Goal: Transaction & Acquisition: Purchase product/service

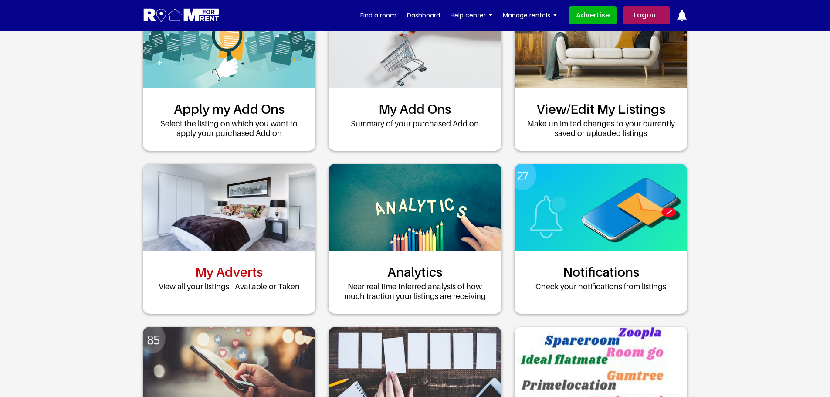
scroll to position [261, 0]
click at [219, 279] on link "My Adverts" at bounding box center [229, 272] width 68 height 16
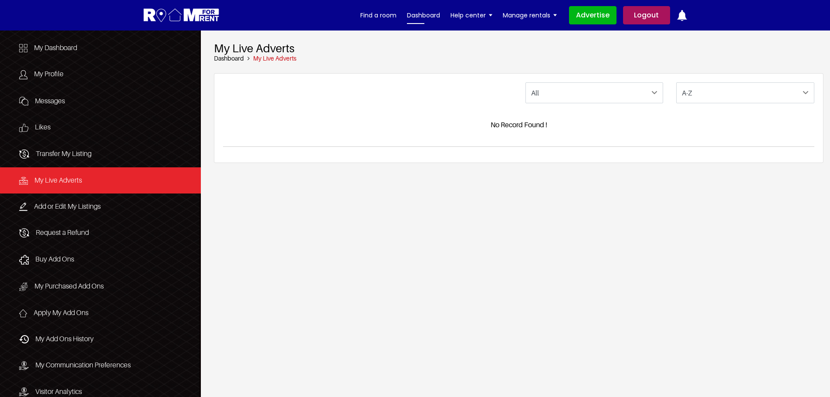
click at [428, 14] on link "Dashboard" at bounding box center [423, 15] width 33 height 13
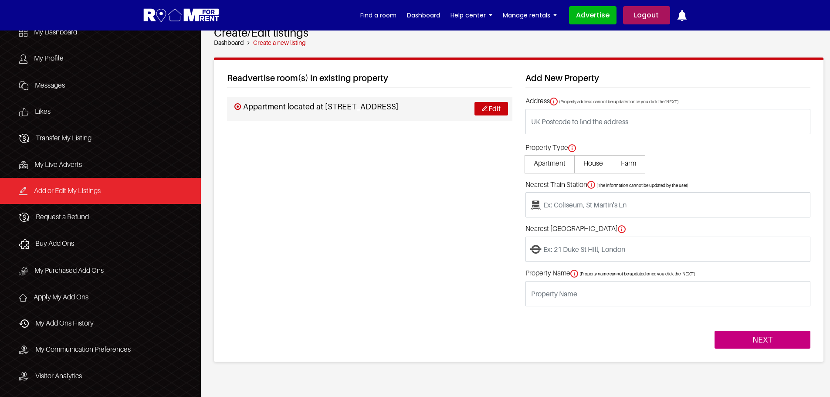
scroll to position [44, 0]
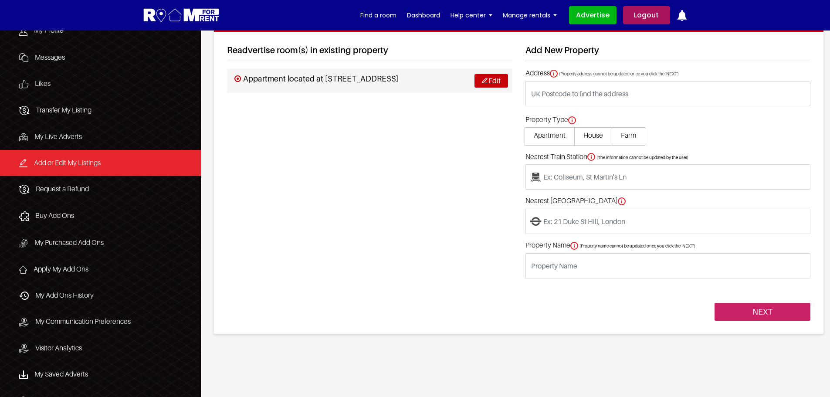
click at [774, 314] on input "NEXT" at bounding box center [762, 312] width 96 height 18
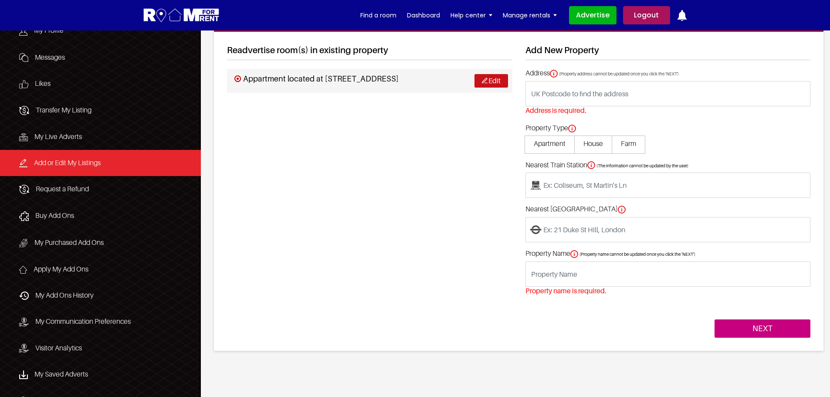
click at [487, 79] on link "Edit" at bounding box center [491, 81] width 34 height 14
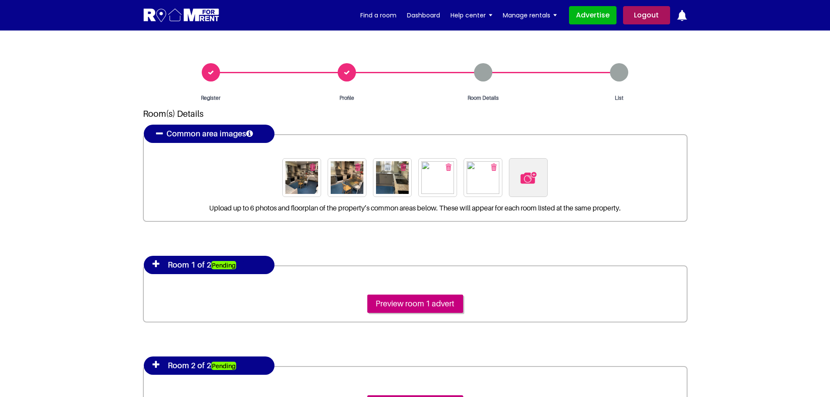
click at [306, 185] on img at bounding box center [301, 177] width 33 height 33
drag, startPoint x: 821, startPoint y: 299, endPoint x: 753, endPoint y: 269, distance: 74.7
click at [820, 299] on section "Register Profile Room Details List Room(s) Details" at bounding box center [415, 281] width 830 height 503
click at [304, 177] on img at bounding box center [301, 177] width 33 height 33
click at [296, 186] on img at bounding box center [301, 177] width 33 height 33
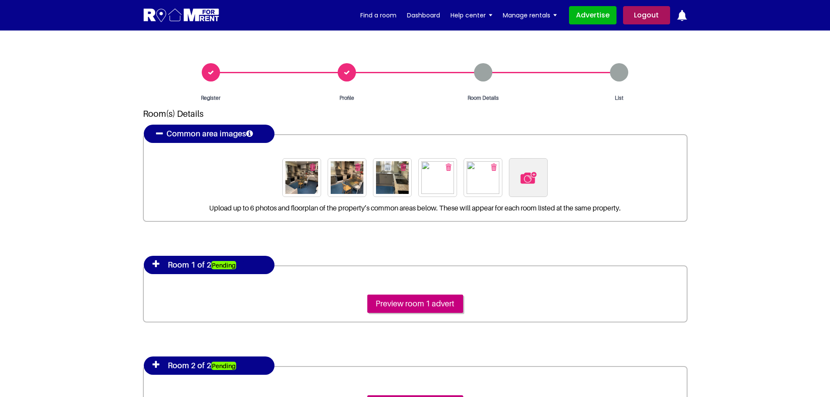
click at [296, 186] on img at bounding box center [301, 177] width 33 height 33
click at [476, 181] on img at bounding box center [482, 177] width 33 height 33
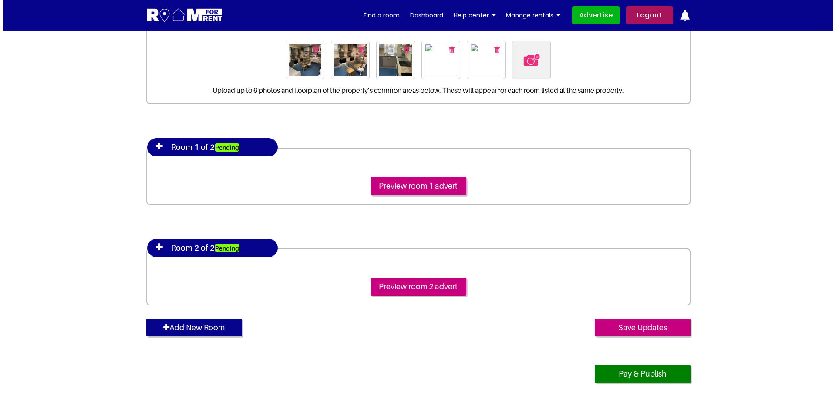
scroll to position [131, 0]
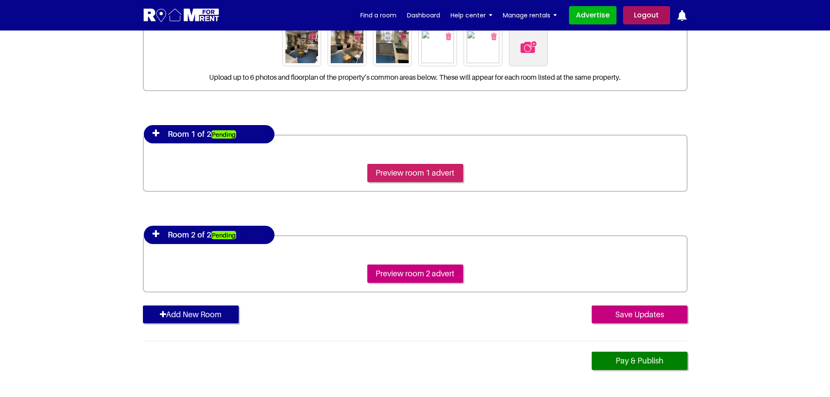
click at [409, 171] on input "Preview room 1 advert" at bounding box center [415, 173] width 96 height 18
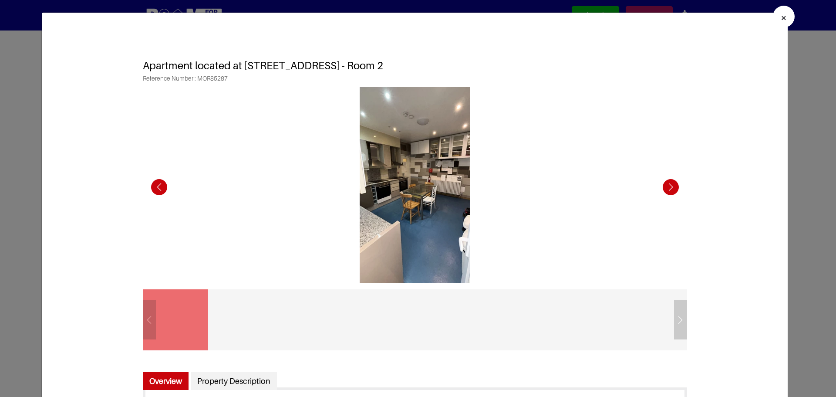
click at [662, 188] on div "Next slide" at bounding box center [671, 187] width 24 height 24
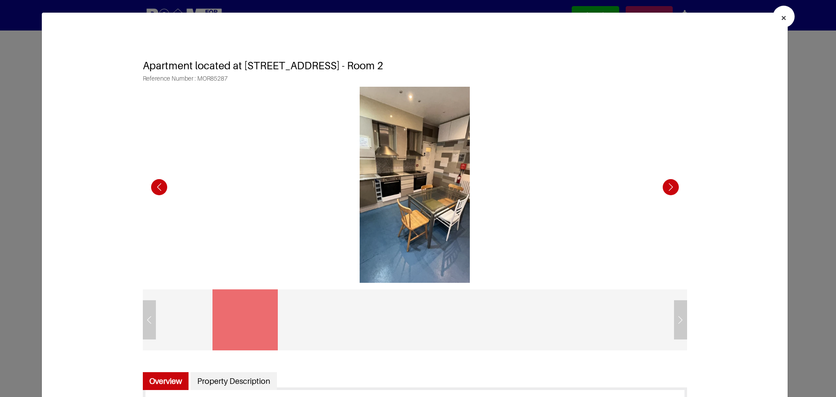
click at [662, 188] on div "Next slide" at bounding box center [671, 187] width 24 height 24
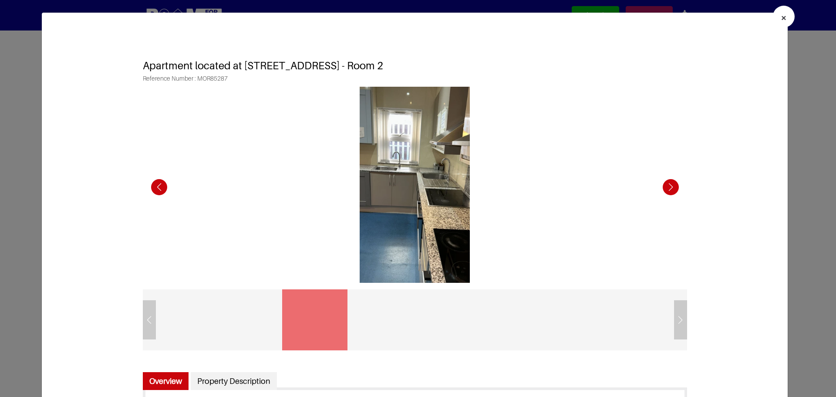
click at [662, 188] on div "Next slide" at bounding box center [671, 187] width 24 height 24
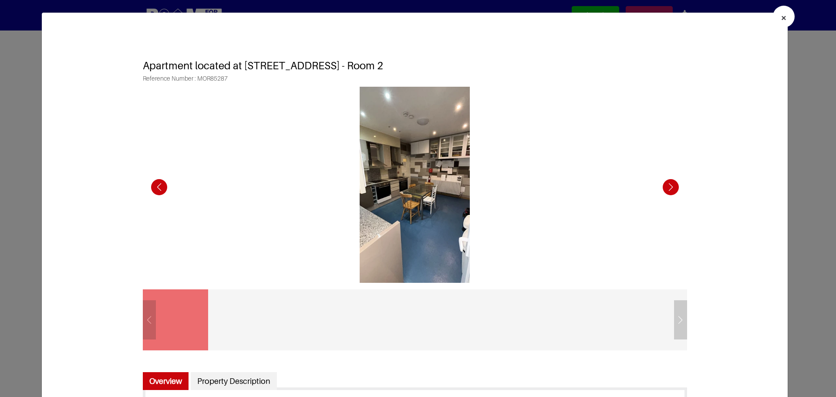
click at [662, 188] on div "Next slide" at bounding box center [671, 187] width 24 height 24
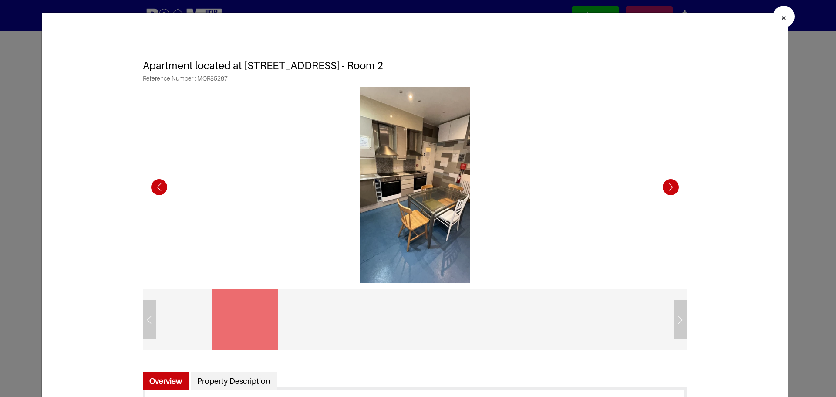
click at [662, 188] on div "Next slide" at bounding box center [671, 187] width 24 height 24
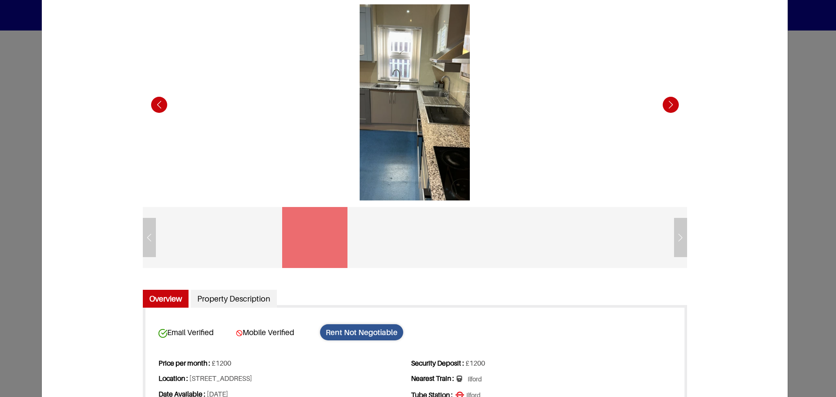
scroll to position [0, 0]
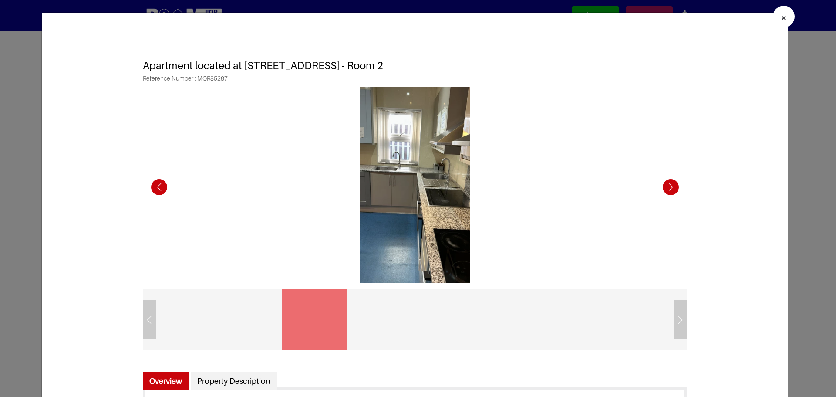
click at [148, 322] on div at bounding box center [175, 319] width 65 height 61
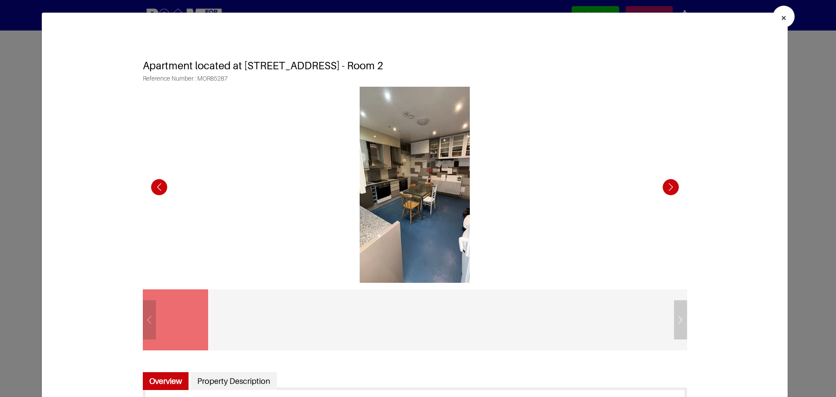
click at [148, 322] on div at bounding box center [175, 319] width 65 height 61
click at [165, 322] on div at bounding box center [175, 319] width 65 height 61
click at [376, 347] on div at bounding box center [415, 319] width 544 height 61
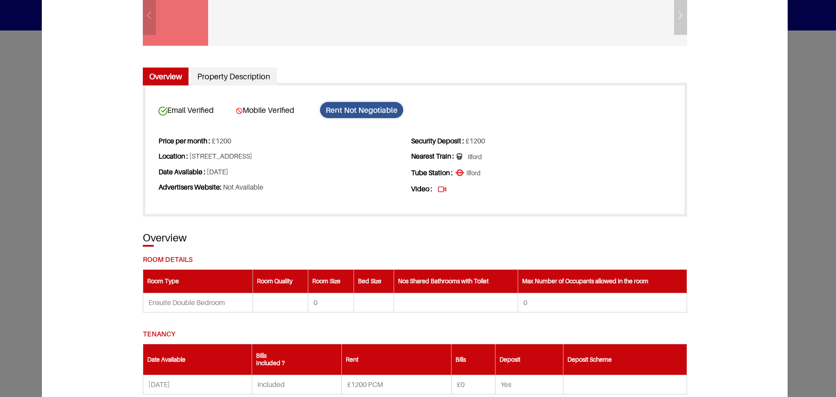
scroll to position [305, 0]
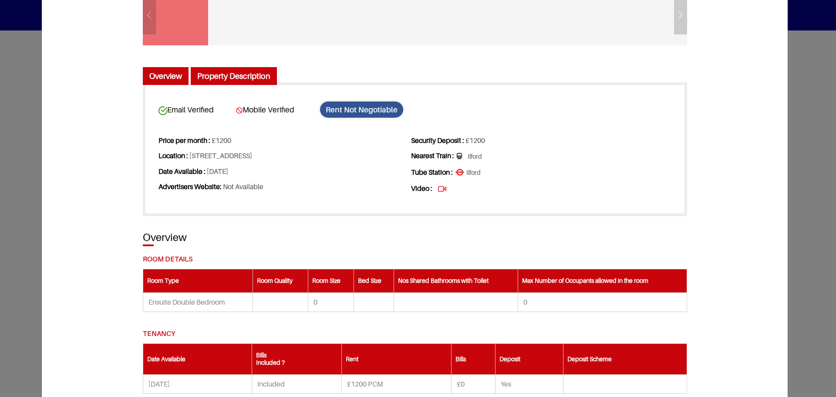
click at [230, 79] on link "Property Description" at bounding box center [234, 76] width 86 height 18
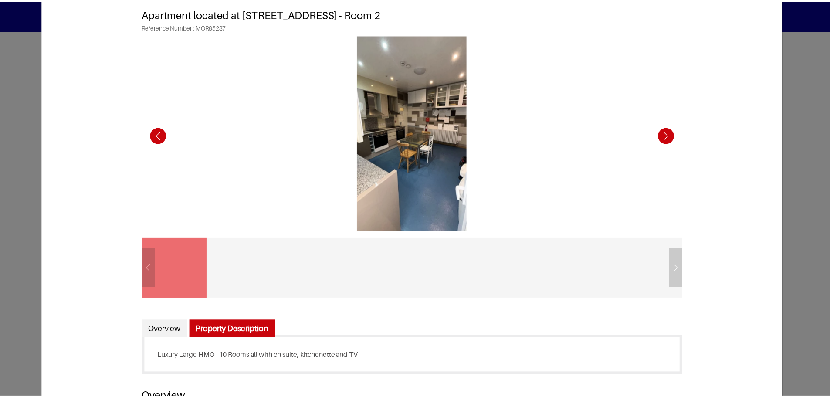
scroll to position [0, 0]
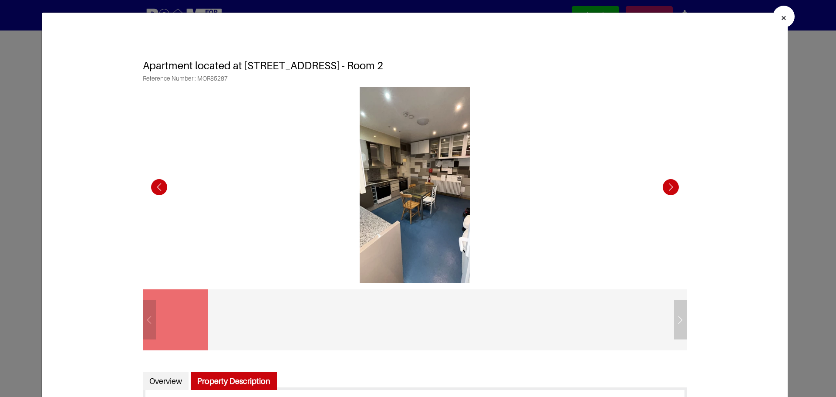
click at [781, 16] on span "×" at bounding box center [784, 17] width 6 height 13
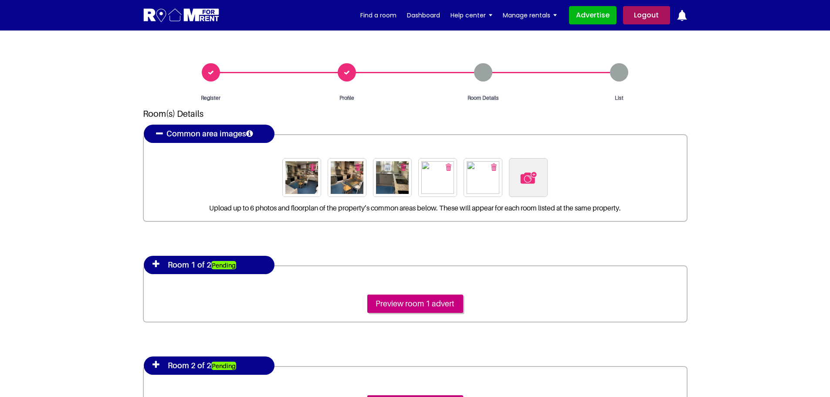
click at [156, 264] on icon at bounding box center [155, 264] width 7 height 9
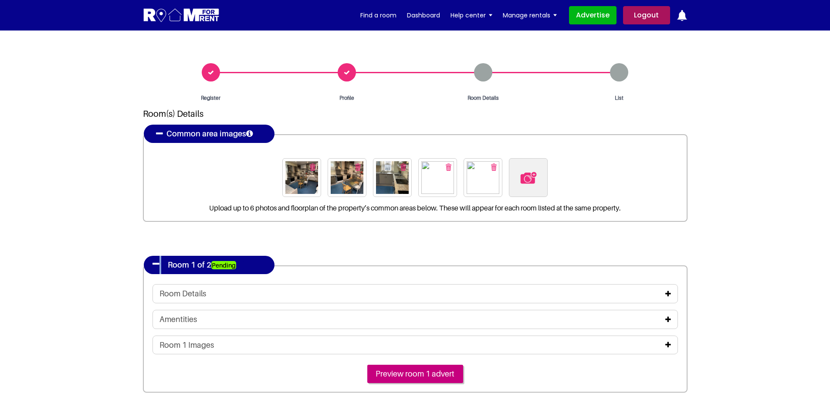
click at [155, 264] on icon at bounding box center [155, 264] width 7 height 9
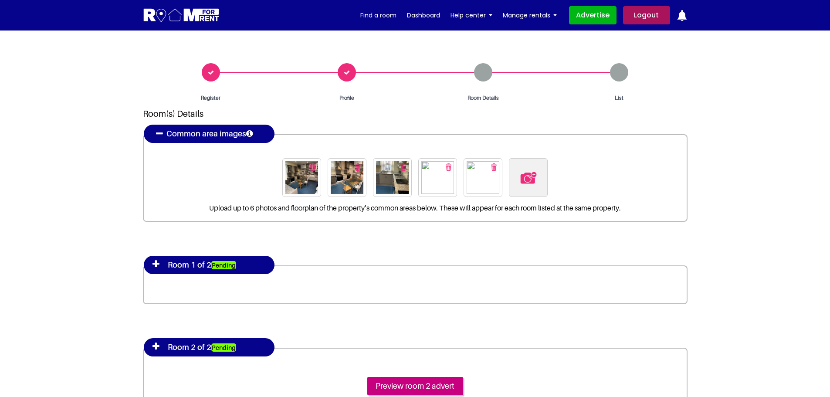
click at [155, 264] on icon at bounding box center [155, 264] width 7 height 9
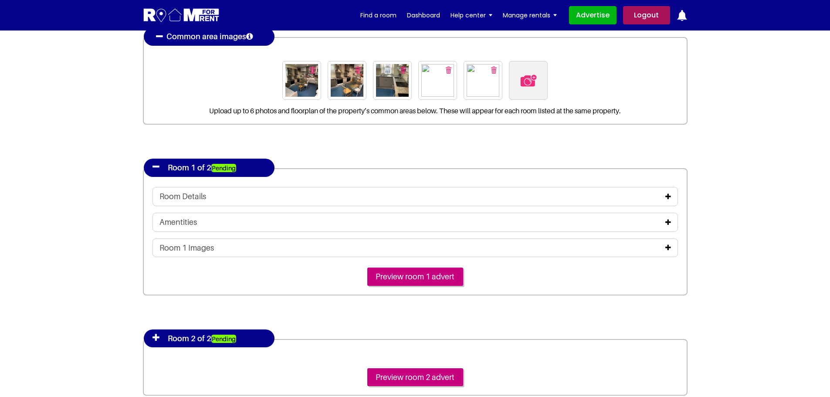
scroll to position [131, 0]
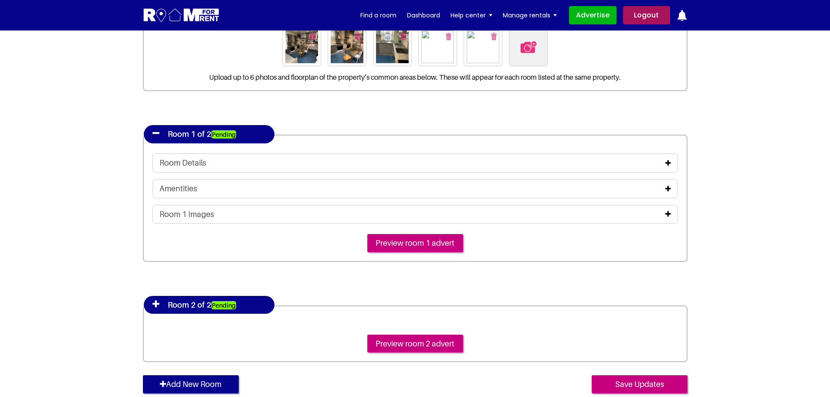
click at [670, 210] on icon at bounding box center [668, 213] width 6 height 7
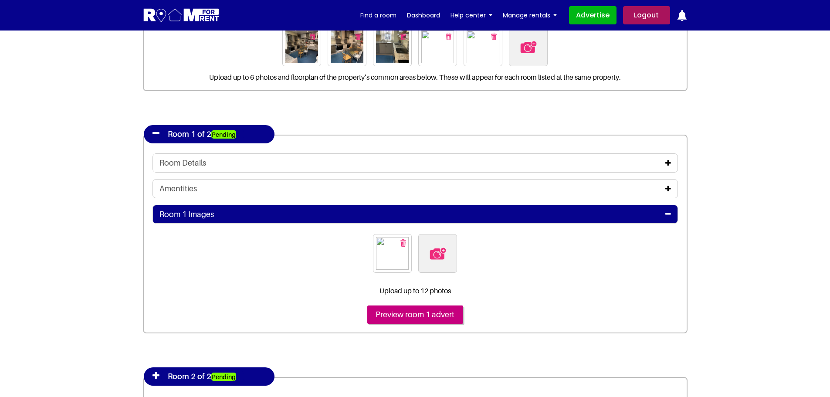
click at [666, 163] on icon at bounding box center [668, 162] width 6 height 7
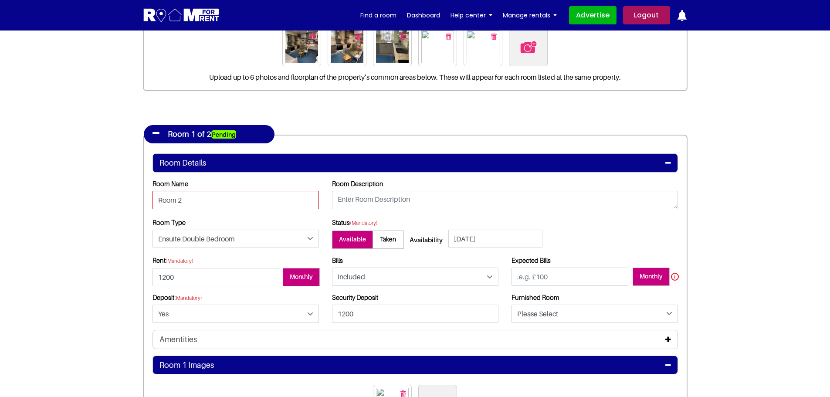
click at [200, 203] on input "Room 2" at bounding box center [235, 200] width 166 height 18
type input "Room 3"
click at [501, 237] on input "04-04-2025" at bounding box center [495, 239] width 94 height 18
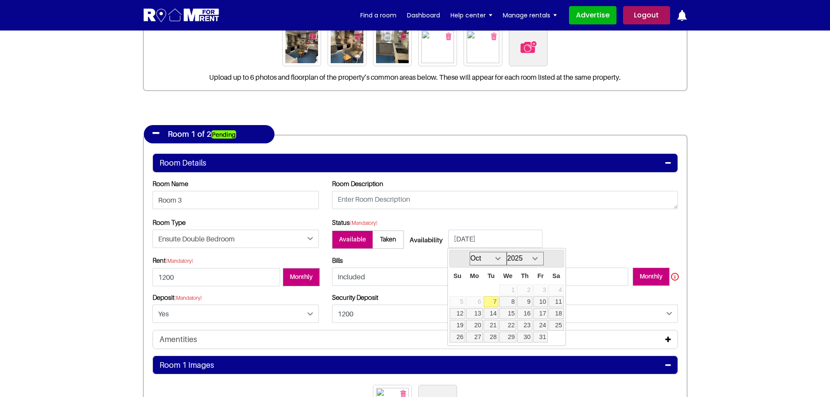
click at [491, 301] on link "7" at bounding box center [490, 301] width 15 height 11
type input "07-10-2025"
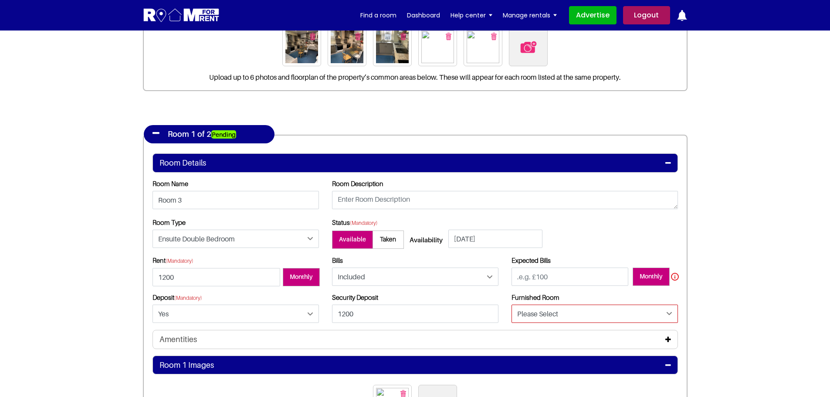
click at [549, 309] on select "Please Select Yes No" at bounding box center [594, 313] width 166 height 18
select select "Yes"
click at [511, 304] on select "Please Select Yes No" at bounding box center [594, 313] width 166 height 18
click at [532, 338] on div "Amentities" at bounding box center [414, 340] width 511 height 10
click at [666, 341] on icon at bounding box center [668, 339] width 6 height 7
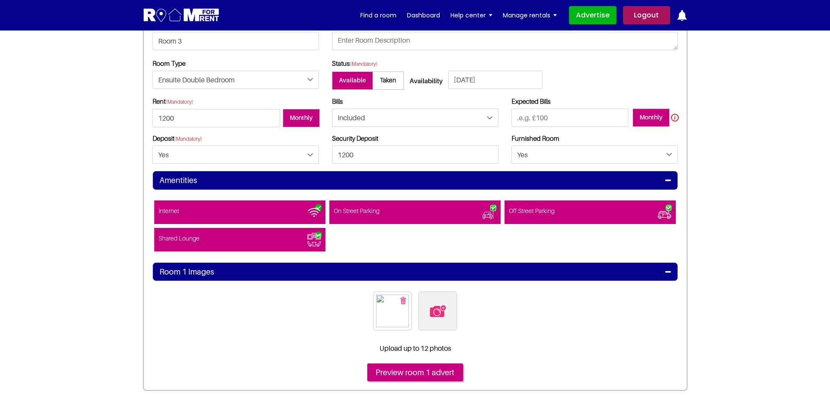
scroll to position [305, 0]
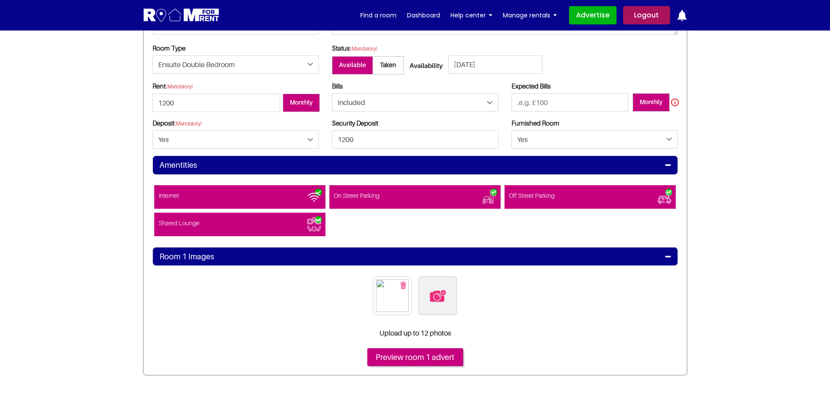
click at [632, 195] on span at bounding box center [589, 197] width 171 height 24
click at [509, 190] on input"] "Off Street Parking" at bounding box center [509, 190] width 0 height 0
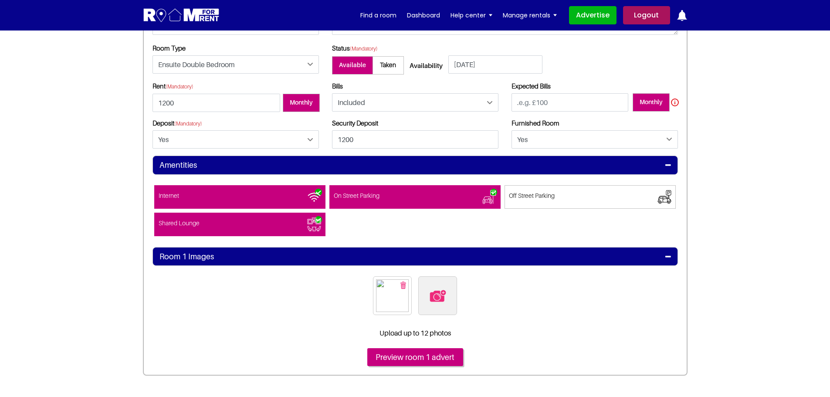
click at [307, 257] on div "Room 1 Images" at bounding box center [414, 257] width 511 height 10
click at [669, 255] on icon at bounding box center [668, 256] width 6 height 7
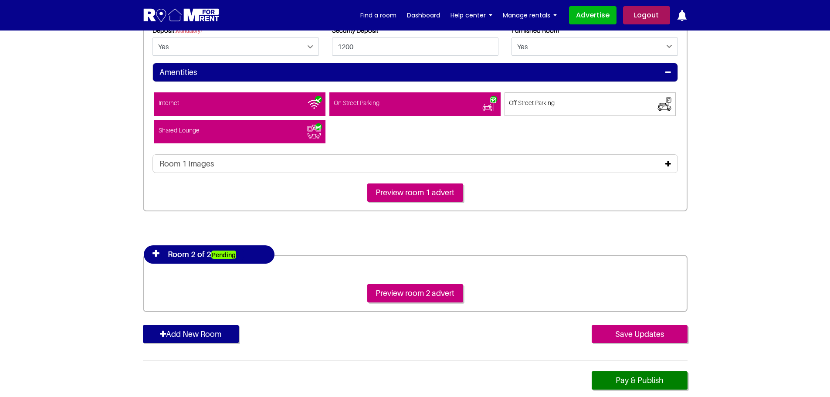
scroll to position [348, 0]
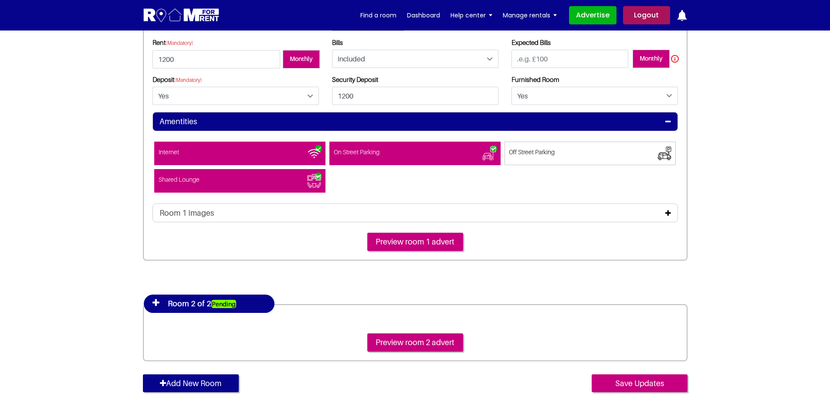
click at [666, 212] on icon at bounding box center [668, 213] width 6 height 7
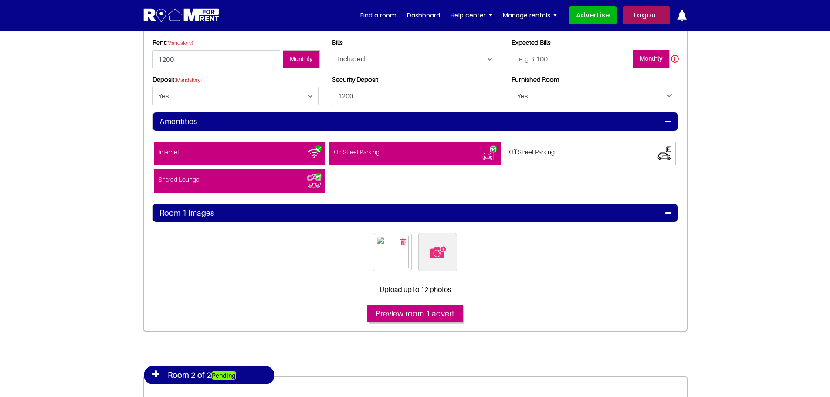
click at [404, 240] on img "button" at bounding box center [403, 241] width 6 height 7
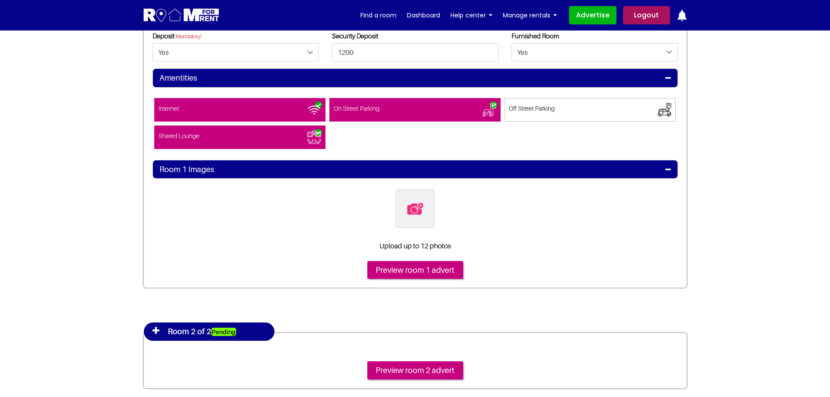
click at [413, 216] on img at bounding box center [415, 208] width 18 height 18
click at [413, 200] on input "file" at bounding box center [461, 194] width 133 height 11
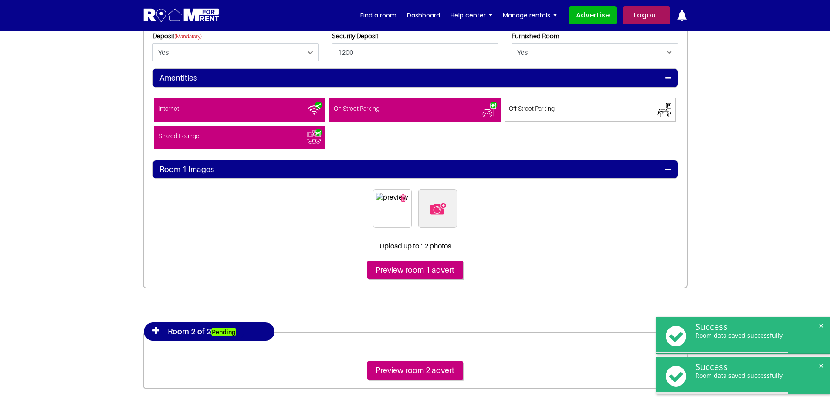
click at [768, 218] on section "Register Profile Room Details List Room(s) Details" at bounding box center [415, 68] width 830 height 861
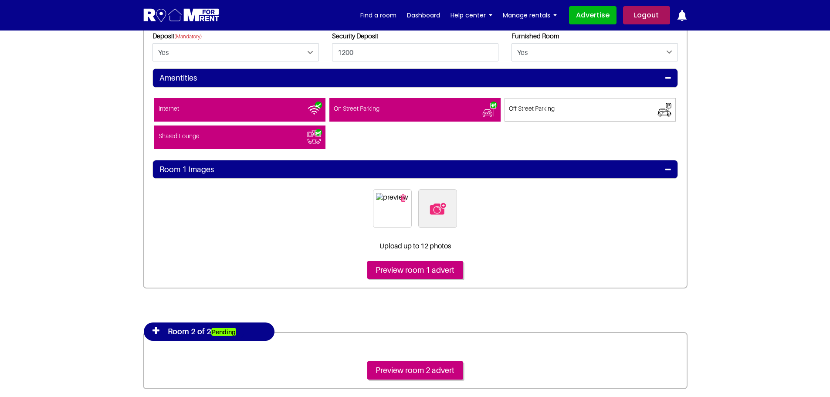
click at [401, 200] on img "button" at bounding box center [403, 197] width 6 height 7
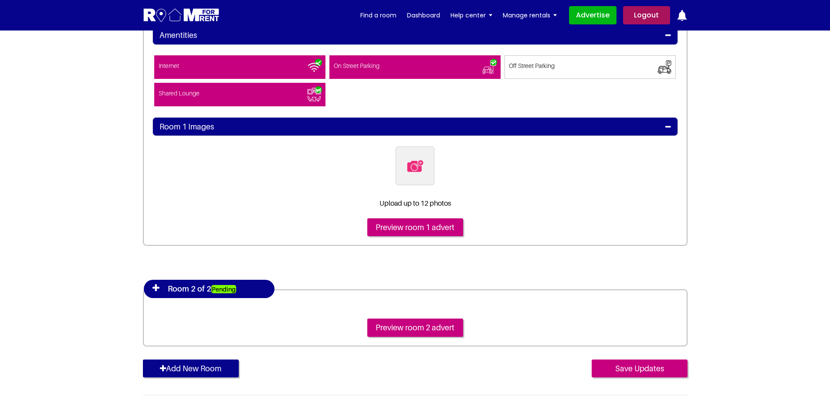
scroll to position [436, 0]
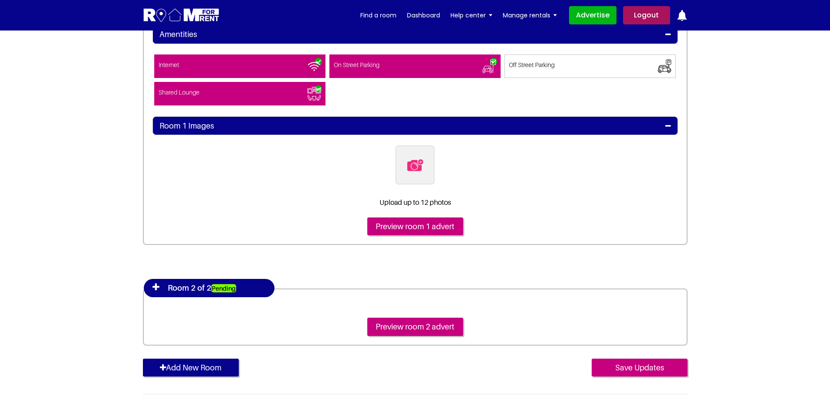
click at [420, 200] on p "Upload up to 12 photos" at bounding box center [414, 202] width 525 height 8
click at [419, 166] on img at bounding box center [415, 165] width 18 height 18
click at [419, 156] on input "file" at bounding box center [461, 150] width 133 height 11
type input "C:\fakepath\room_image_1.jpg"
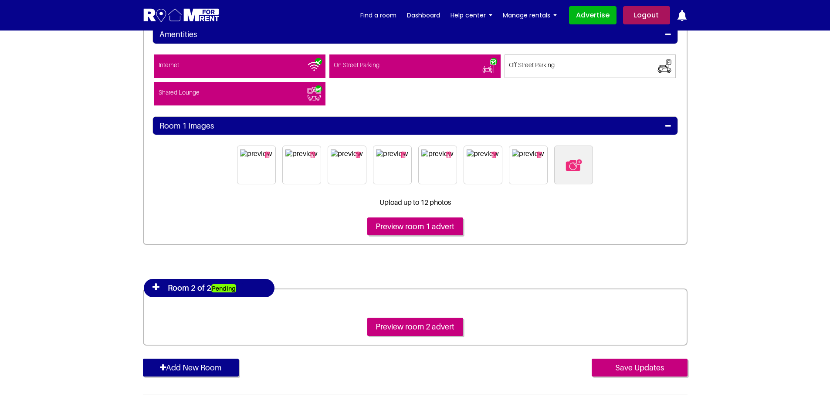
click at [155, 287] on icon at bounding box center [155, 287] width 7 height 9
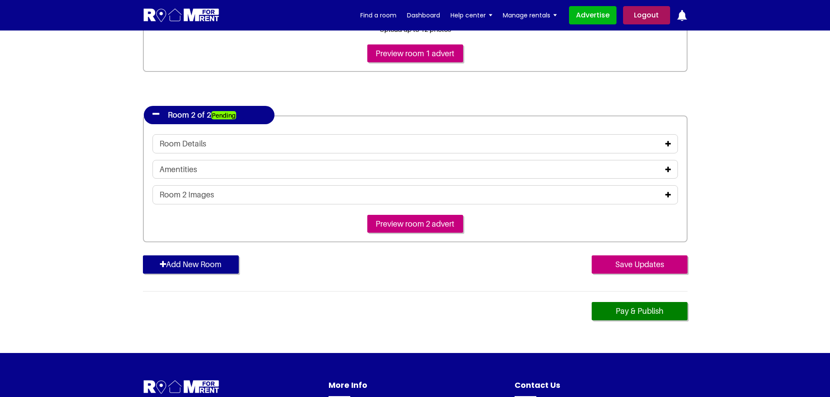
scroll to position [610, 0]
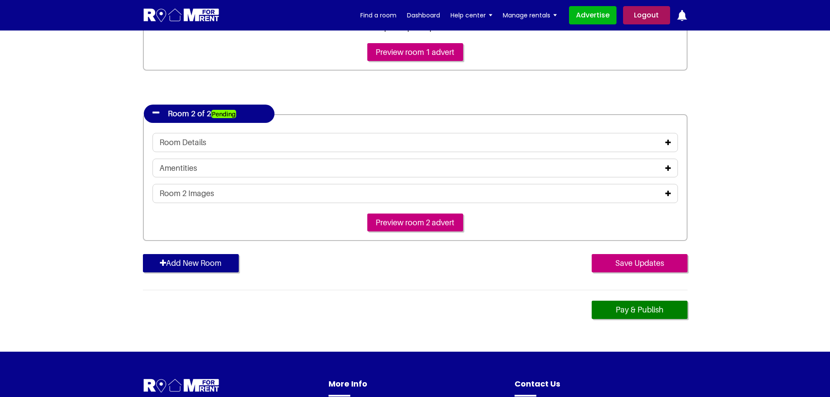
click at [666, 143] on icon at bounding box center [668, 142] width 6 height 7
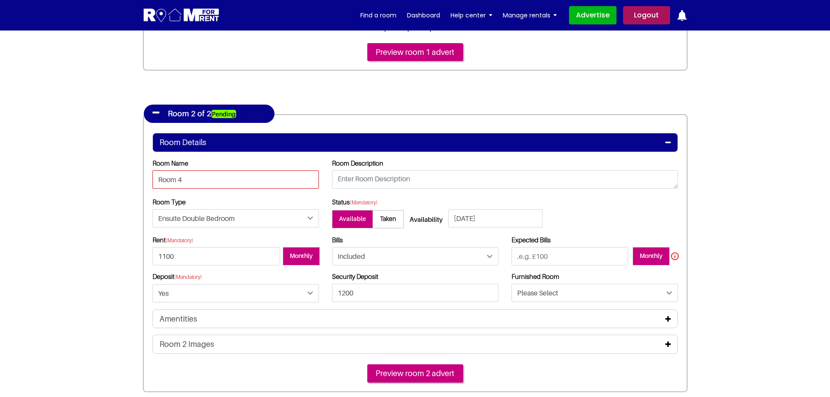
click at [158, 180] on input "Room 4" at bounding box center [235, 179] width 166 height 18
click at [160, 180] on input "Room 4" at bounding box center [235, 179] width 166 height 18
click at [161, 181] on input "Room 4" at bounding box center [235, 179] width 166 height 18
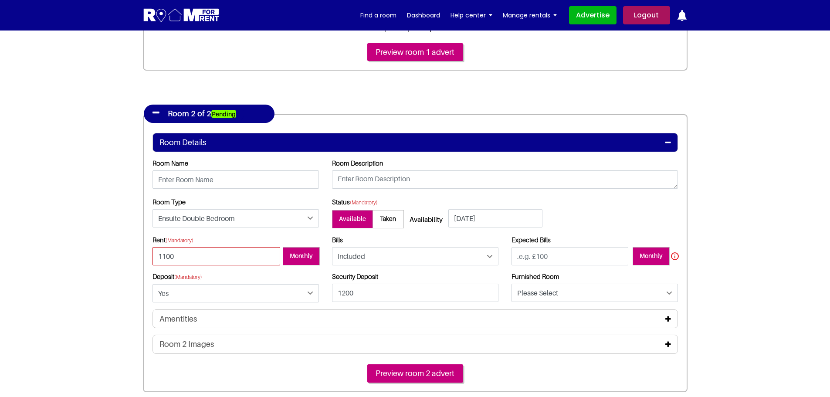
click at [199, 255] on input "1100" at bounding box center [216, 256] width 128 height 18
click at [166, 257] on input "1100" at bounding box center [216, 256] width 128 height 18
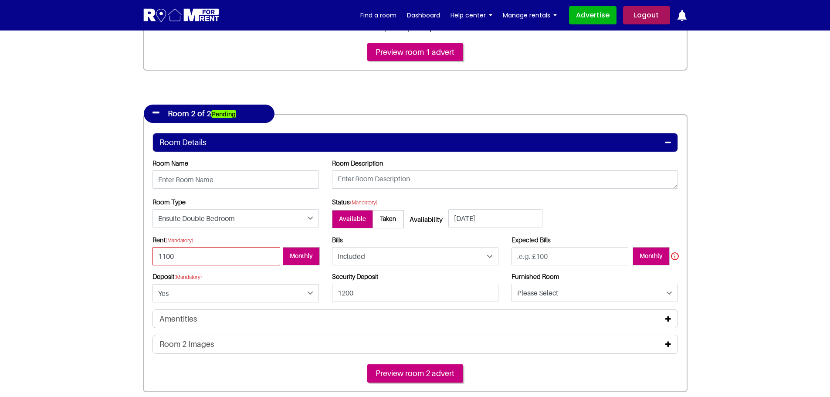
click at [166, 257] on input "1100" at bounding box center [216, 256] width 128 height 18
click at [172, 296] on select "Please Select Yes No" at bounding box center [235, 293] width 166 height 18
select select "Please Select"
click at [152, 284] on select "Please Select Yes No" at bounding box center [235, 293] width 166 height 18
click at [662, 349] on div "Room 2 Images" at bounding box center [414, 344] width 511 height 10
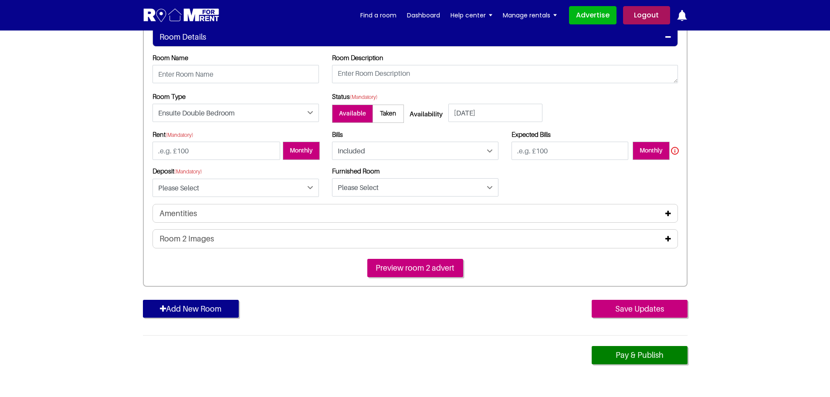
scroll to position [740, 0]
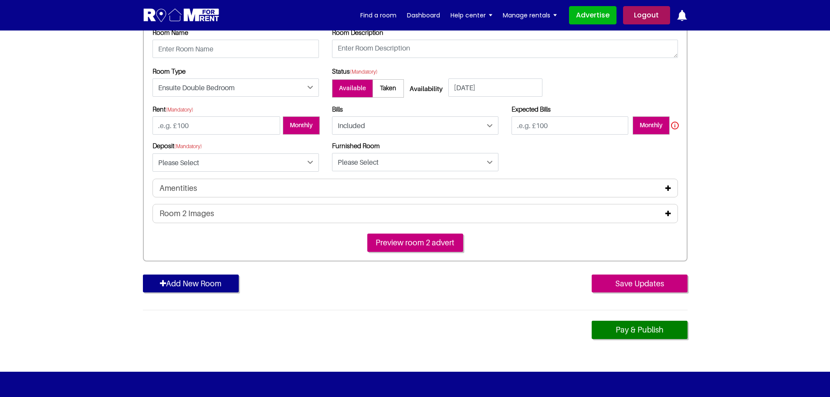
click at [669, 211] on icon at bounding box center [668, 213] width 6 height 7
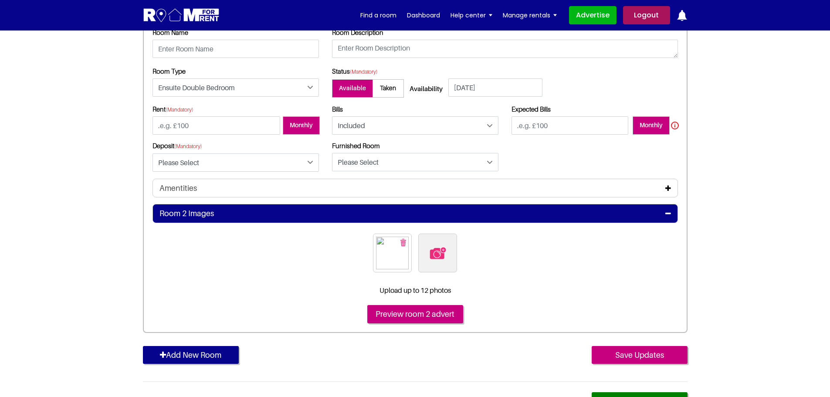
click at [403, 241] on img "button" at bounding box center [403, 242] width 6 height 7
click at [664, 190] on div "Amentities" at bounding box center [414, 188] width 511 height 10
click at [666, 187] on icon at bounding box center [668, 188] width 6 height 7
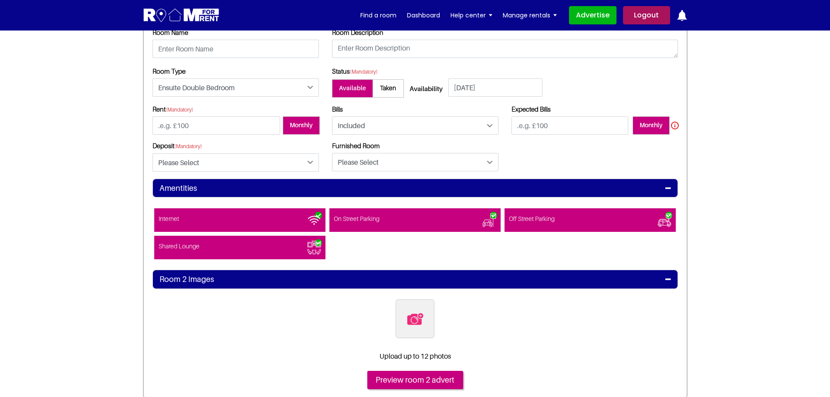
click at [558, 227] on span at bounding box center [589, 220] width 171 height 24
click at [509, 213] on input"] "Off Street Parking" at bounding box center [509, 213] width 0 height 0
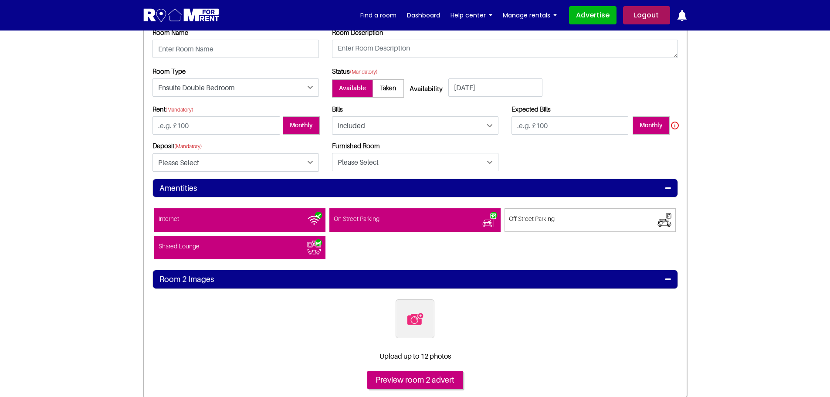
drag, startPoint x: 419, startPoint y: 228, endPoint x: 330, endPoint y: 224, distance: 89.4
click at [419, 228] on span at bounding box center [414, 220] width 171 height 24
click at [334, 213] on input"] "On Street Parking" at bounding box center [334, 213] width 0 height 0
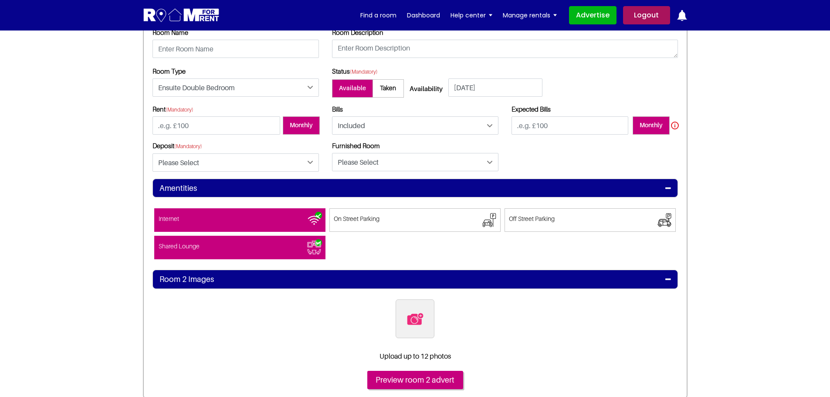
click at [272, 222] on span at bounding box center [239, 220] width 171 height 24
click at [159, 213] on input"] "Internet" at bounding box center [159, 213] width 0 height 0
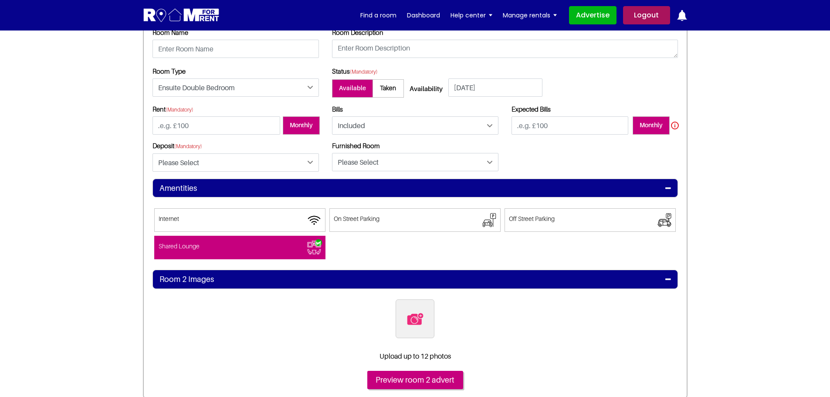
click at [269, 242] on span at bounding box center [239, 248] width 171 height 24
click at [159, 240] on input"] "Shared Lounge" at bounding box center [159, 240] width 0 height 0
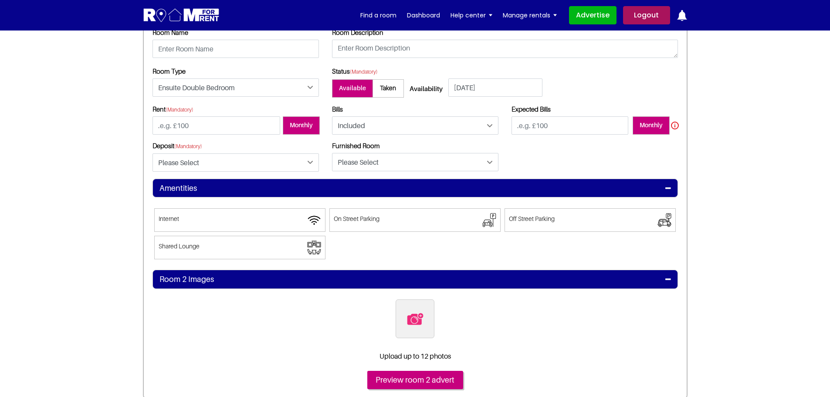
click at [666, 189] on icon at bounding box center [668, 188] width 6 height 7
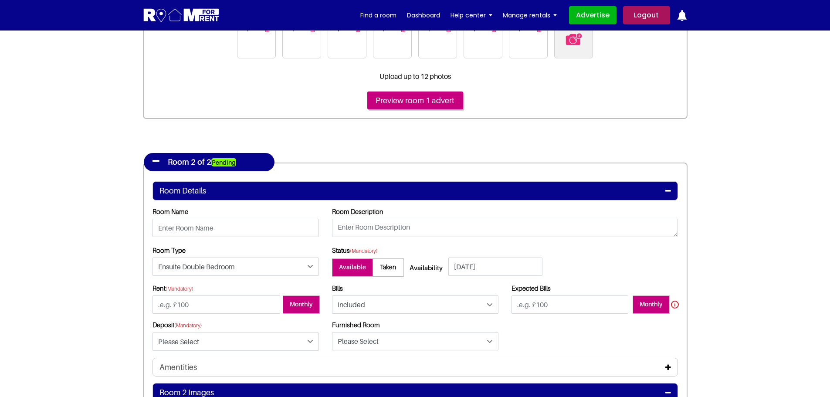
scroll to position [523, 0]
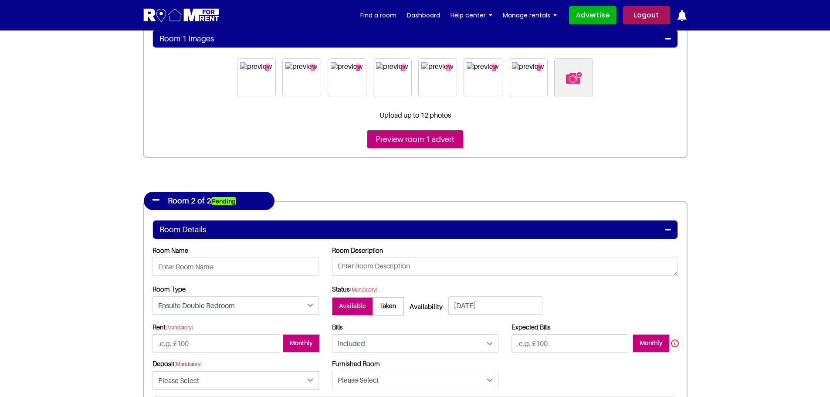
click at [665, 230] on icon at bounding box center [668, 229] width 6 height 7
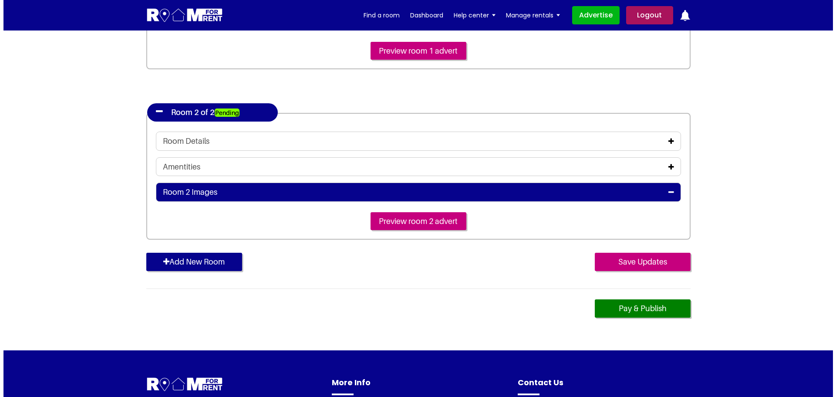
scroll to position [653, 0]
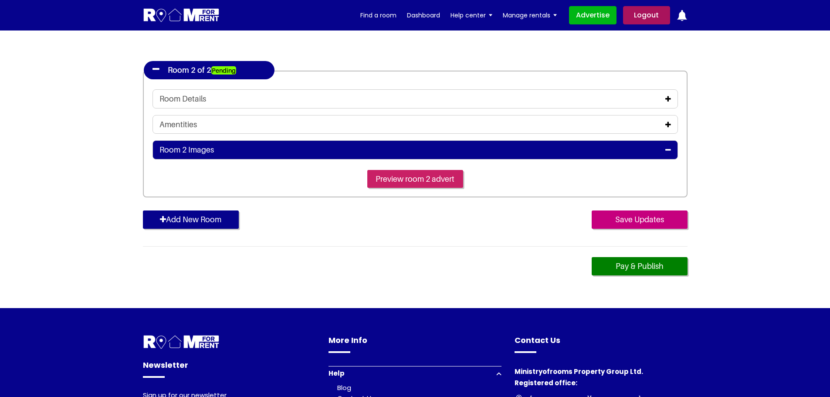
click at [405, 178] on input "Preview room 2 advert" at bounding box center [415, 179] width 96 height 18
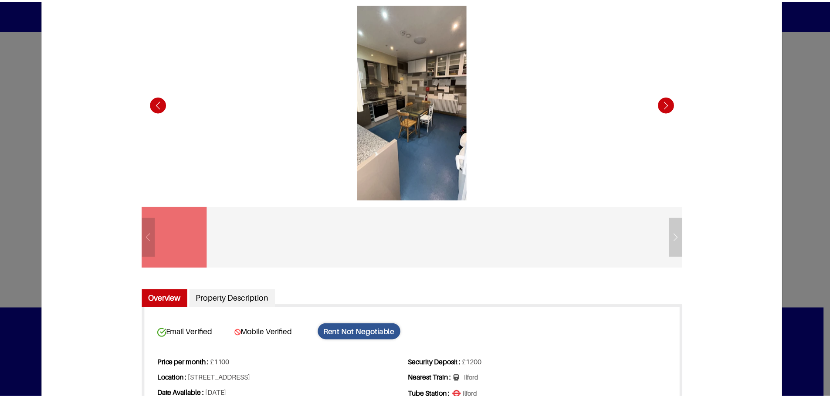
scroll to position [0, 0]
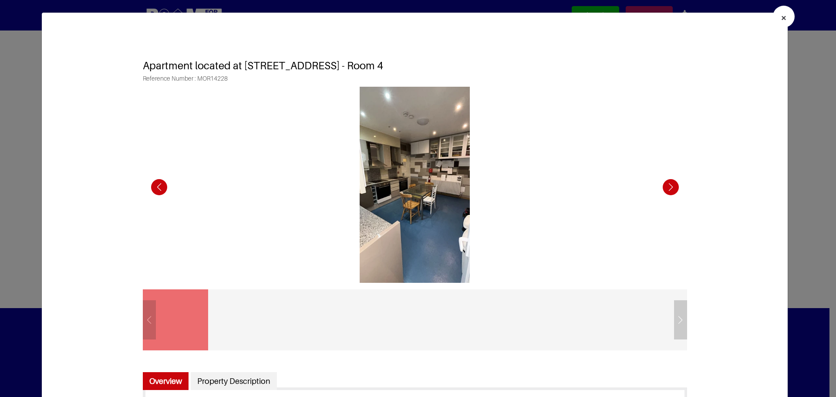
click at [781, 14] on span "×" at bounding box center [784, 17] width 6 height 13
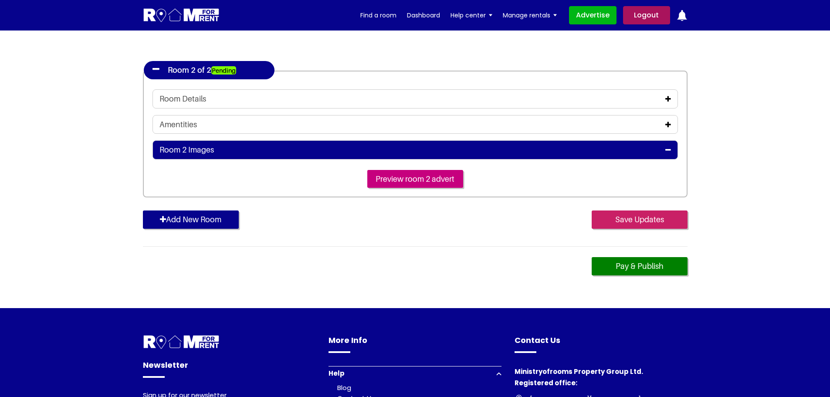
click at [639, 223] on input "Save Updates" at bounding box center [639, 219] width 96 height 18
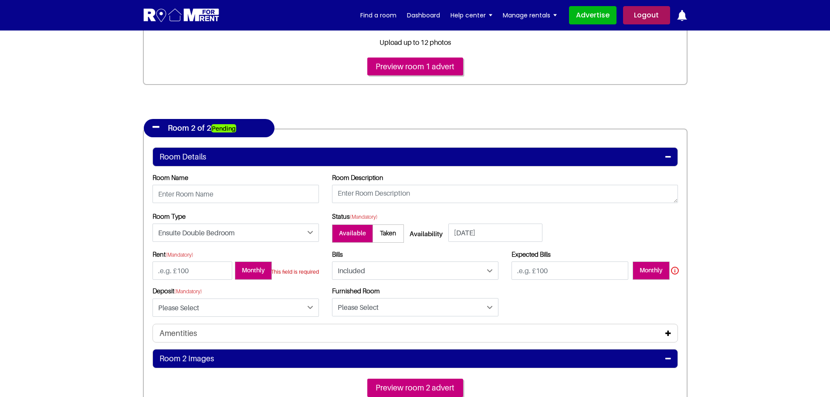
scroll to position [508, 0]
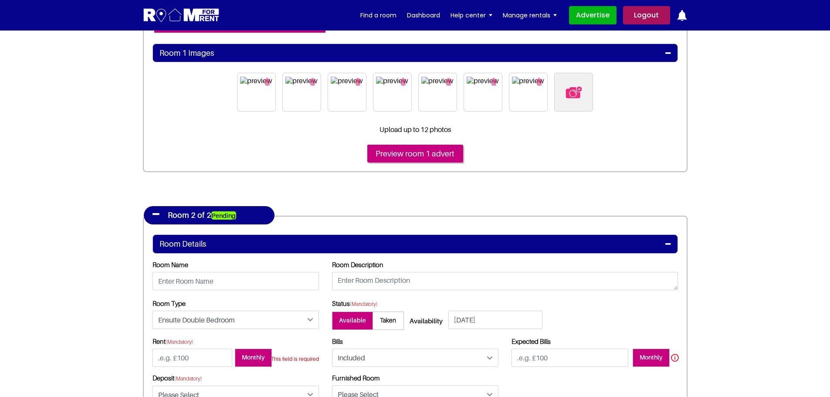
click at [567, 202] on div "Room 2 of 2 Pending Room Details Room Name Room Type Taken" at bounding box center [415, 350] width 544 height 357
click at [155, 216] on icon at bounding box center [155, 214] width 7 height 9
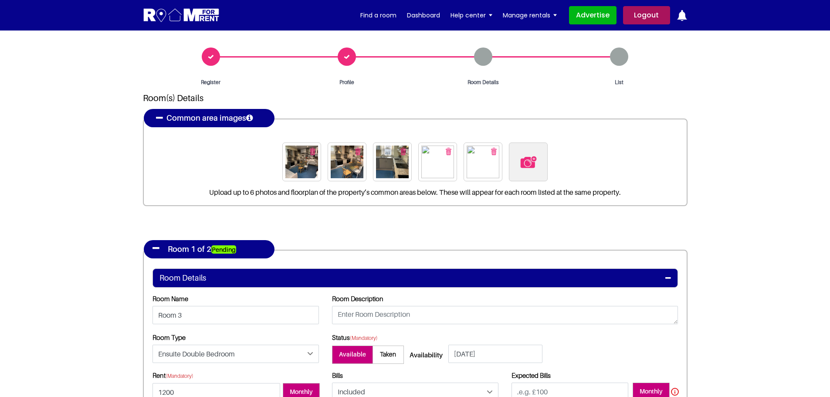
scroll to position [0, 0]
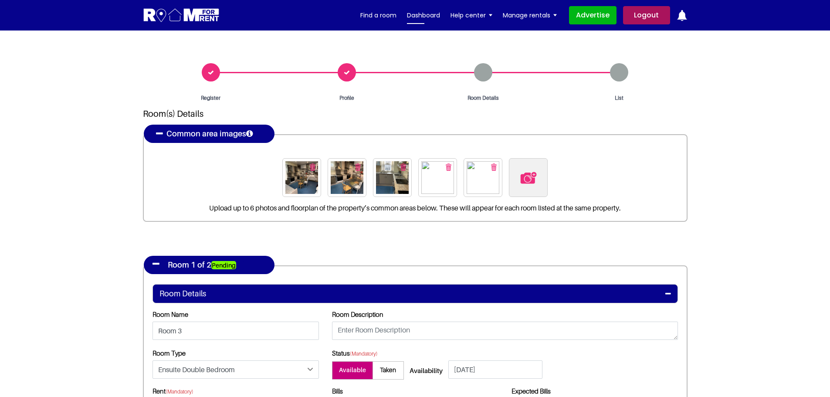
click at [417, 15] on link "Dashboard" at bounding box center [423, 15] width 33 height 13
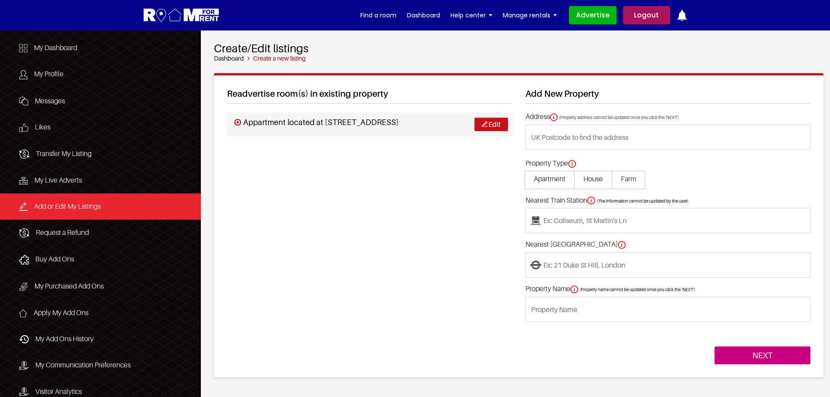
click at [489, 123] on link "Edit" at bounding box center [491, 125] width 34 height 14
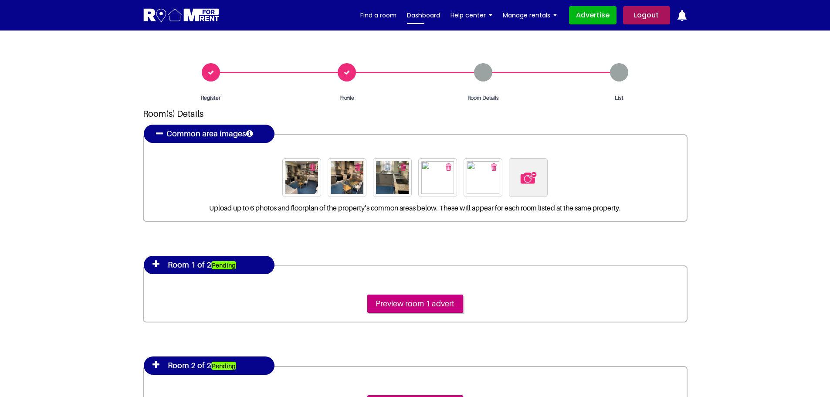
click at [416, 17] on link "Dashboard" at bounding box center [423, 15] width 33 height 13
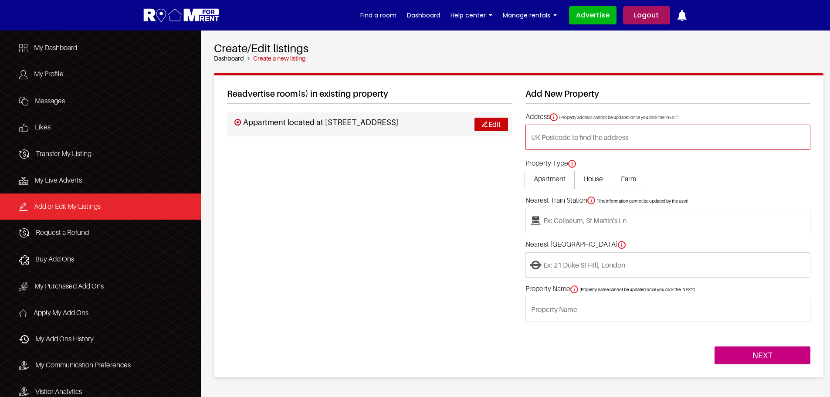
click at [581, 133] on input "text" at bounding box center [667, 137] width 285 height 25
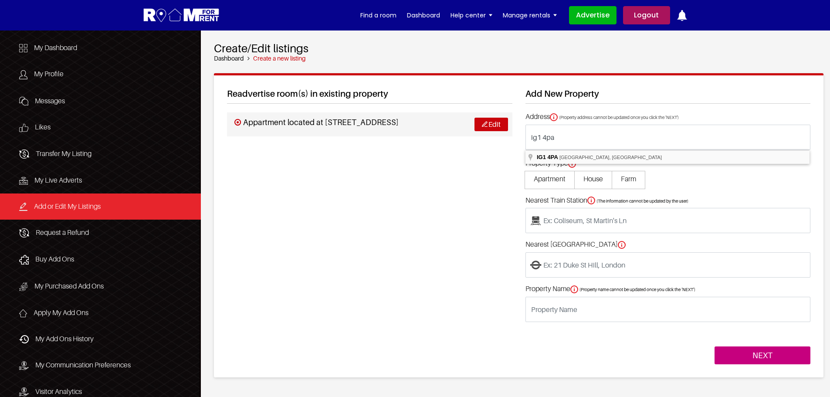
type input "Cranbrook Road, Ilford IG1 4PA, UK"
type input "located at Cranbrook Road, Ilford IG1 4PA, UK"
type input "Ilford"
click at [549, 179] on span "Apartment" at bounding box center [549, 180] width 50 height 18
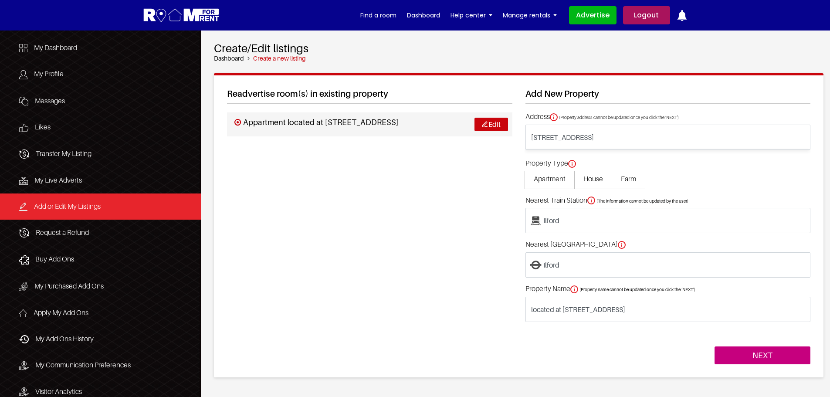
click at [0, 0] on input "Apartment" at bounding box center [0, 0] width 0 height 0
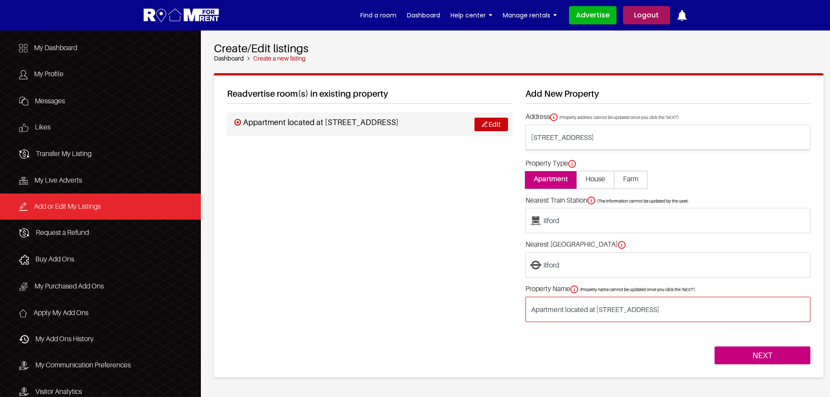
drag, startPoint x: 564, startPoint y: 312, endPoint x: 516, endPoint y: 308, distance: 47.6
click at [516, 308] on div "Readvertise room(s) in existing property Appartment located at Cranbrook Road, …" at bounding box center [518, 226] width 596 height 276
type input "HMO Room located at Cranbrook Road, Ilford IG1 4PA, UK"
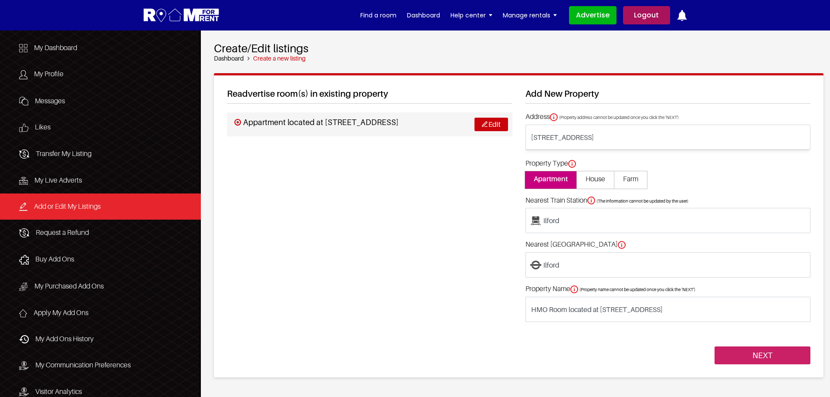
click at [760, 353] on input "NEXT" at bounding box center [762, 355] width 96 height 18
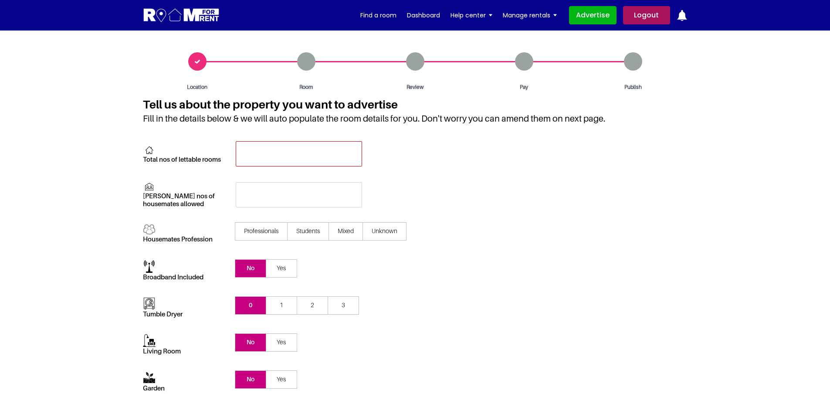
click at [254, 153] on input "text" at bounding box center [299, 153] width 126 height 25
type input "10"
click at [254, 203] on input "text" at bounding box center [299, 194] width 126 height 25
type input "10"
click at [258, 237] on span "Professionals" at bounding box center [261, 231] width 53 height 18
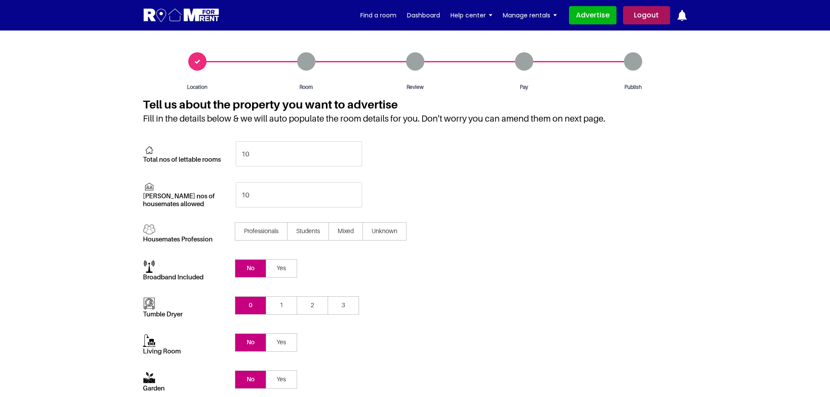
click at [0, 0] on input"] "Professionals" at bounding box center [0, 0] width 0 height 0
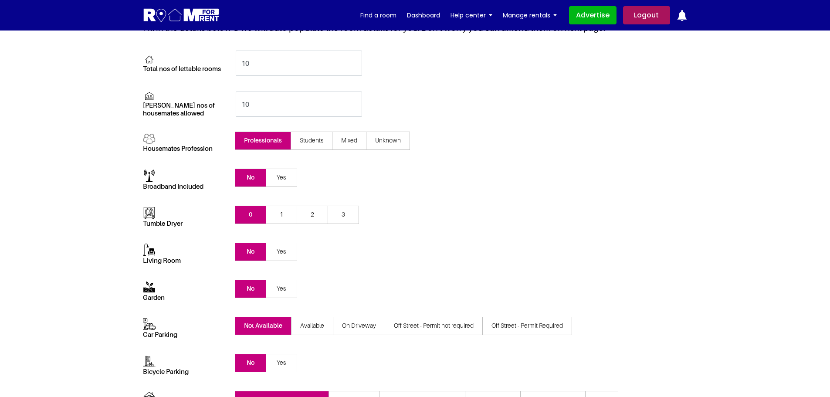
scroll to position [131, 0]
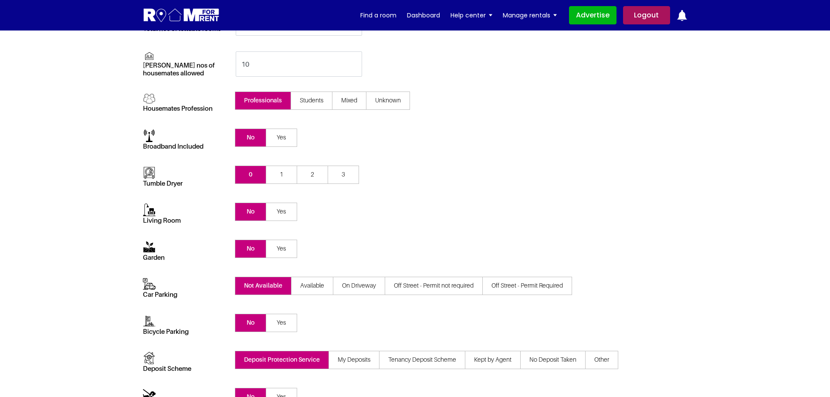
click at [282, 173] on span "1" at bounding box center [281, 175] width 31 height 18
click at [0, 0] on input "1" at bounding box center [0, 0] width 0 height 0
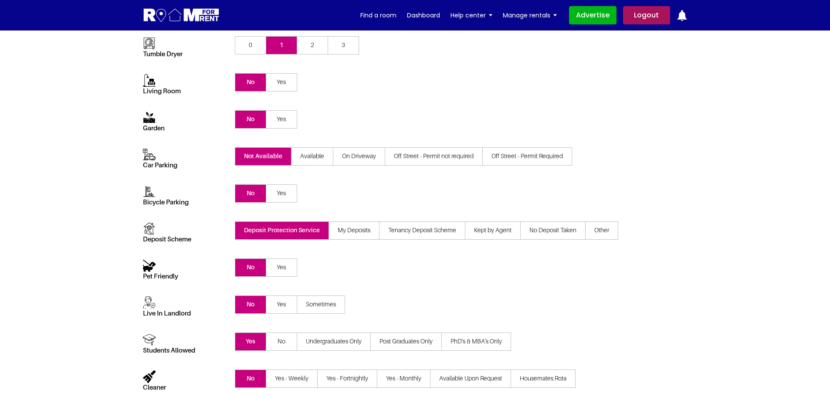
scroll to position [261, 0]
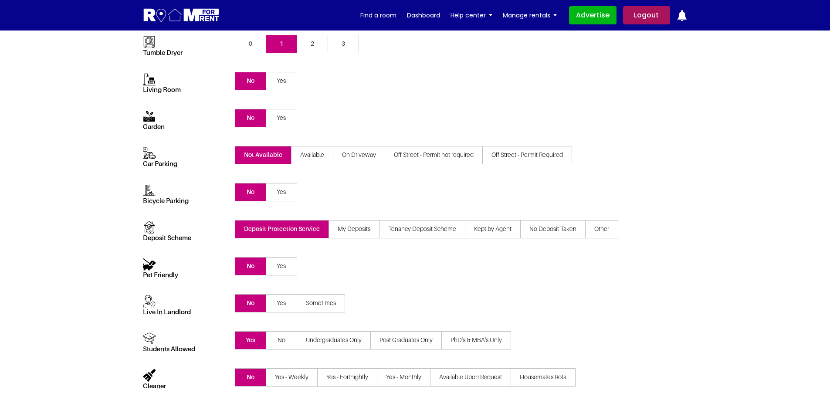
click at [514, 157] on span "Off Street - Permit Required" at bounding box center [527, 155] width 90 height 18
click at [0, 0] on input "Off Street - Permit Required" at bounding box center [0, 0] width 0 height 0
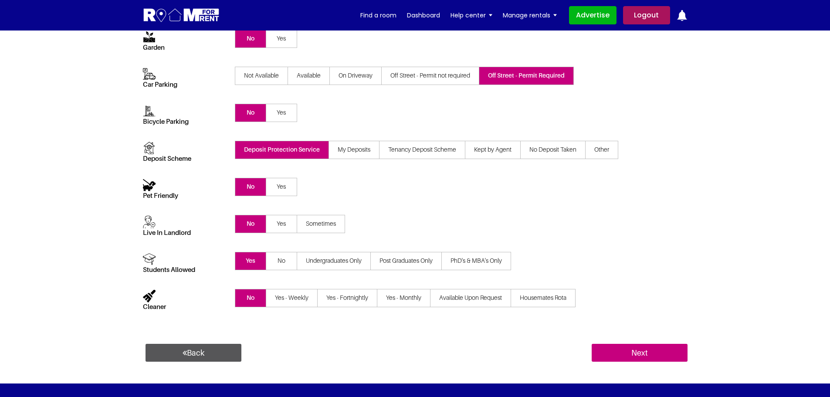
scroll to position [348, 0]
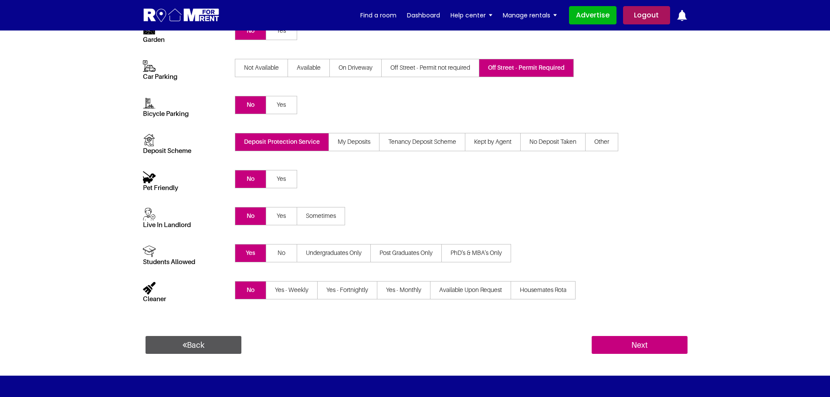
click at [282, 250] on span "No" at bounding box center [281, 253] width 31 height 18
click at [0, 0] on input "No" at bounding box center [0, 0] width 0 height 0
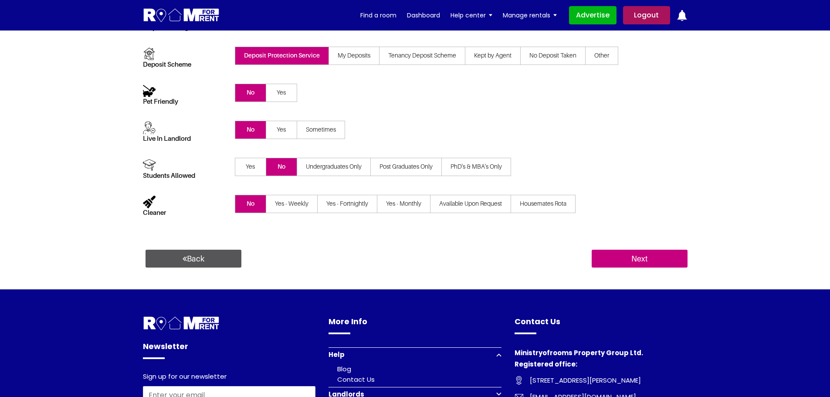
scroll to position [436, 0]
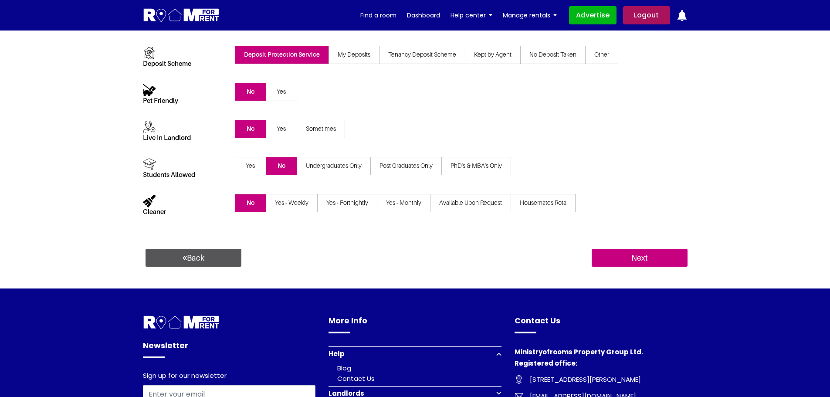
click at [287, 207] on span "Yes - Weekly" at bounding box center [292, 203] width 52 height 18
click at [0, 0] on input "Yes - Weekly" at bounding box center [0, 0] width 0 height 0
click at [626, 259] on input "Next" at bounding box center [639, 258] width 96 height 18
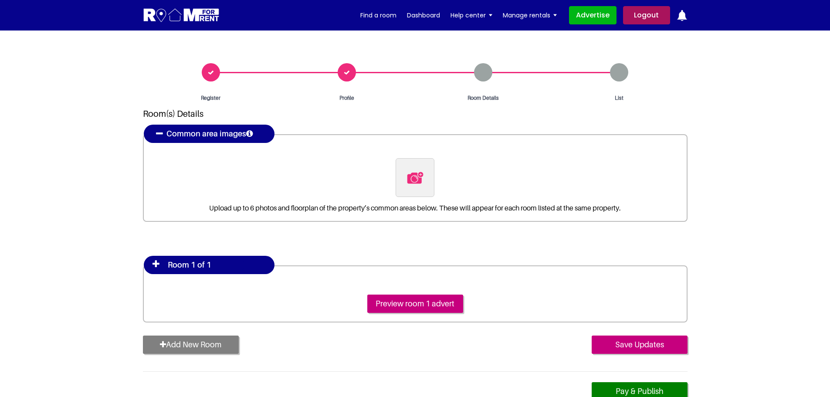
click at [419, 184] on img at bounding box center [415, 178] width 18 height 18
click at [419, 169] on input "file" at bounding box center [461, 163] width 133 height 11
type input "C:\fakepath\IMG-20250403-WA0035.jpg"
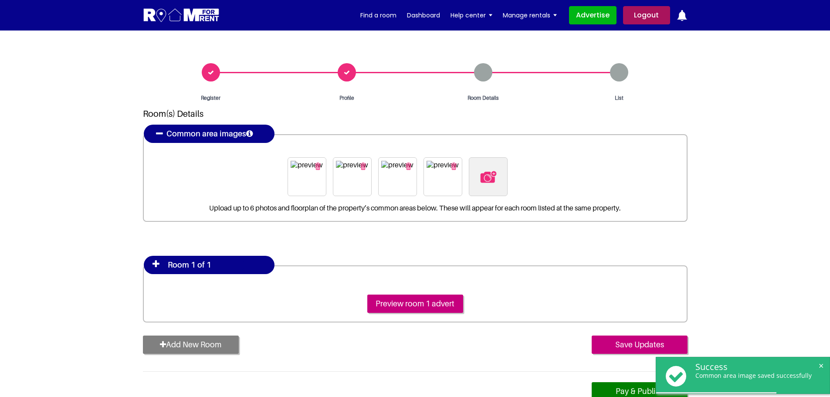
drag, startPoint x: 420, startPoint y: 178, endPoint x: 402, endPoint y: 177, distance: 17.4
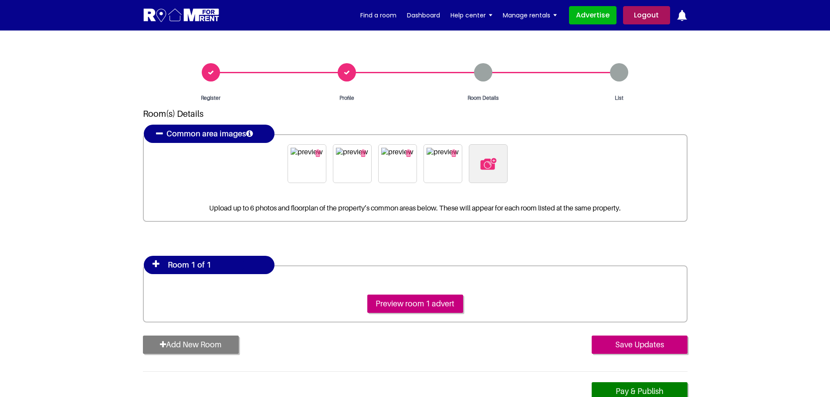
drag, startPoint x: 415, startPoint y: 181, endPoint x: 407, endPoint y: 174, distance: 10.2
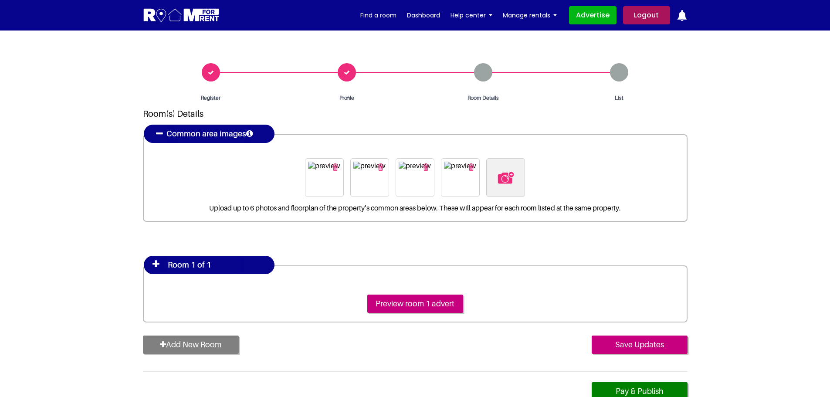
click at [409, 170] on img at bounding box center [415, 166] width 32 height 8
click at [411, 170] on img at bounding box center [415, 166] width 32 height 8
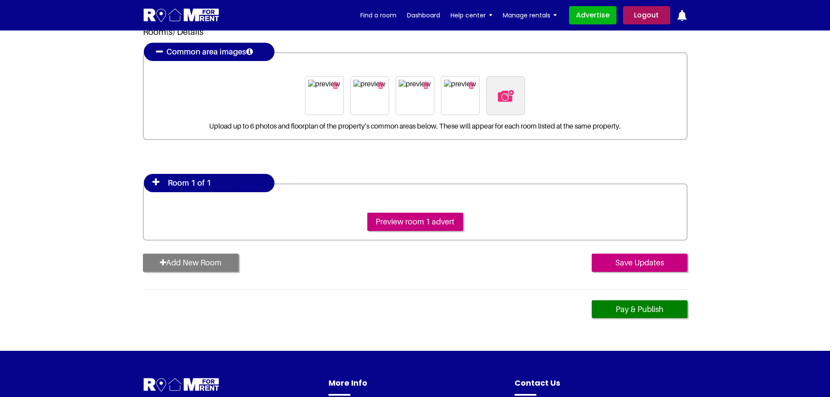
scroll to position [87, 0]
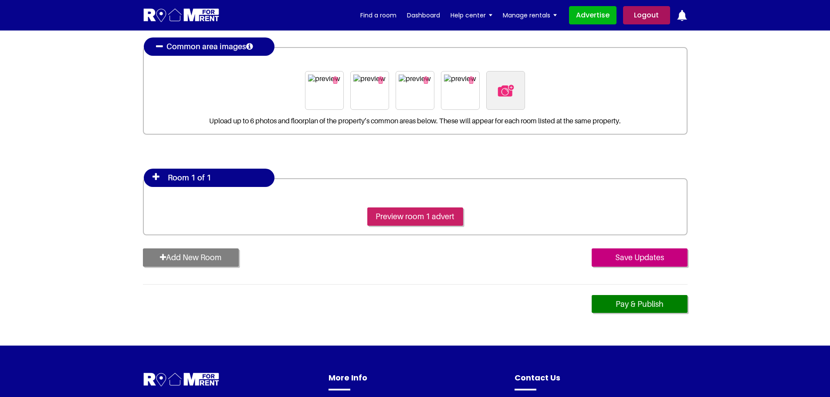
click at [401, 216] on input "Preview room 1 advert" at bounding box center [415, 216] width 96 height 18
click at [221, 180] on h4 "Room 1 of 1" at bounding box center [202, 178] width 83 height 18
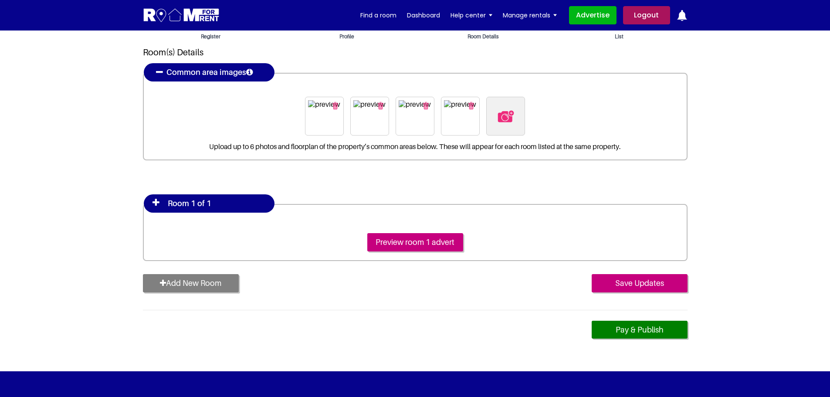
scroll to position [0, 0]
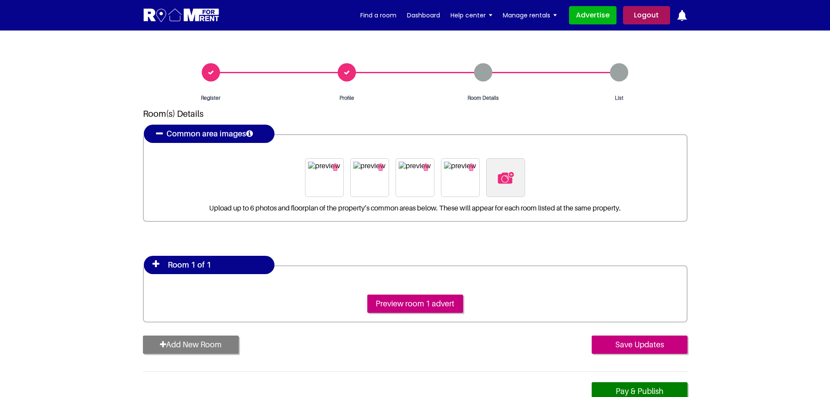
click at [168, 266] on h4 "Room 1 of 1" at bounding box center [202, 265] width 83 height 18
click at [157, 263] on icon at bounding box center [155, 264] width 7 height 9
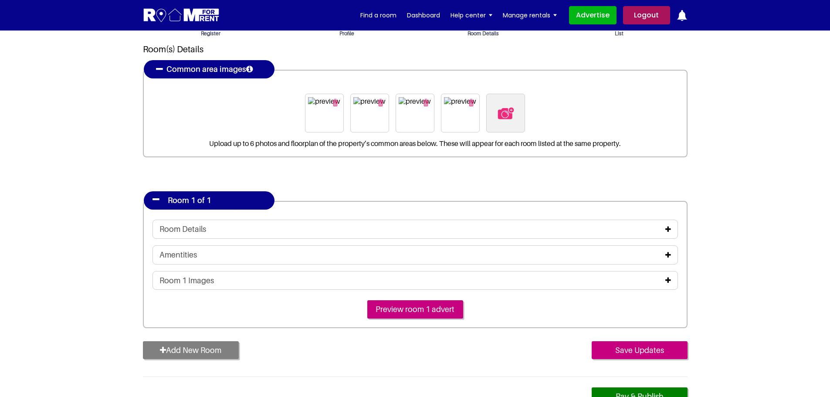
scroll to position [131, 0]
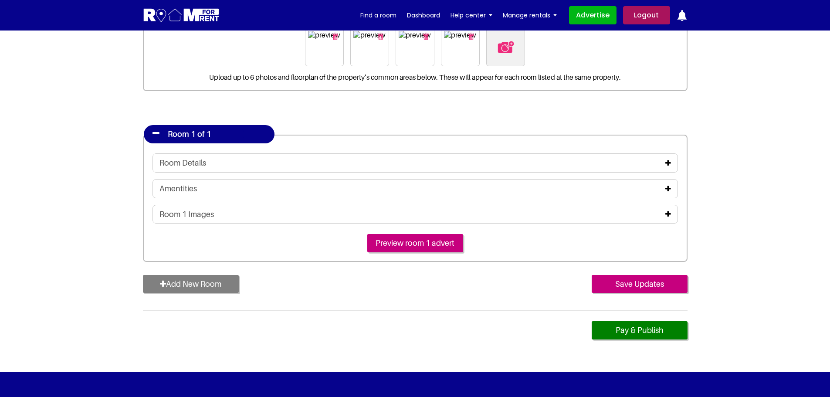
click at [668, 165] on icon at bounding box center [668, 162] width 6 height 7
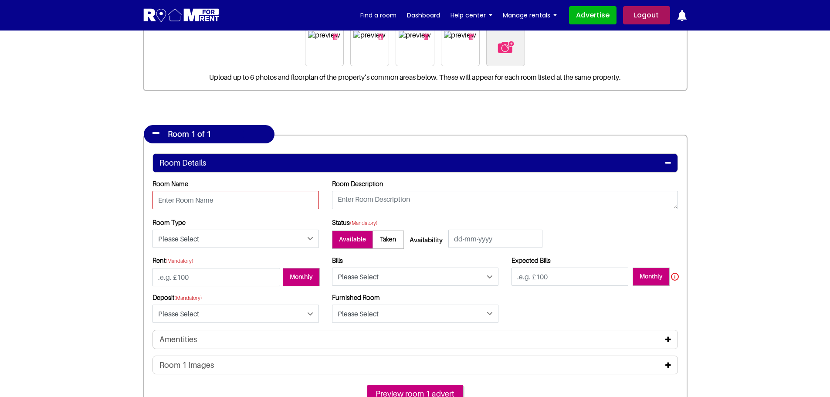
click at [209, 197] on input "text" at bounding box center [235, 200] width 166 height 18
type input "Room 3"
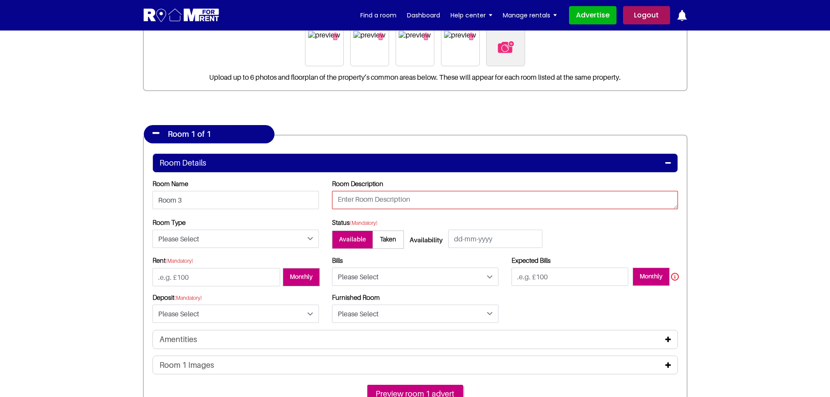
click at [353, 201] on textarea at bounding box center [505, 200] width 346 height 18
drag, startPoint x: 413, startPoint y: 197, endPoint x: 294, endPoint y: 191, distance: 119.1
click at [294, 191] on div "Room Name Room 3 Room Description Double Bed, En Suite" at bounding box center [415, 198] width 538 height 39
drag, startPoint x: 583, startPoint y: 197, endPoint x: 526, endPoint y: 196, distance: 57.1
click at [526, 196] on textarea "Fully Furnished Room. Double Bed, TV, Furniture, En Suite & Kitchenette" at bounding box center [505, 200] width 346 height 18
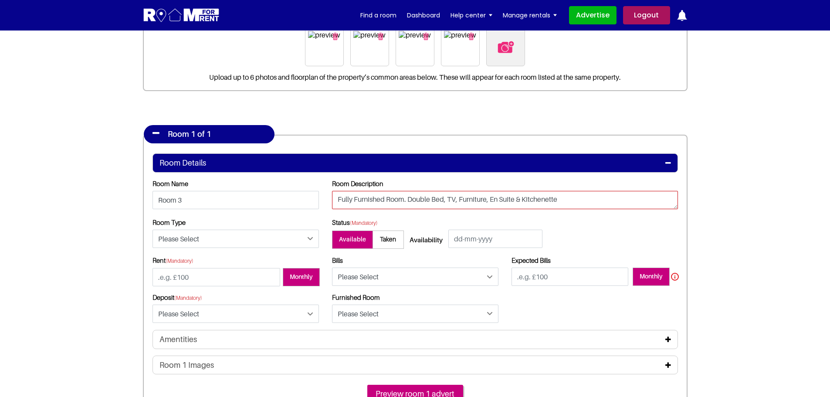
type textarea "Fully Furnished Room. Double Bed, TV, Furniture, En Suite & Kitchenette"
click at [256, 238] on select "Please Select Ensuite Double Bedroom Ensuite Single Bedroom Double Bedroom with…" at bounding box center [235, 239] width 166 height 18
select select "Ensuite Double Bedroom"
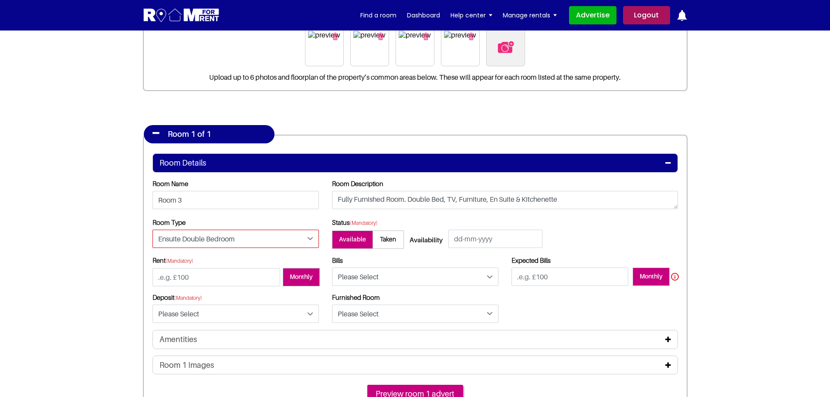
click at [152, 230] on select "Please Select Ensuite Double Bedroom Ensuite Single Bedroom Double Bedroom with…" at bounding box center [235, 239] width 166 height 18
click at [480, 234] on input "text" at bounding box center [495, 239] width 94 height 18
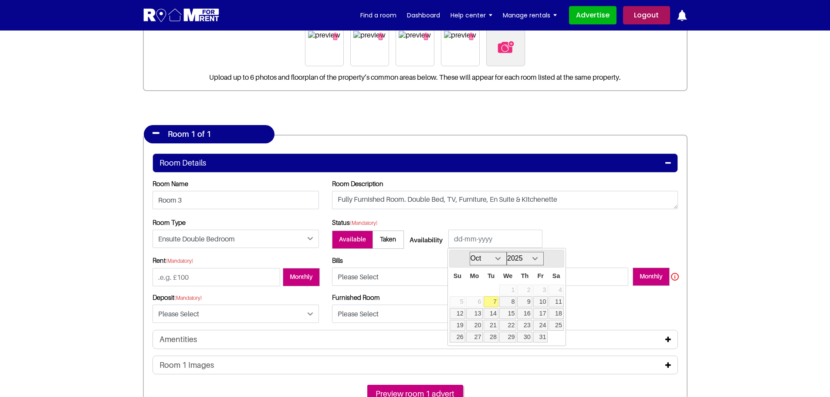
click at [492, 304] on link "7" at bounding box center [490, 301] width 15 height 11
type input "07-10-2025"
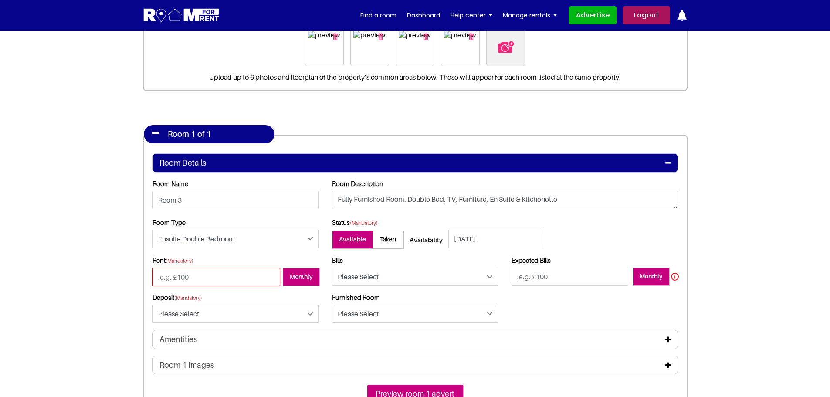
click at [220, 278] on input "number" at bounding box center [216, 277] width 128 height 18
type input "1200"
click at [433, 276] on select "Please Select Included Excluded" at bounding box center [415, 276] width 166 height 18
select select "Included"
click at [332, 267] on select "Please Select Included Excluded" at bounding box center [415, 276] width 166 height 18
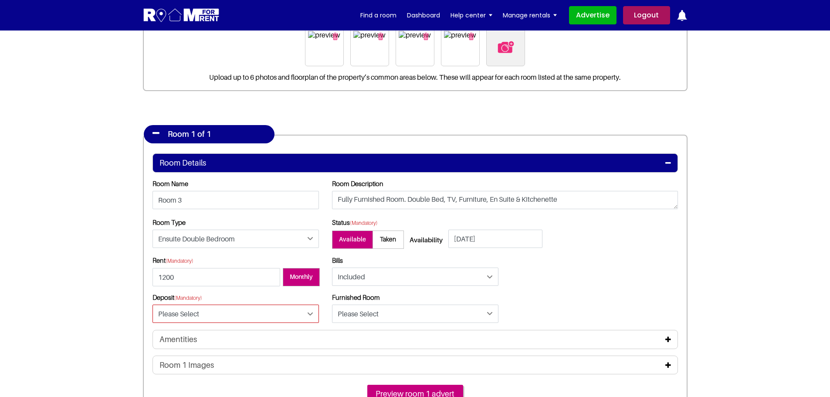
click at [237, 314] on select "Please Select Yes No" at bounding box center [235, 313] width 166 height 18
select select "Yes"
click at [152, 304] on select "Please Select Yes No" at bounding box center [235, 313] width 166 height 18
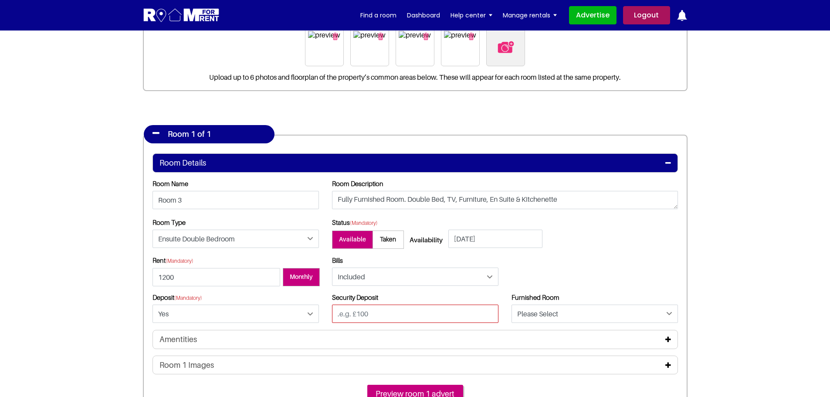
click at [397, 312] on input "text" at bounding box center [415, 313] width 166 height 18
type input "1200"
click at [545, 315] on select "Please Select Yes No" at bounding box center [594, 313] width 166 height 18
select select "Yes"
click at [511, 304] on select "Please Select Yes No" at bounding box center [594, 313] width 166 height 18
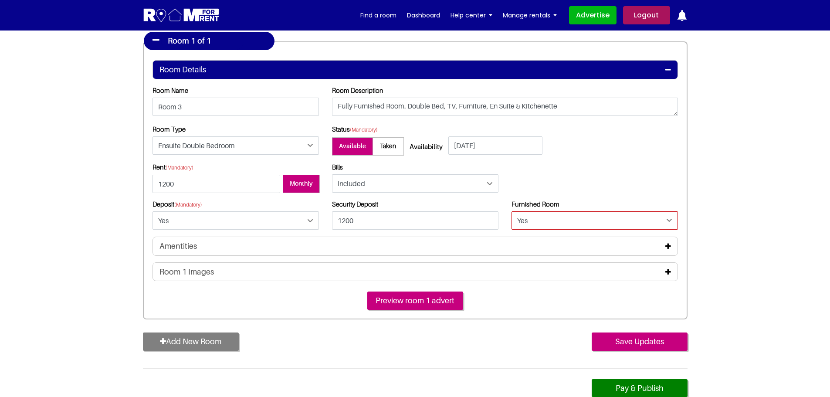
scroll to position [261, 0]
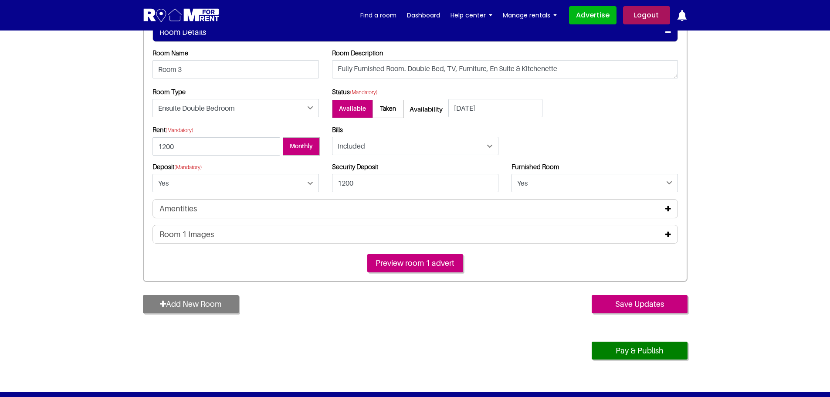
click at [670, 205] on icon at bounding box center [668, 208] width 6 height 7
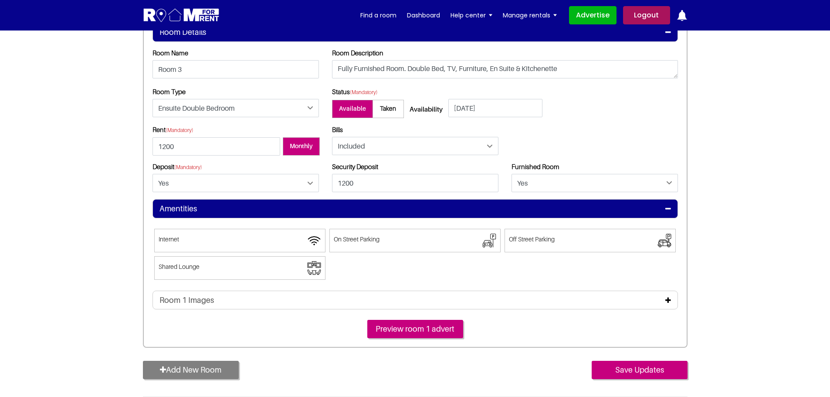
click at [265, 243] on span at bounding box center [239, 241] width 171 height 24
click at [159, 233] on input"] "Internet" at bounding box center [159, 233] width 0 height 0
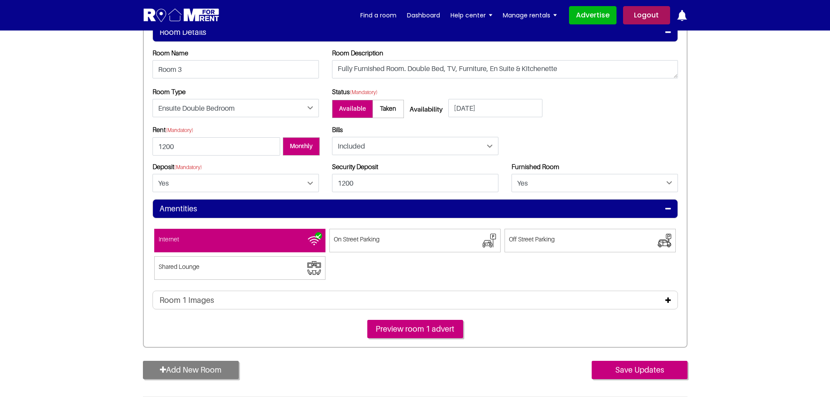
click at [412, 239] on span at bounding box center [414, 241] width 171 height 24
click at [334, 233] on input"] "On Street Parking" at bounding box center [334, 233] width 0 height 0
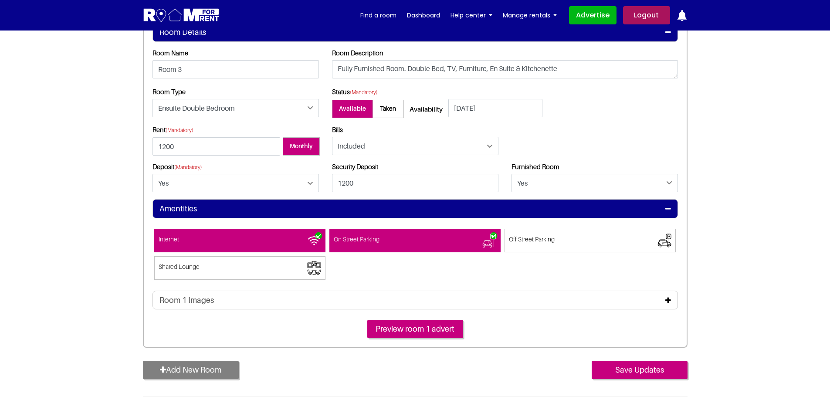
click at [562, 304] on div "Room 1 Images" at bounding box center [414, 300] width 511 height 10
click at [666, 301] on icon at bounding box center [668, 300] width 6 height 7
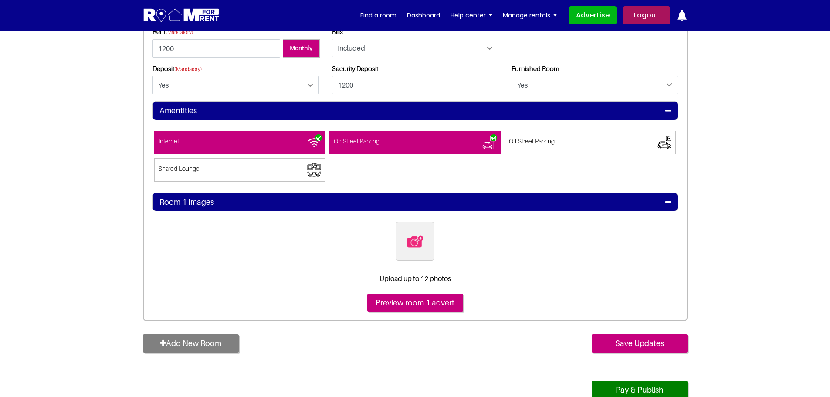
scroll to position [392, 0]
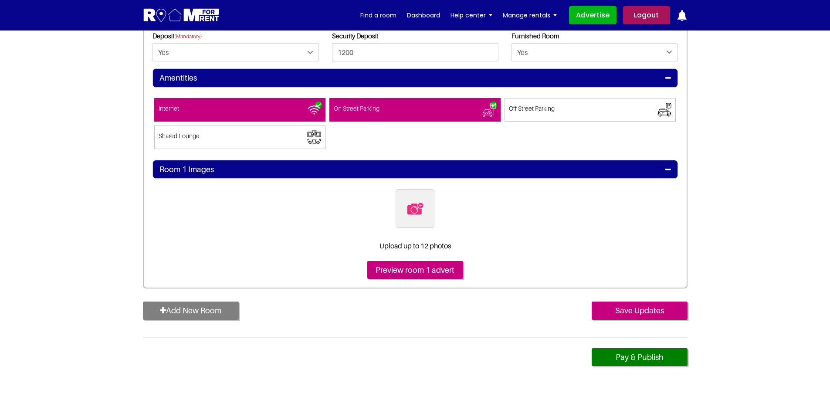
click at [419, 210] on img at bounding box center [415, 208] width 18 height 18
click at [419, 200] on input "file" at bounding box center [461, 194] width 133 height 11
type input "C:\fakepath\room_image_1.jpg"
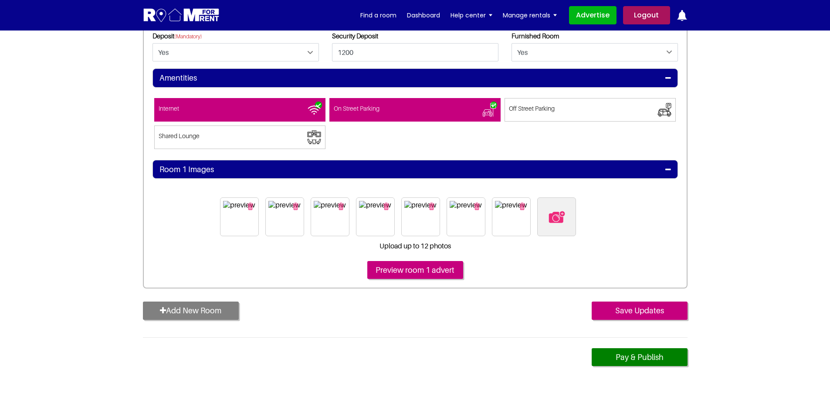
drag, startPoint x: 531, startPoint y: 214, endPoint x: 520, endPoint y: 226, distance: 16.6
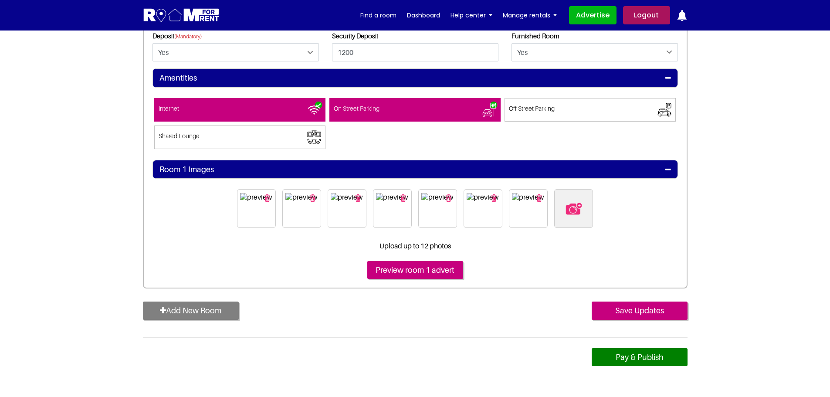
click at [615, 359] on link "Pay & Publish" at bounding box center [639, 357] width 96 height 18
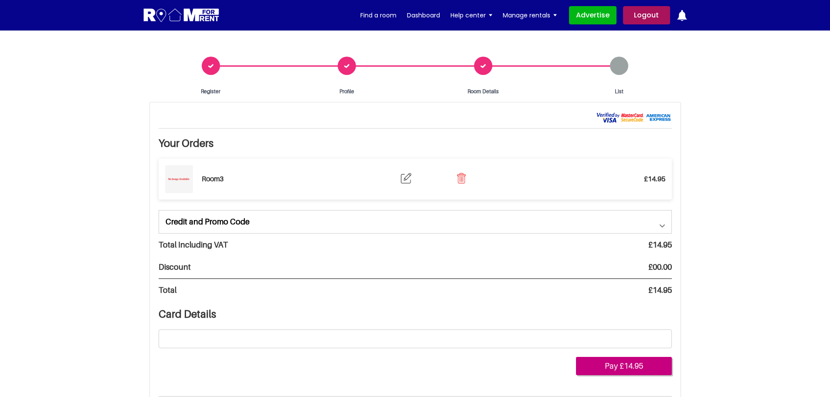
click at [598, 223] on link "Credit and Promo Code" at bounding box center [415, 221] width 512 height 23
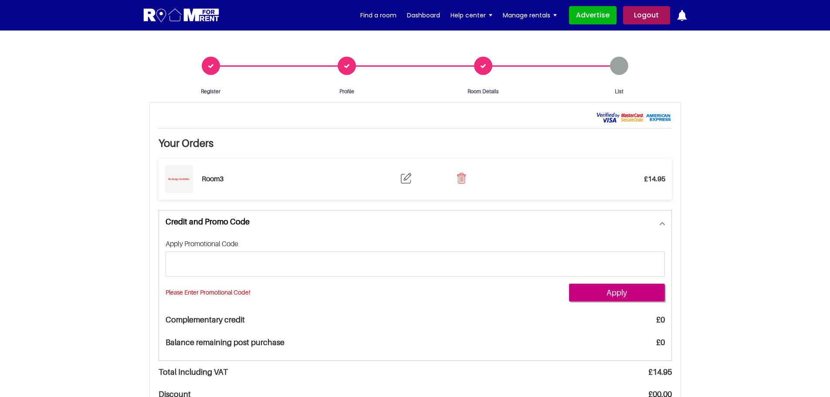
click at [598, 223] on link "Credit and Promo Code" at bounding box center [415, 221] width 512 height 23
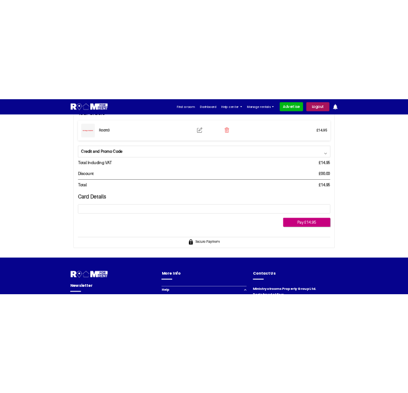
scroll to position [174, 0]
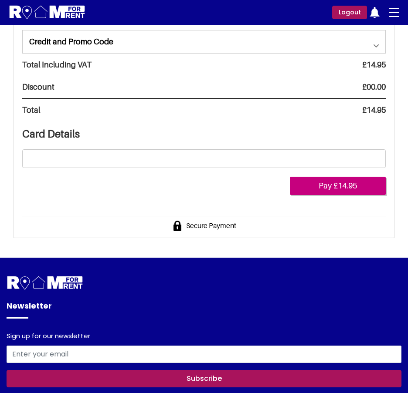
click at [402, 105] on div "Register Profile Room Details List Your Orders Room 3 £14.95 0" at bounding box center [204, 58] width 408 height 362
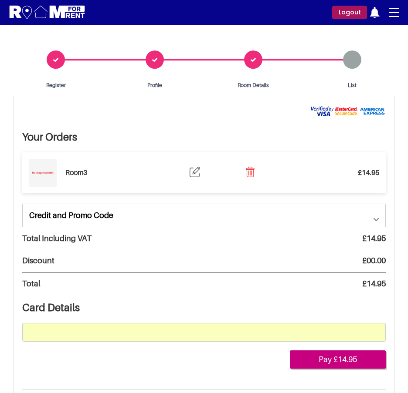
scroll to position [0, 0]
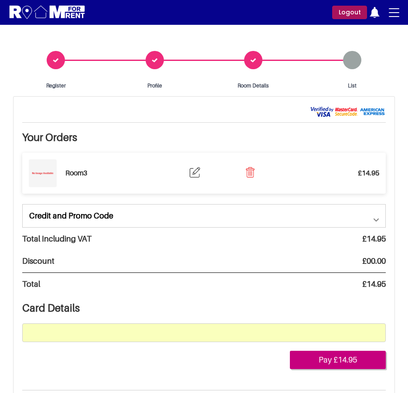
click at [193, 171] on img at bounding box center [194, 172] width 10 height 10
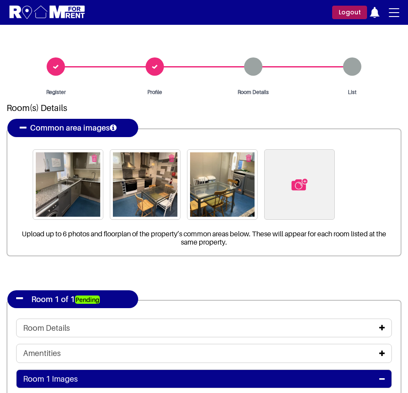
drag, startPoint x: 241, startPoint y: 190, endPoint x: 224, endPoint y: 187, distance: 17.3
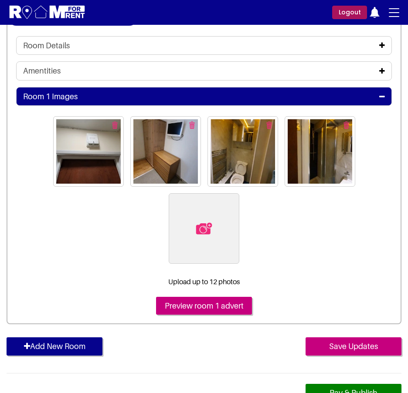
scroll to position [348, 0]
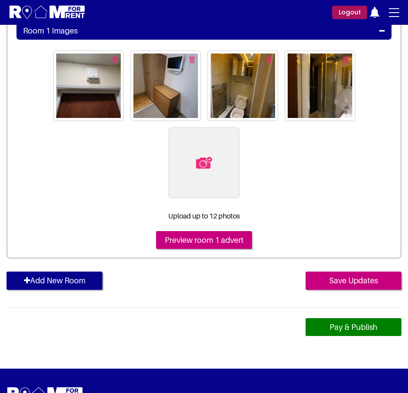
click at [345, 331] on link "Pay & Publish" at bounding box center [353, 327] width 96 height 18
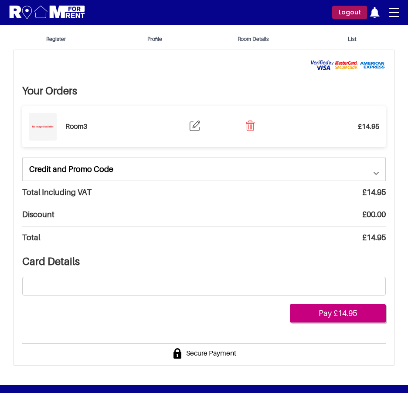
scroll to position [87, 0]
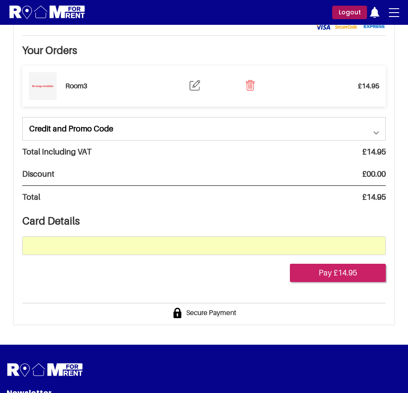
click at [336, 272] on button "Pay £14.95" at bounding box center [338, 273] width 96 height 18
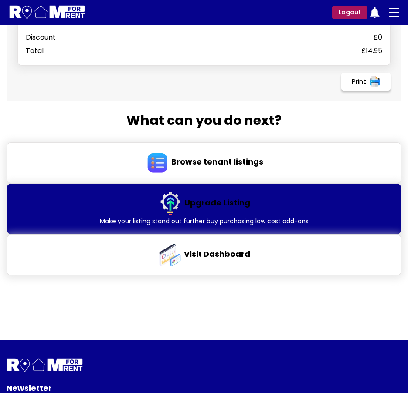
scroll to position [392, 0]
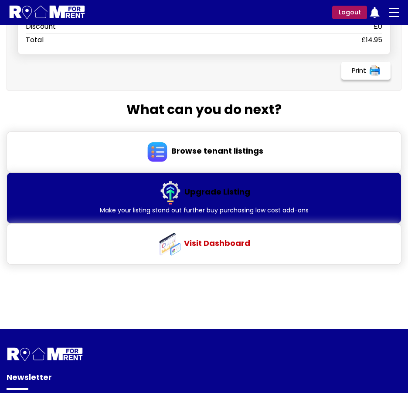
click at [199, 238] on span "Visit Dashboard" at bounding box center [217, 243] width 66 height 11
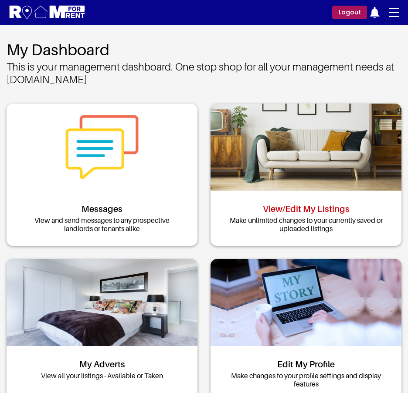
click at [306, 210] on link "View/Edit My Listings" at bounding box center [306, 209] width 87 height 10
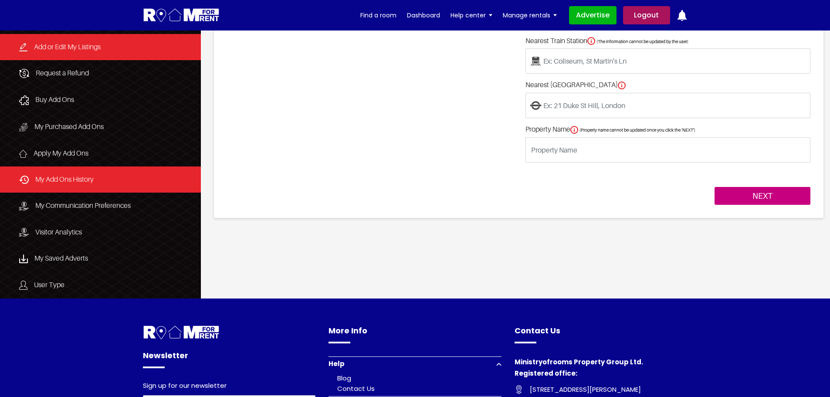
scroll to position [174, 0]
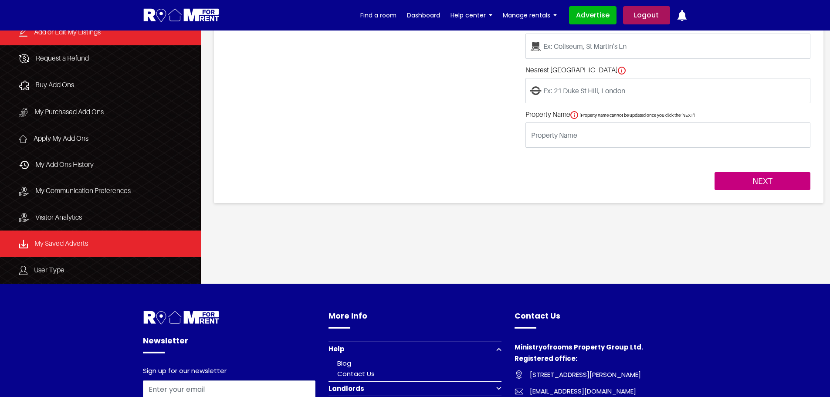
click at [67, 243] on link "My Saved Adverts" at bounding box center [100, 243] width 201 height 27
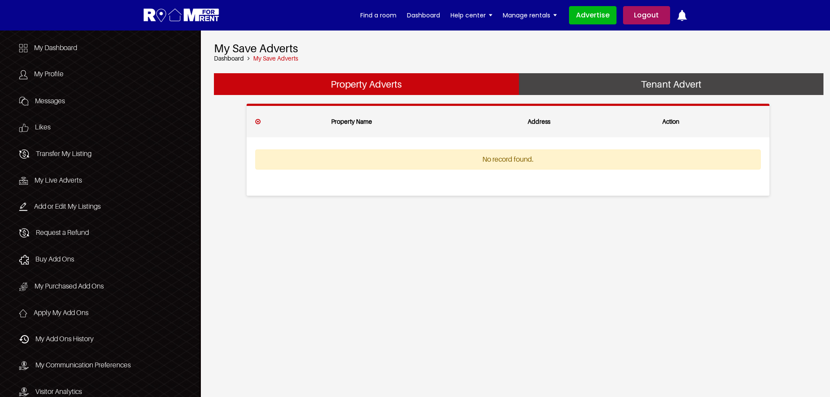
click at [608, 87] on link "Tenant Advert" at bounding box center [671, 84] width 304 height 22
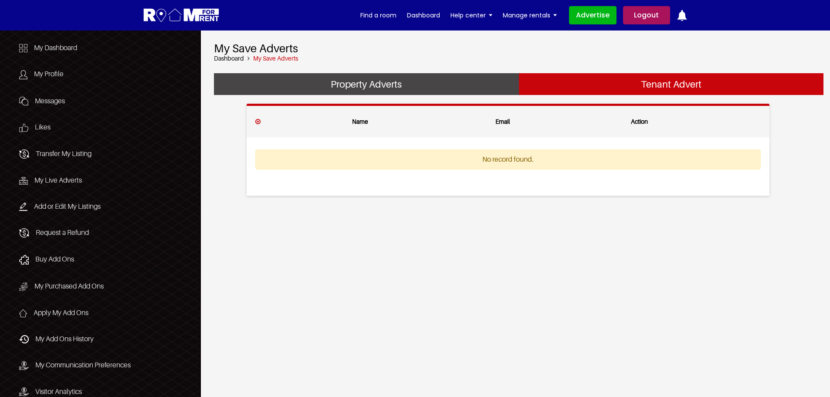
click at [469, 78] on link "Property Adverts" at bounding box center [366, 84] width 304 height 22
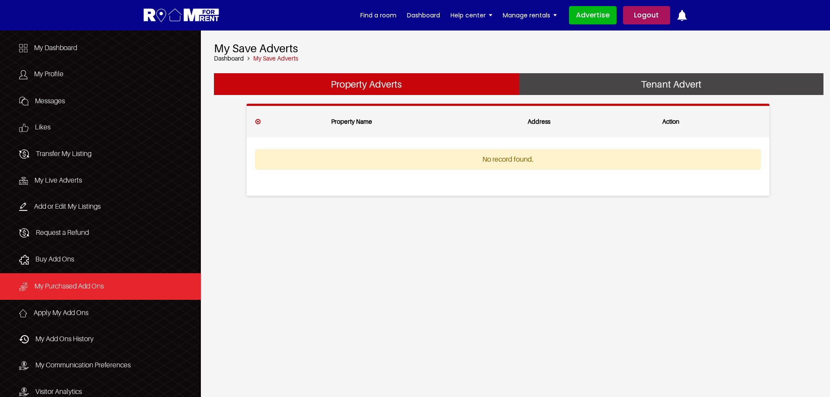
click at [52, 291] on link "My Purchased Add Ons" at bounding box center [100, 286] width 201 height 27
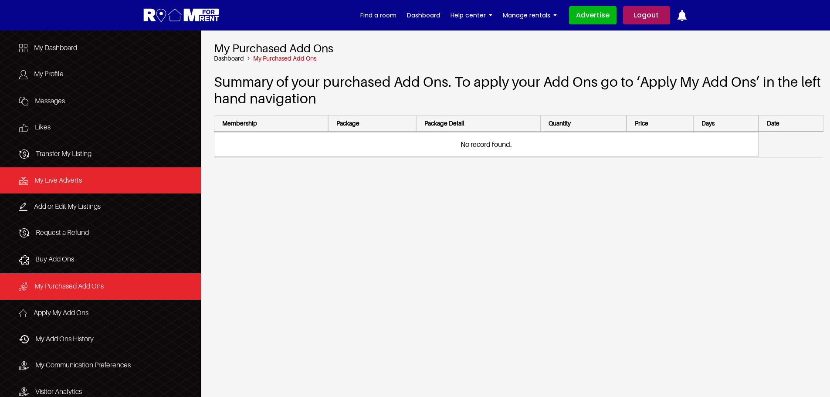
click at [63, 180] on span "My Live Adverts" at bounding box center [57, 180] width 47 height 9
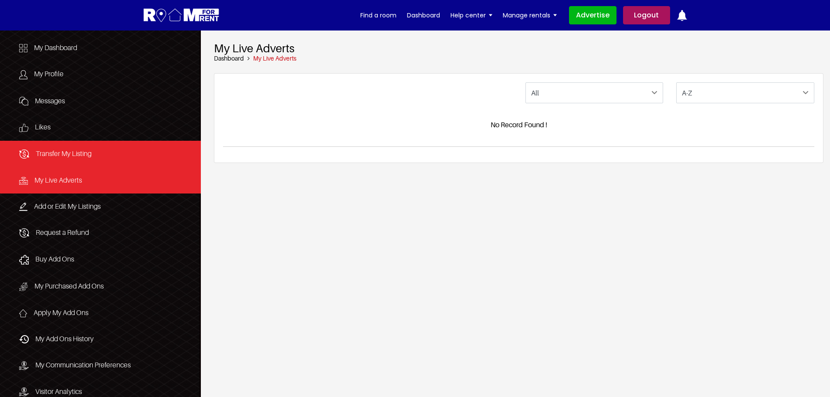
click at [72, 161] on link "Transfer My Listing" at bounding box center [100, 154] width 201 height 27
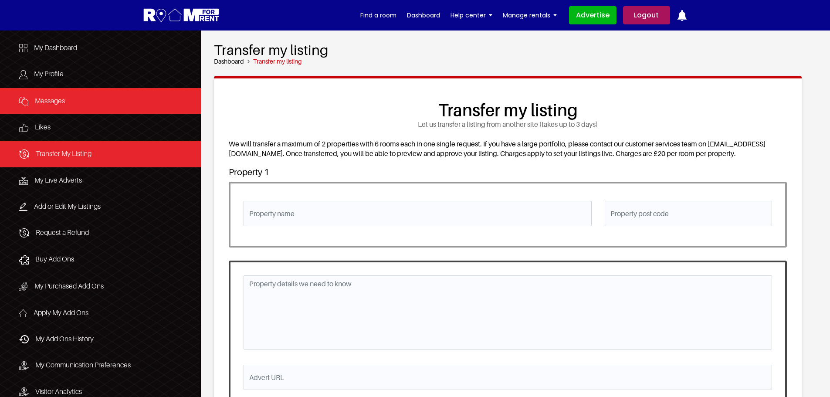
click at [62, 103] on span "Messages" at bounding box center [50, 100] width 30 height 9
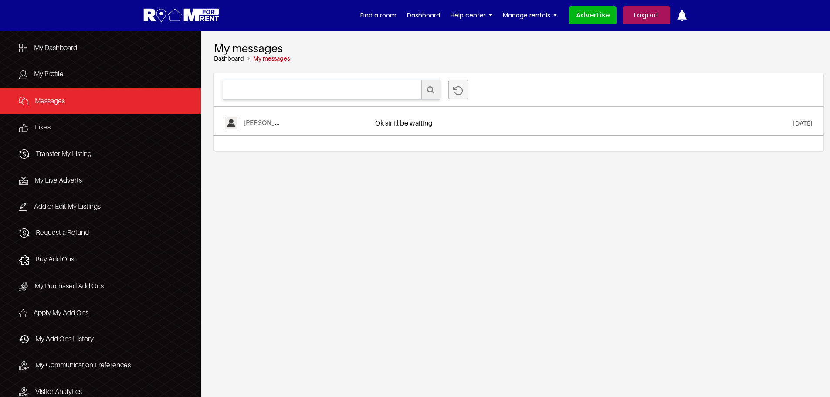
click at [296, 125] on link "[PERSON_NAME]" at bounding box center [269, 122] width 52 height 9
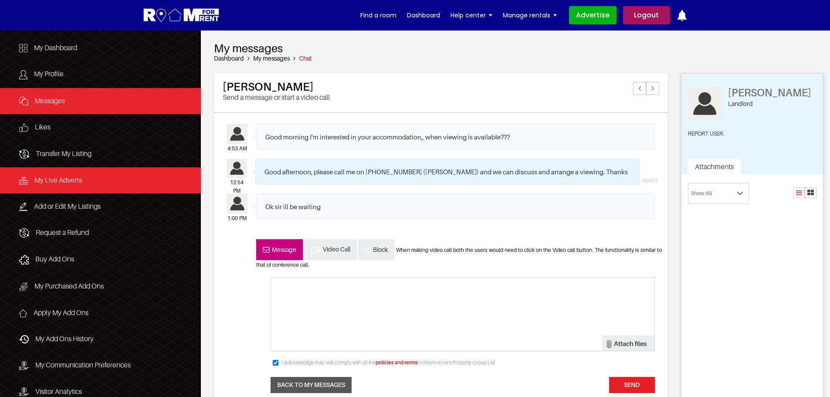
click at [51, 181] on span "My Live Adverts" at bounding box center [57, 180] width 47 height 9
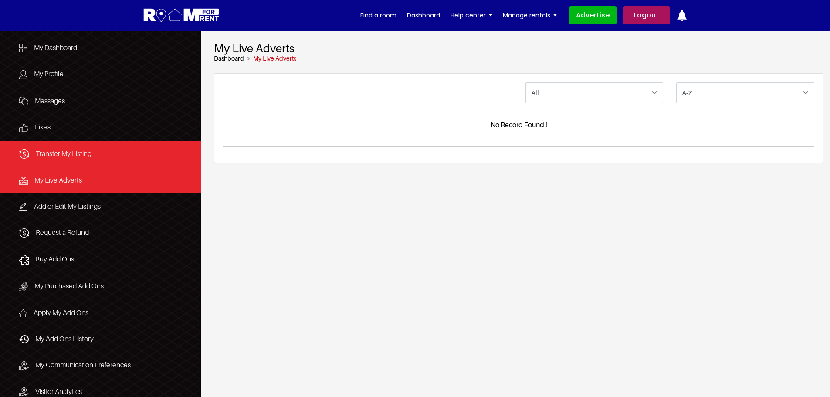
click at [47, 154] on span "Transfer My Listing" at bounding box center [64, 153] width 56 height 9
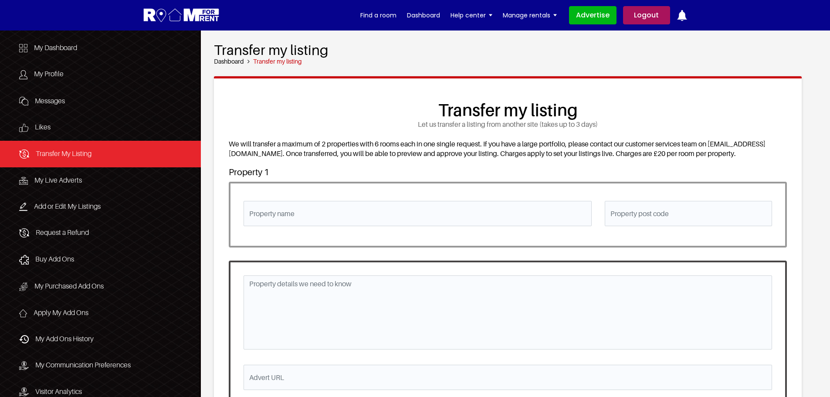
click at [47, 71] on span "My Profile" at bounding box center [49, 73] width 30 height 9
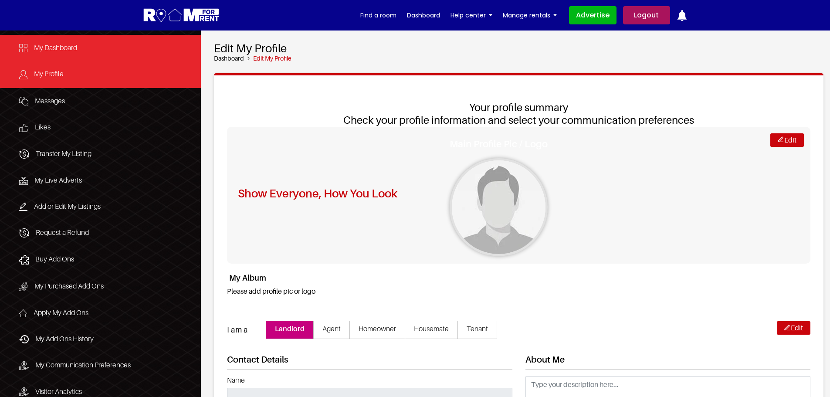
click at [70, 44] on span "My Dashboard" at bounding box center [55, 47] width 43 height 9
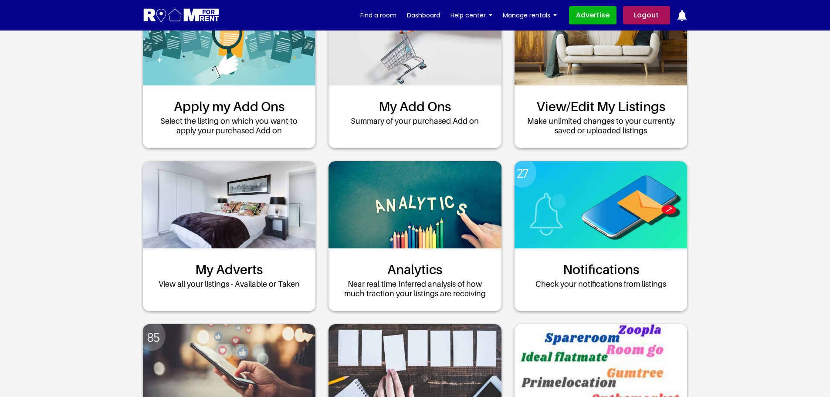
scroll to position [174, 0]
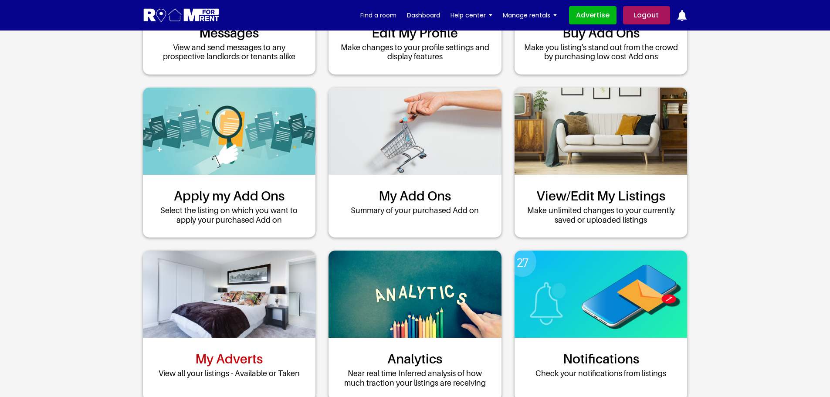
click at [243, 366] on link "My Adverts" at bounding box center [229, 359] width 68 height 16
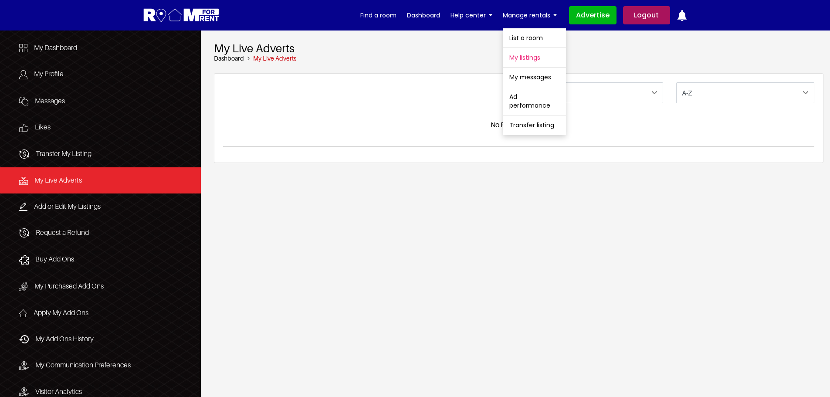
click at [532, 61] on link "My listings" at bounding box center [534, 57] width 63 height 19
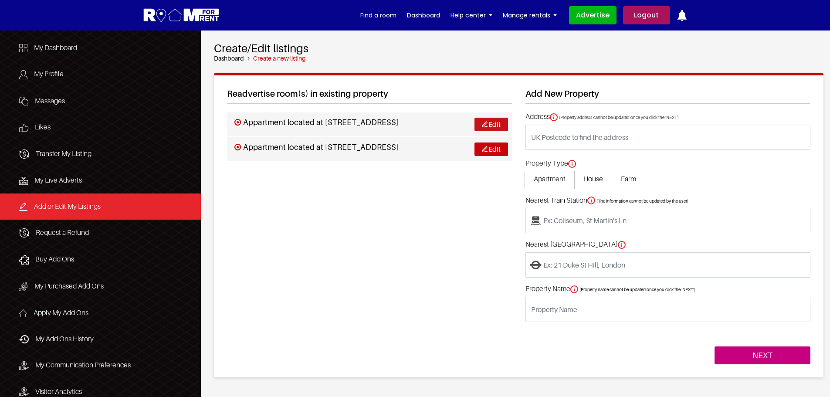
click at [494, 124] on link "Edit" at bounding box center [491, 125] width 34 height 14
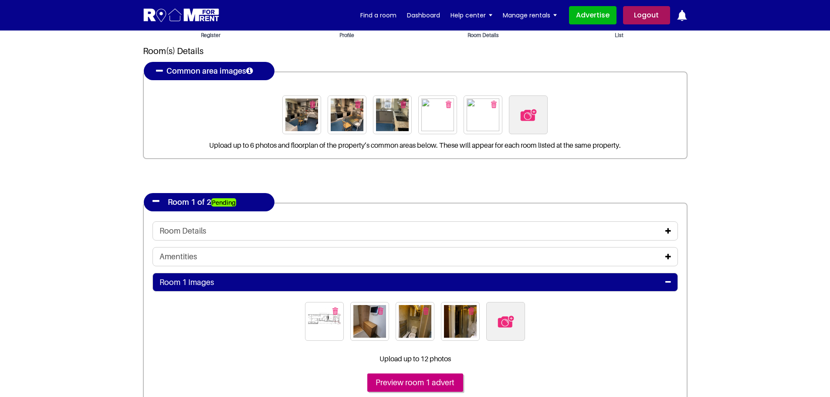
scroll to position [87, 0]
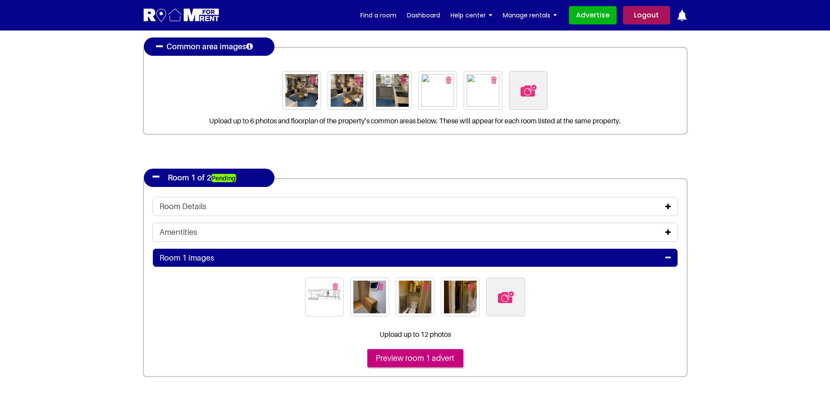
click at [334, 288] on img "button" at bounding box center [335, 286] width 6 height 7
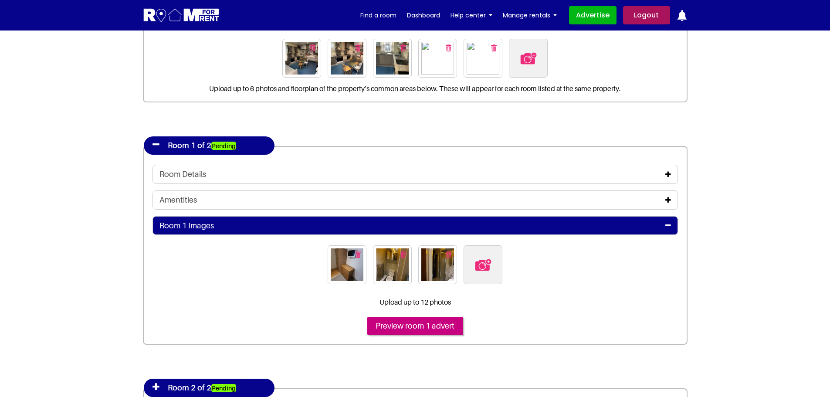
scroll to position [0, 0]
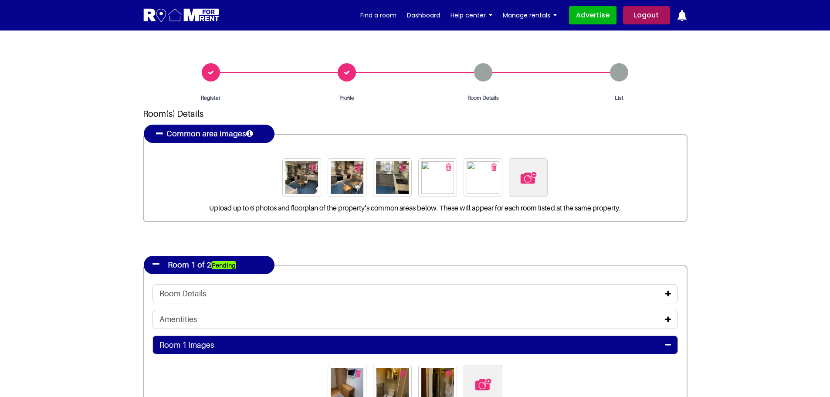
click at [209, 73] on div "Register" at bounding box center [211, 82] width 136 height 39
click at [480, 74] on div "Room Details" at bounding box center [483, 82] width 136 height 39
click at [479, 74] on div "Room Details" at bounding box center [483, 82] width 136 height 39
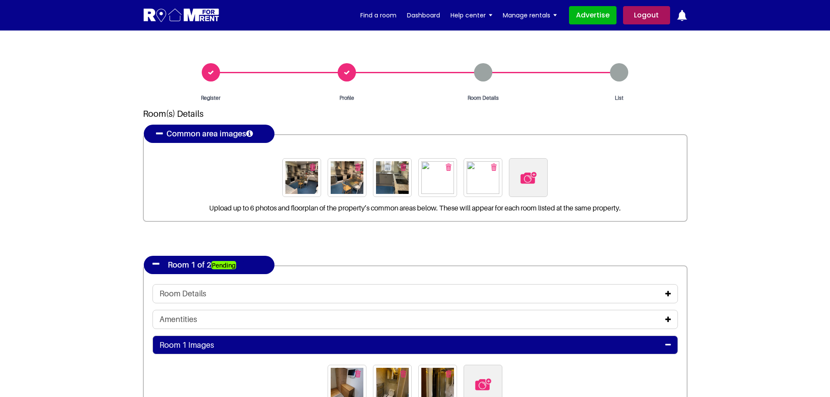
click at [356, 71] on div "Profile" at bounding box center [347, 82] width 136 height 39
click at [355, 71] on div "Profile" at bounding box center [347, 82] width 136 height 39
click at [356, 71] on div "Profile" at bounding box center [347, 82] width 136 height 39
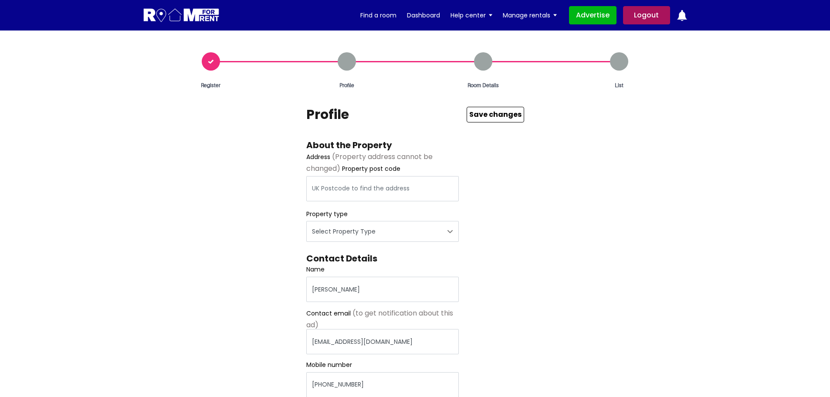
click at [212, 65] on div "Register" at bounding box center [211, 70] width 136 height 37
click at [213, 65] on div "Register" at bounding box center [211, 70] width 136 height 37
click at [347, 62] on div "Profile" at bounding box center [347, 70] width 136 height 37
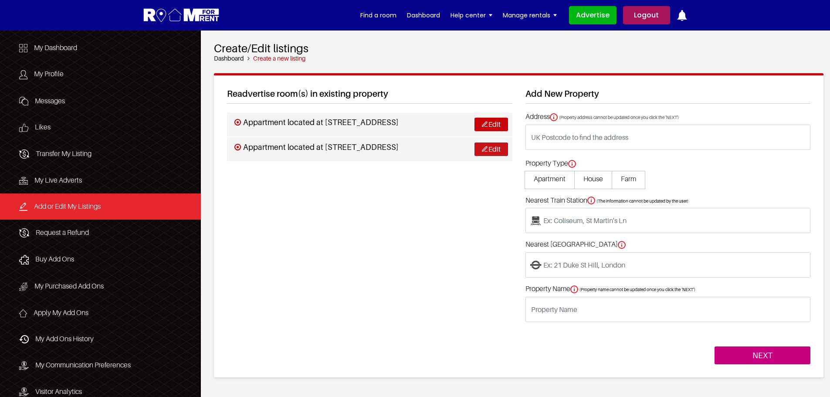
click at [489, 146] on link "Edit" at bounding box center [491, 149] width 34 height 14
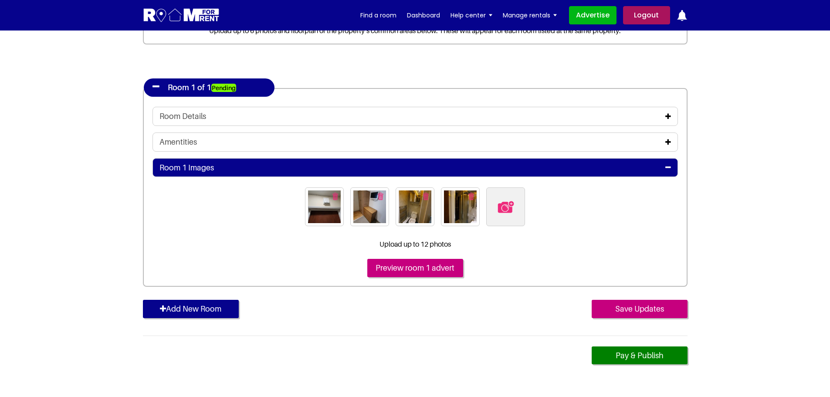
scroll to position [87, 0]
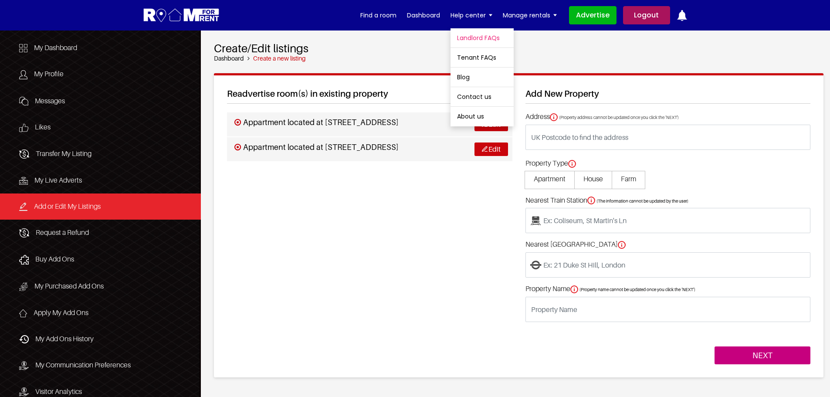
click at [479, 37] on link "Landlord FAQs" at bounding box center [481, 37] width 63 height 19
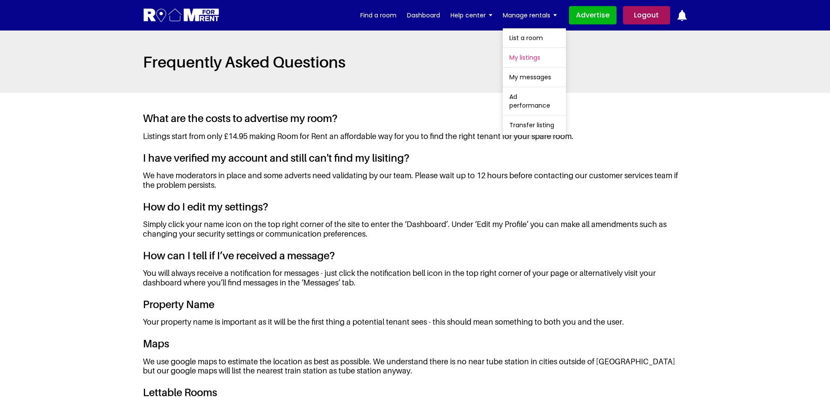
click at [518, 60] on link "My listings" at bounding box center [534, 57] width 63 height 19
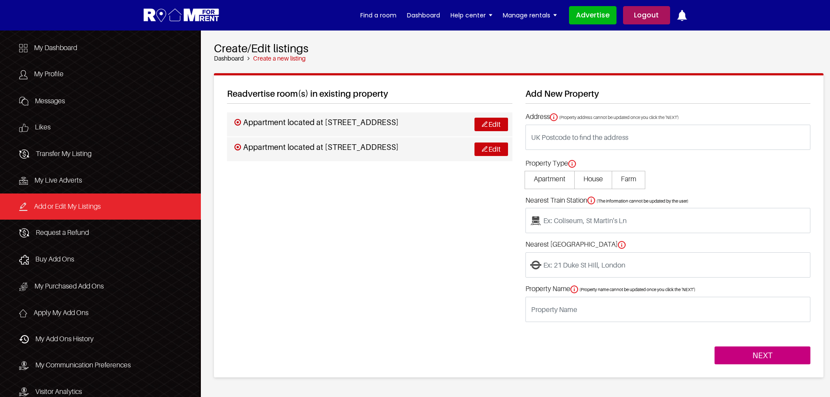
click at [423, 236] on div "Readvertise room(s) in existing property Appartment located at [STREET_ADDRESS]…" at bounding box center [369, 226] width 298 height 276
click at [238, 122] on h3 "Appartment located at Cranbrook Road, Ilford IG1 4PA, UK" at bounding box center [316, 123] width 164 height 10
click at [499, 122] on link "Edit" at bounding box center [491, 125] width 34 height 14
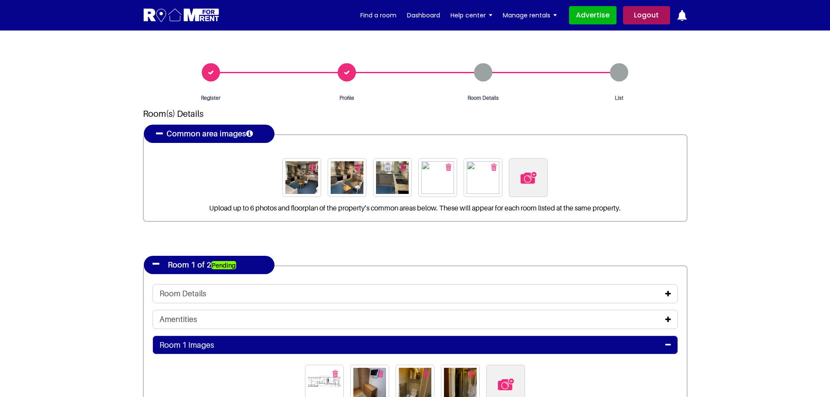
click at [493, 166] on img "button" at bounding box center [494, 166] width 6 height 7
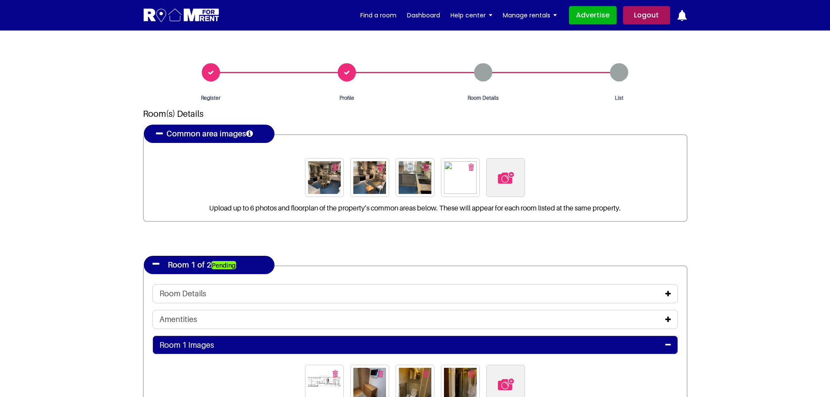
click at [472, 169] on img "button" at bounding box center [471, 166] width 6 height 7
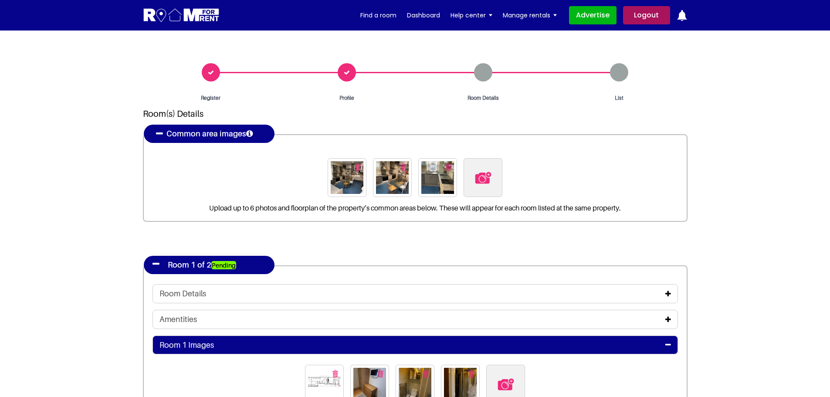
click at [447, 166] on img "button" at bounding box center [449, 166] width 6 height 7
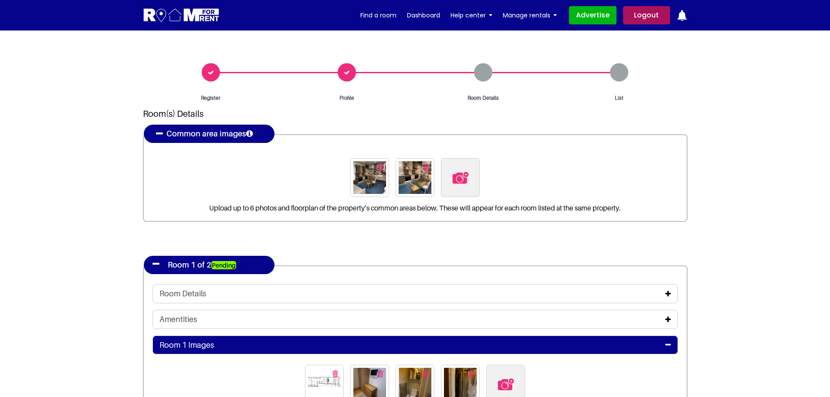
click at [426, 166] on img "button" at bounding box center [426, 166] width 6 height 7
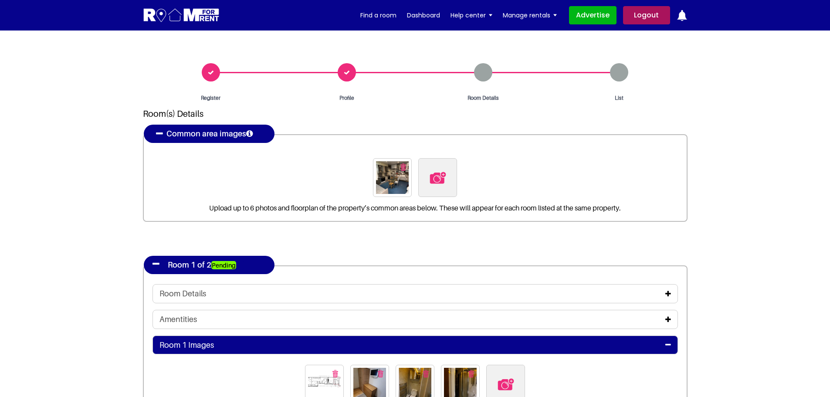
click at [402, 165] on img "button" at bounding box center [403, 166] width 6 height 7
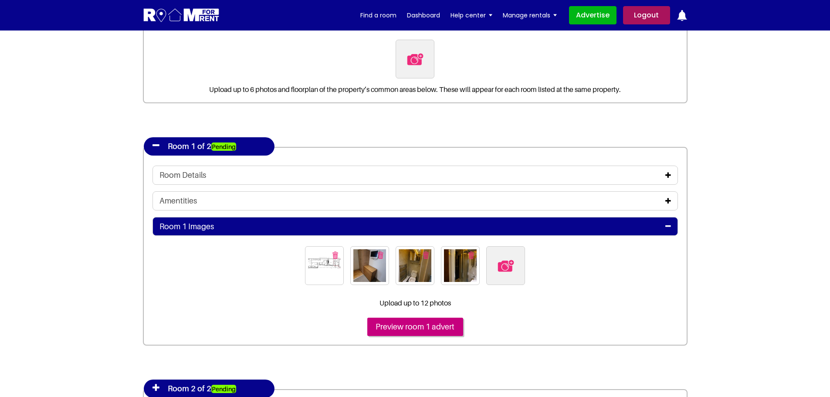
scroll to position [174, 0]
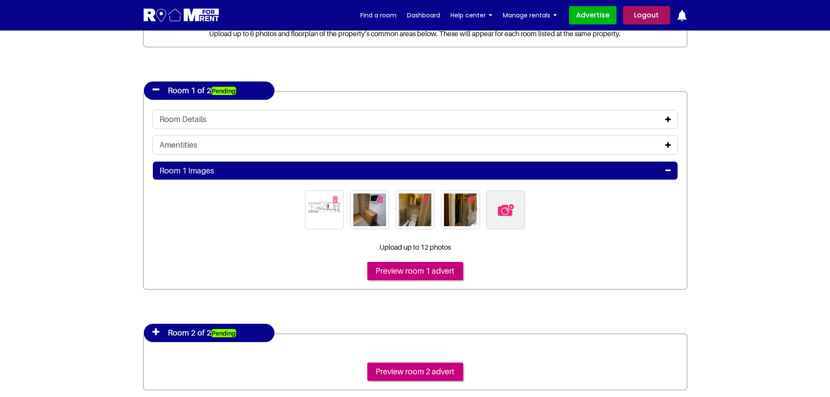
click at [472, 195] on button "button" at bounding box center [471, 199] width 14 height 14
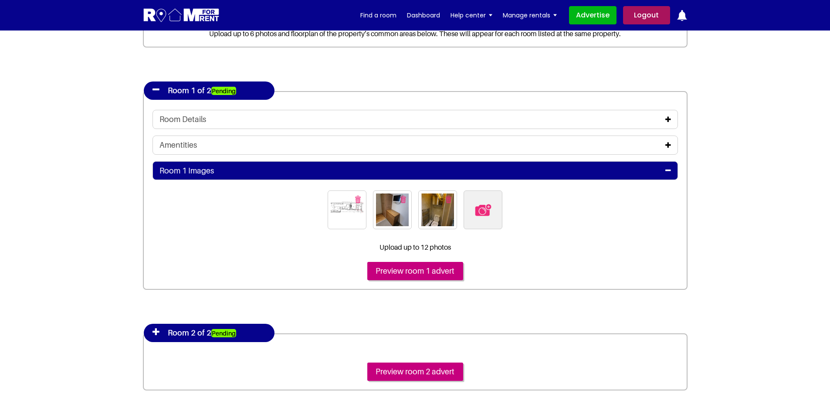
click at [446, 197] on img "button" at bounding box center [449, 199] width 6 height 7
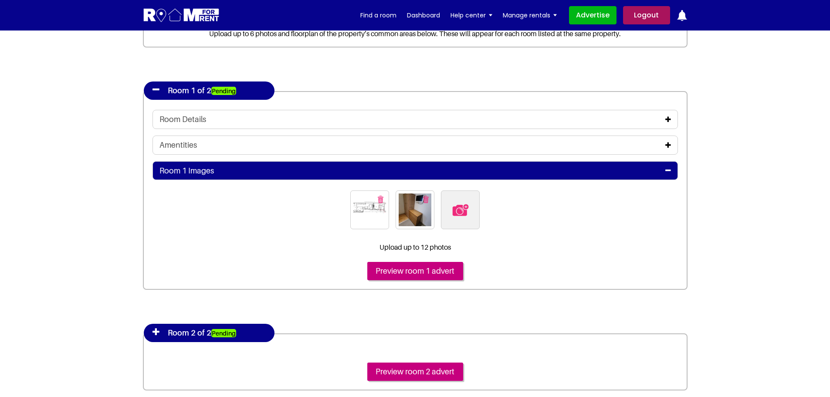
click at [424, 199] on img "button" at bounding box center [426, 199] width 6 height 7
click at [406, 199] on button "button" at bounding box center [403, 199] width 14 height 14
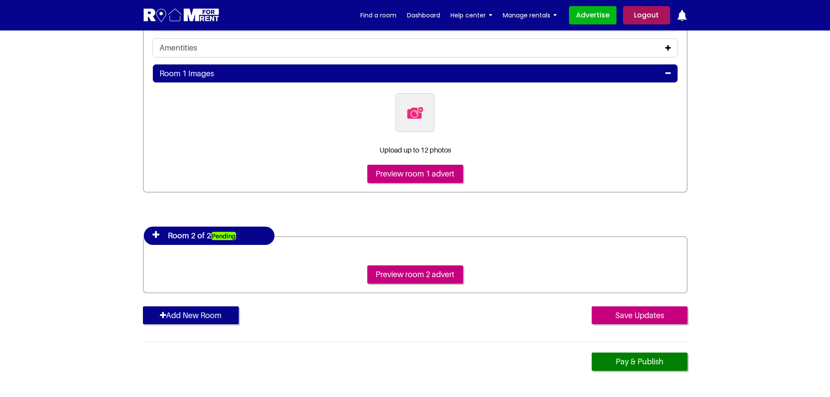
scroll to position [479, 0]
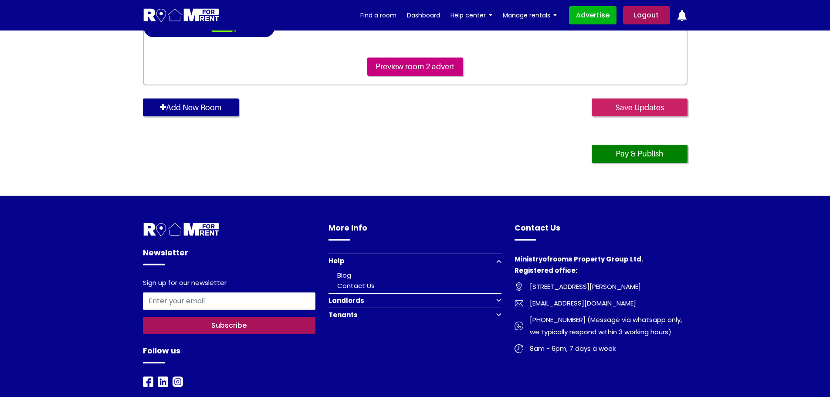
click at [631, 107] on input "Save Updates" at bounding box center [639, 107] width 96 height 18
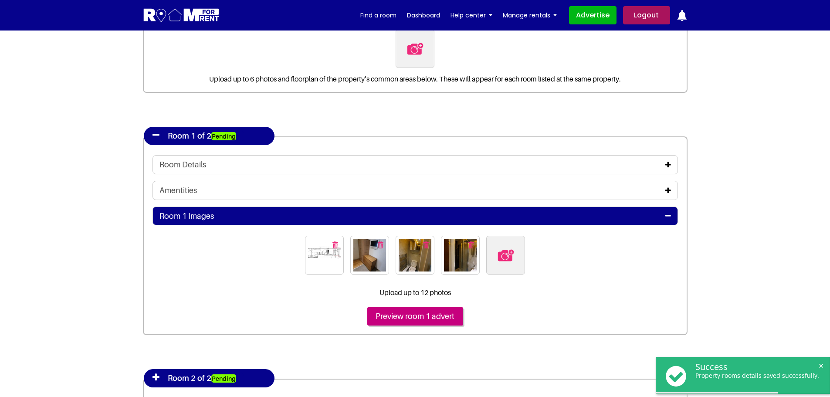
scroll to position [174, 0]
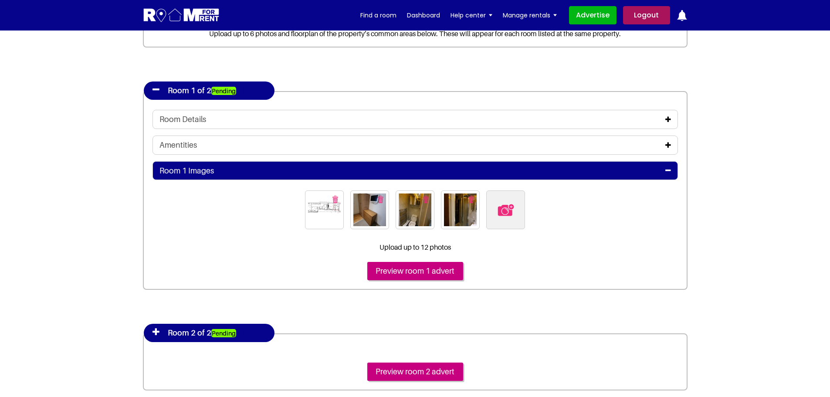
click at [335, 199] on img "button" at bounding box center [335, 199] width 6 height 7
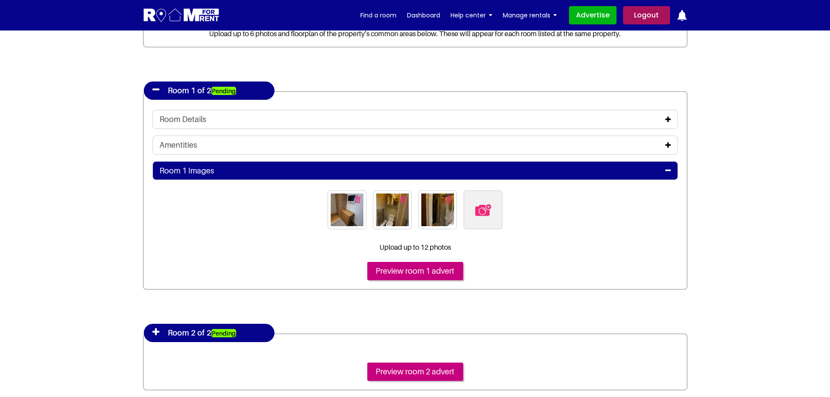
click at [355, 199] on img "button" at bounding box center [358, 199] width 6 height 7
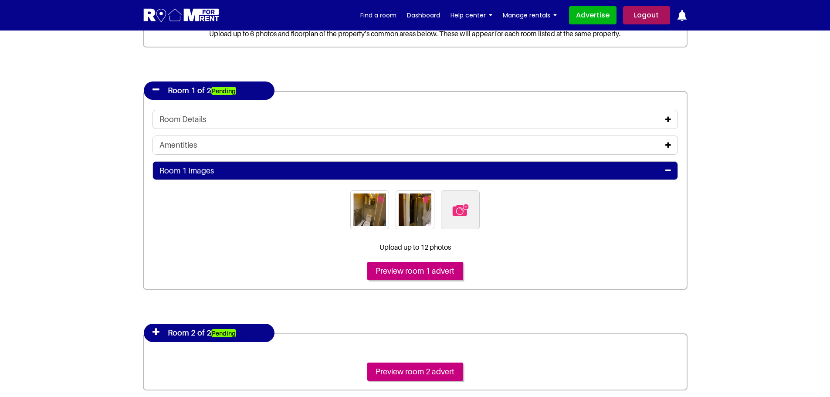
click at [378, 199] on img "button" at bounding box center [381, 199] width 6 height 7
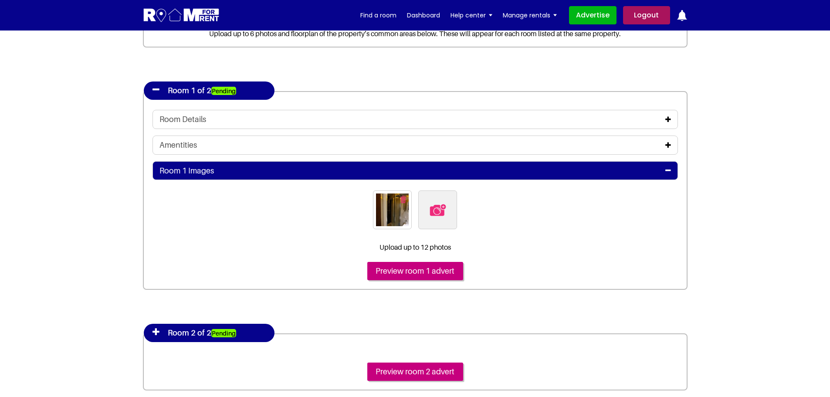
click at [404, 199] on img "button" at bounding box center [403, 199] width 6 height 7
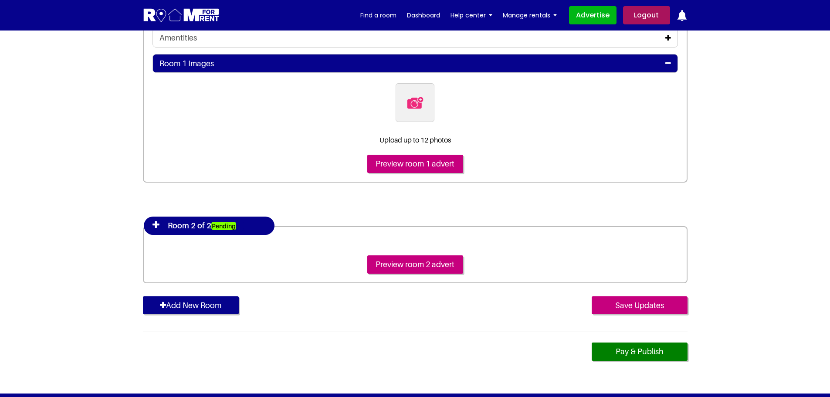
scroll to position [392, 0]
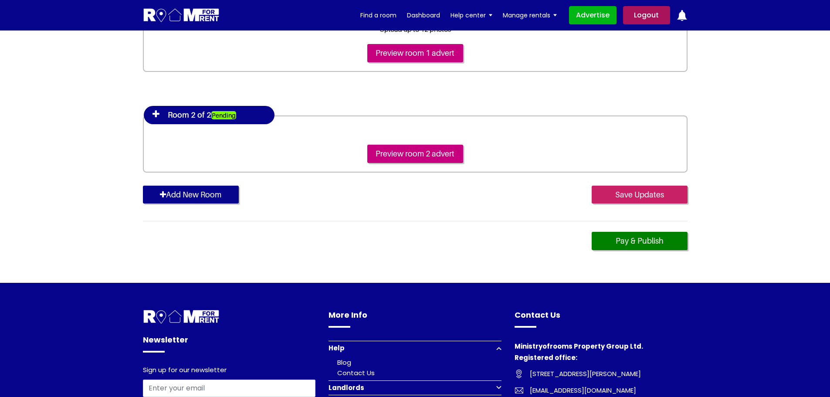
click at [622, 195] on input "Save Updates" at bounding box center [639, 195] width 96 height 18
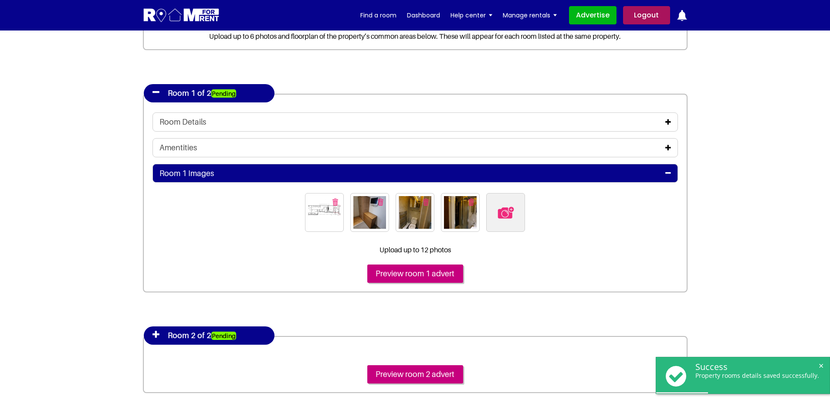
scroll to position [174, 0]
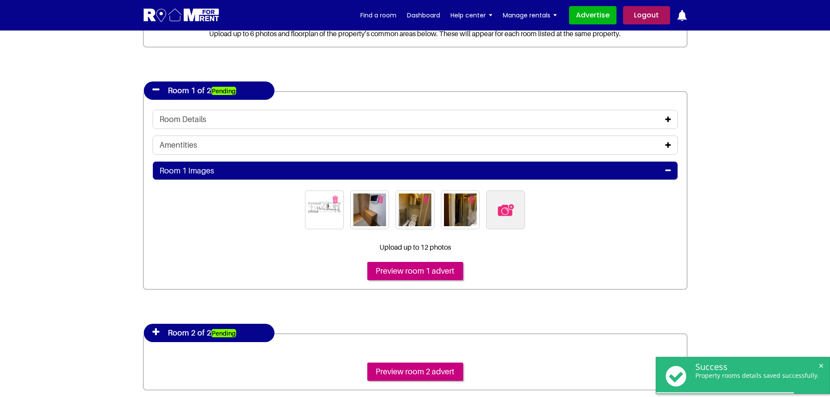
click at [663, 126] on div "Room Details" at bounding box center [414, 119] width 525 height 19
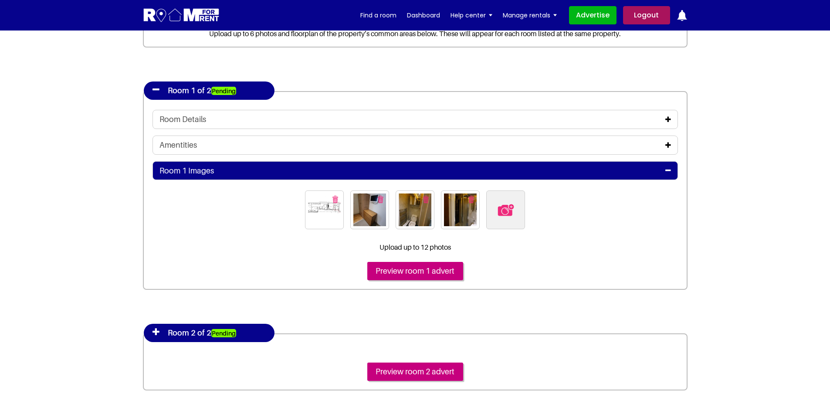
click at [665, 122] on icon at bounding box center [668, 119] width 6 height 7
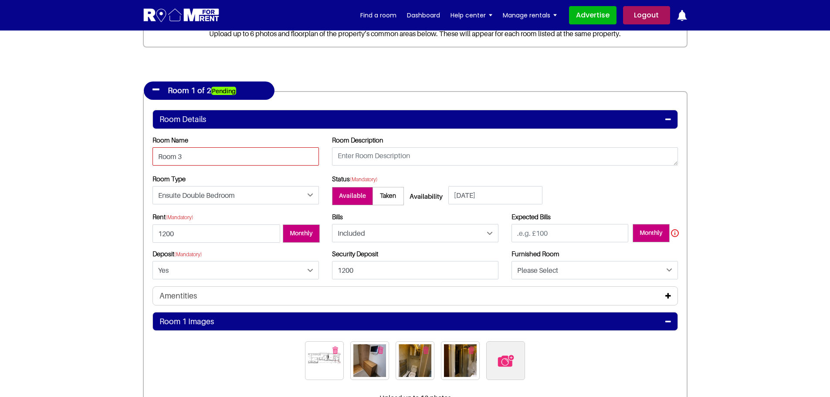
click at [262, 158] on input "Room 3" at bounding box center [235, 156] width 166 height 18
click at [263, 158] on input "Room 3" at bounding box center [235, 156] width 166 height 18
click at [202, 230] on input "1200" at bounding box center [216, 233] width 128 height 18
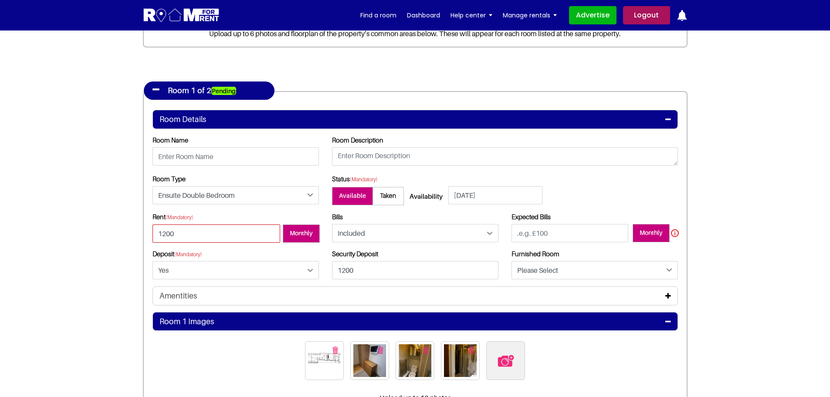
click at [202, 230] on input "1200" at bounding box center [216, 233] width 128 height 18
click at [267, 233] on input "1200" at bounding box center [216, 233] width 128 height 18
click at [271, 234] on input "1199" at bounding box center [216, 233] width 128 height 18
click at [152, 235] on input "1199" at bounding box center [216, 233] width 128 height 18
click at [165, 235] on input "1199" at bounding box center [216, 233] width 128 height 18
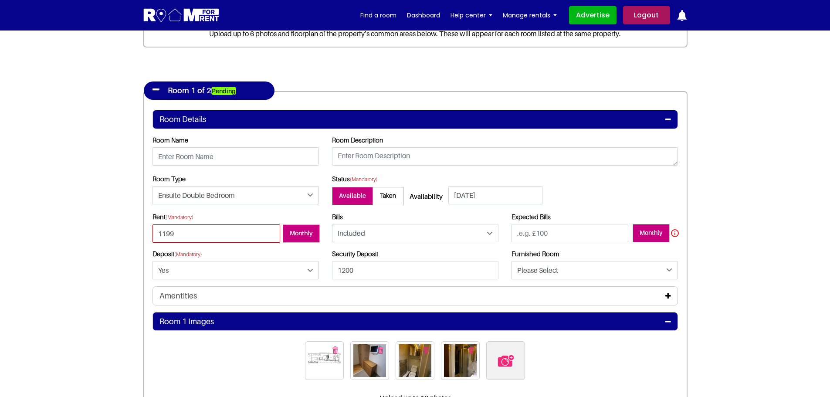
click at [165, 235] on input "1199" at bounding box center [216, 233] width 128 height 18
type input "0"
click at [199, 273] on select "Please Select Yes No" at bounding box center [235, 270] width 166 height 18
select select "Please Select"
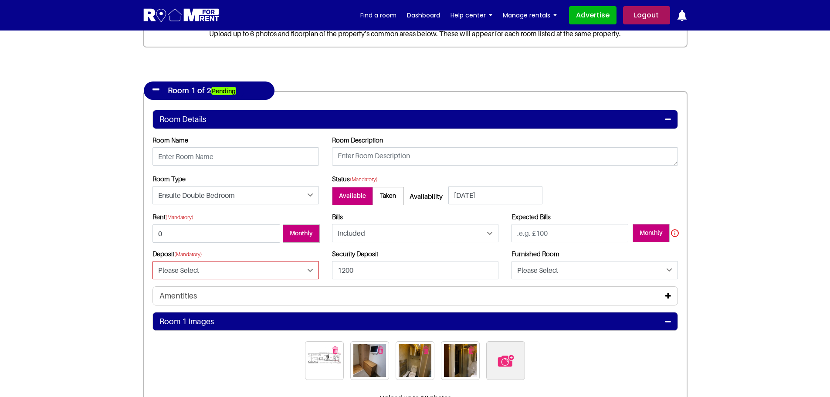
click at [152, 261] on select "Please Select Yes No" at bounding box center [235, 270] width 166 height 18
click at [464, 192] on input "07-10-2025" at bounding box center [495, 195] width 94 height 18
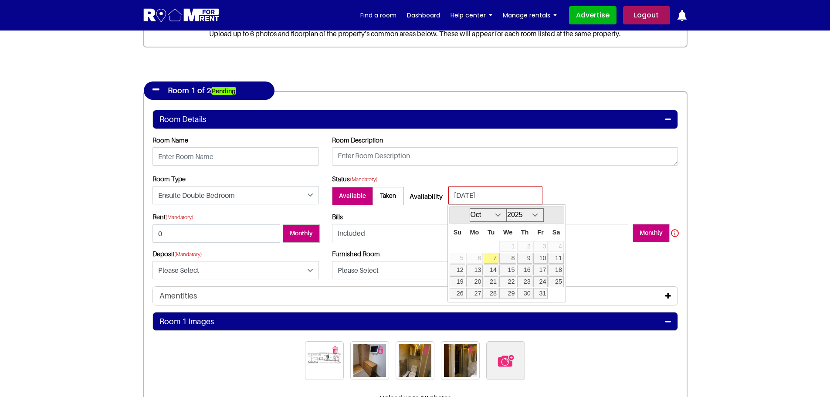
click at [464, 192] on input "07-10-2025" at bounding box center [495, 195] width 94 height 18
type input "07-0-2025"
click at [464, 192] on input "07-0-2025" at bounding box center [495, 195] width 94 height 18
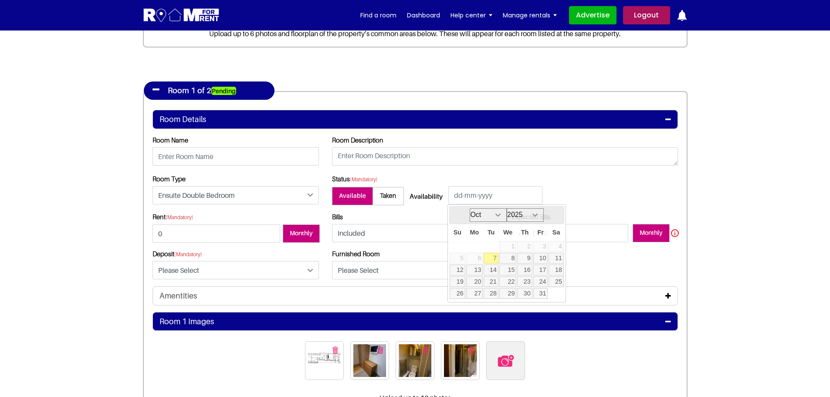
click at [615, 187] on div "Room Type Please Select Ensuite Double Bedroom Ensuite Single Bedroom Double Be…" at bounding box center [415, 194] width 538 height 38
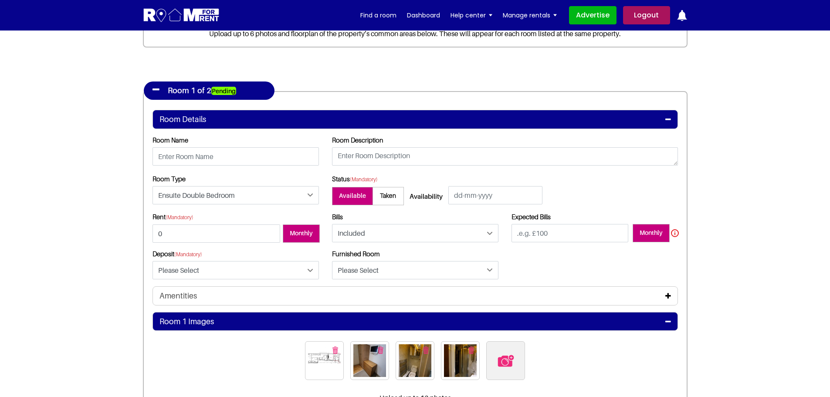
click at [382, 194] on span "Taken" at bounding box center [387, 196] width 31 height 18
click at [0, 0] on input "Taken" at bounding box center [0, 0] width 0 height 0
click at [471, 352] on img "button" at bounding box center [471, 349] width 6 height 7
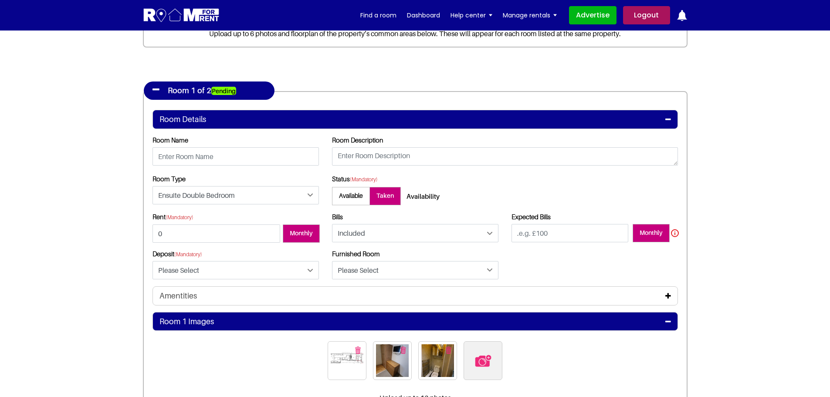
click at [449, 352] on img "button" at bounding box center [449, 349] width 6 height 7
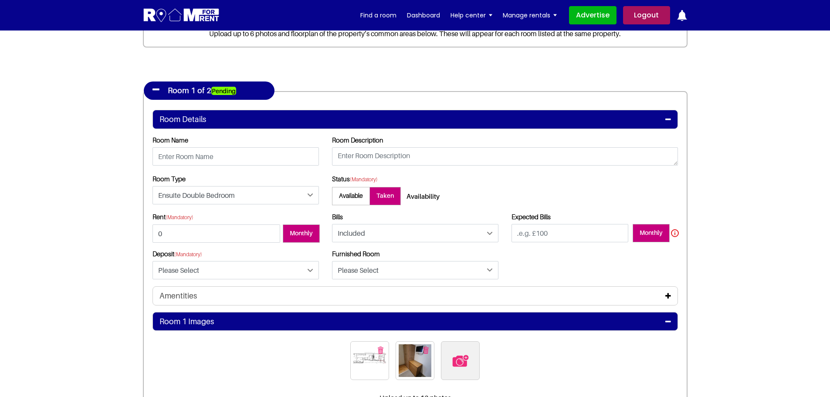
click at [424, 350] on img "button" at bounding box center [426, 349] width 6 height 7
click at [404, 350] on img "button" at bounding box center [403, 349] width 6 height 7
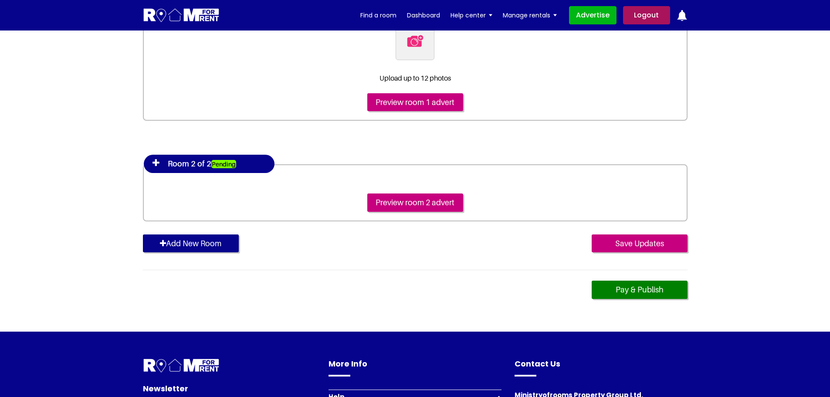
scroll to position [566, 0]
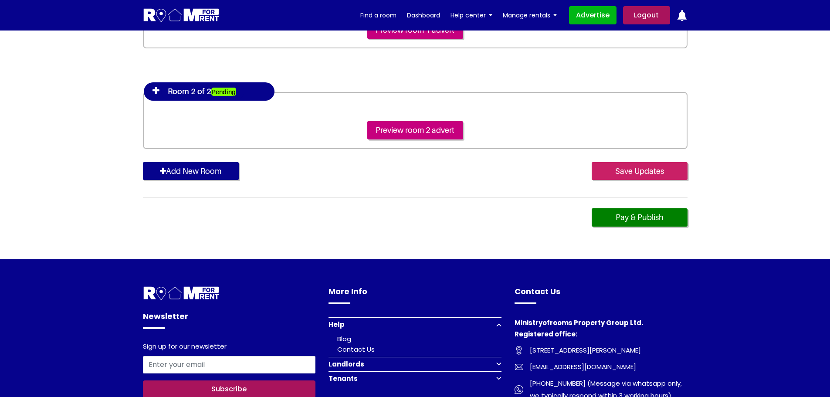
click at [621, 171] on input "Save Updates" at bounding box center [639, 171] width 96 height 18
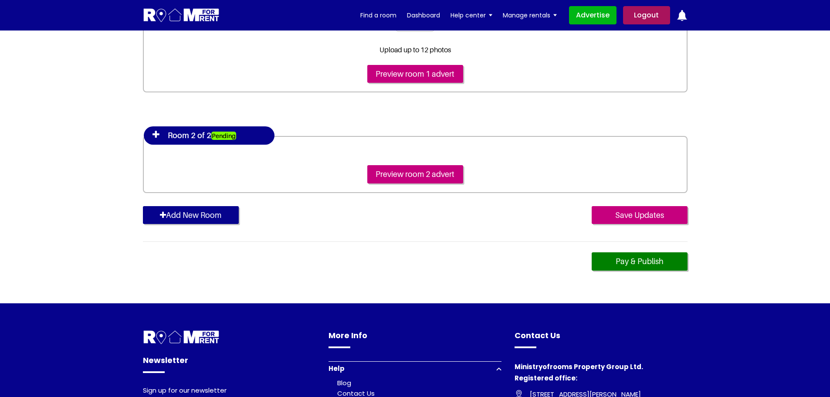
scroll to position [558, 0]
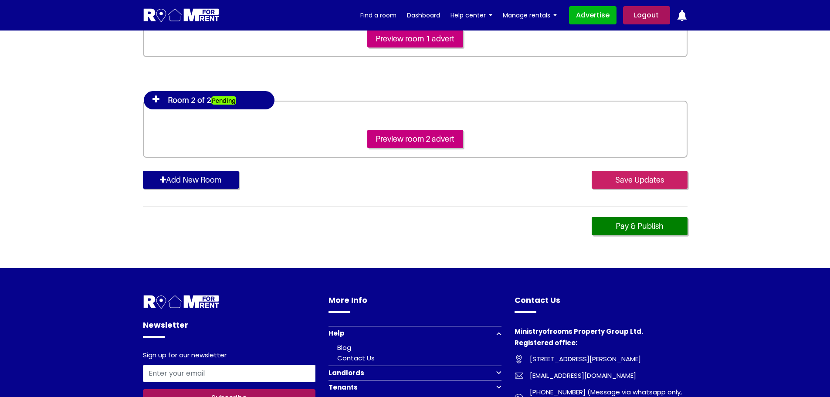
type input "0"
click at [632, 174] on input "Save Updates" at bounding box center [639, 180] width 96 height 18
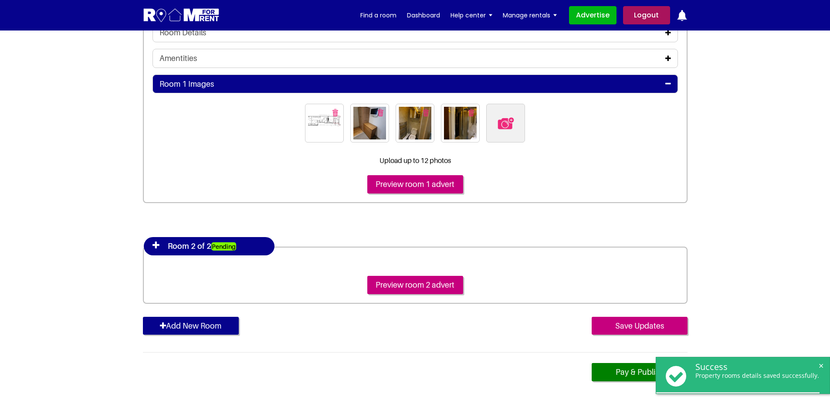
scroll to position [261, 0]
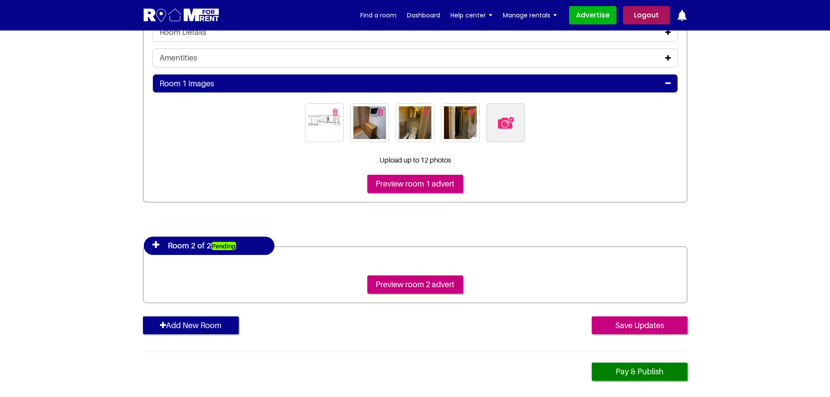
click at [156, 246] on icon at bounding box center [155, 244] width 7 height 9
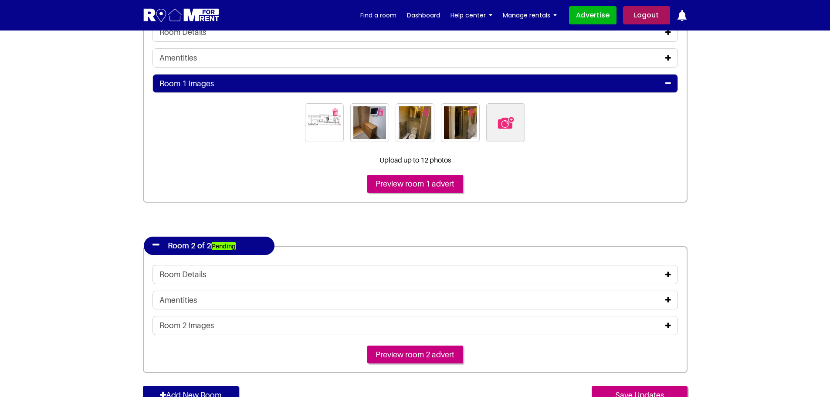
click at [409, 280] on div "Room Details" at bounding box center [414, 274] width 525 height 19
click at [663, 274] on div "Room Details" at bounding box center [414, 275] width 511 height 10
click at [669, 274] on icon at bounding box center [668, 274] width 6 height 7
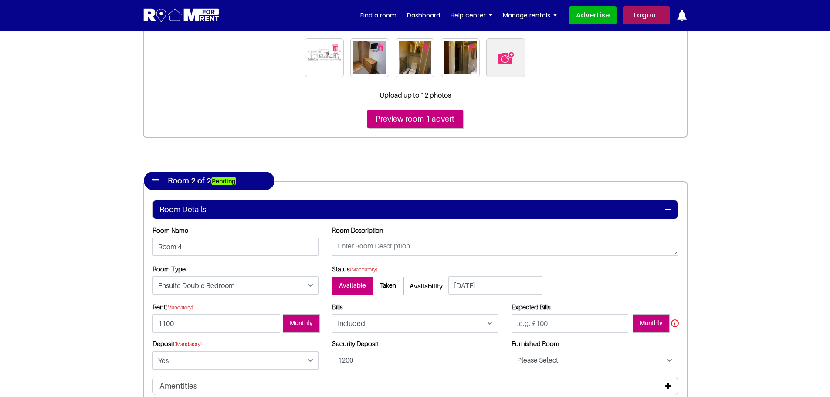
scroll to position [348, 0]
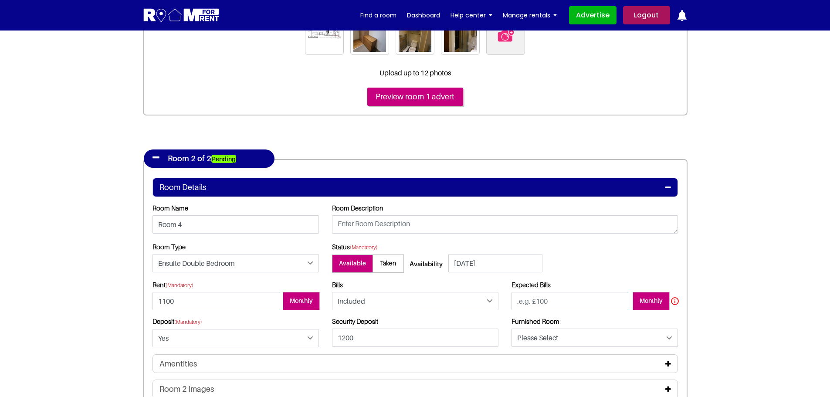
click at [382, 266] on span "Taken" at bounding box center [387, 263] width 31 height 18
click at [0, 0] on input "Taken" at bounding box center [0, 0] width 0 height 0
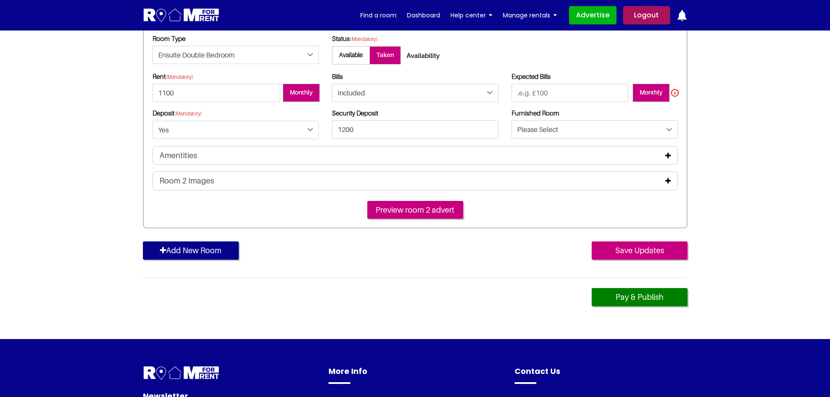
scroll to position [566, 0]
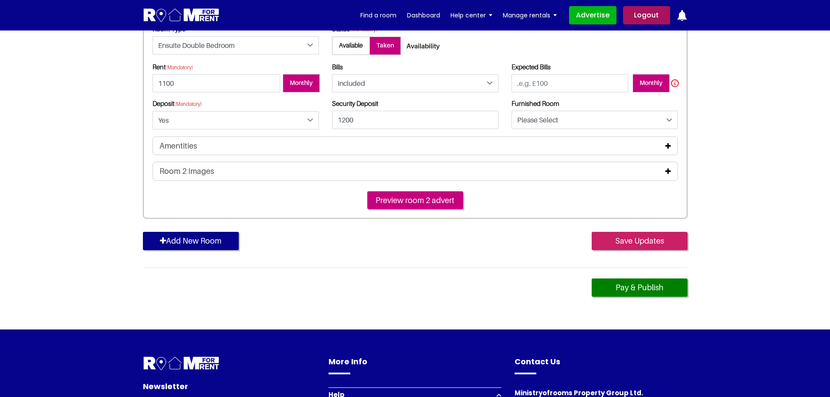
click at [629, 243] on input "Save Updates" at bounding box center [639, 241] width 96 height 18
click at [532, 81] on input "number" at bounding box center [540, 83] width 59 height 18
type input "0"
click at [666, 172] on icon at bounding box center [668, 171] width 6 height 7
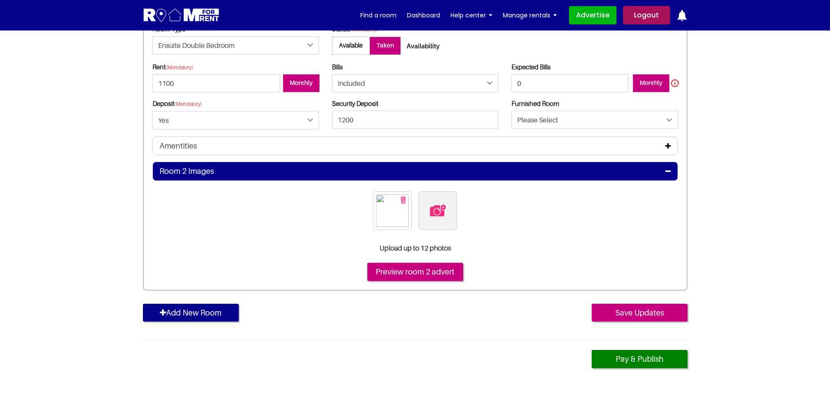
click at [405, 202] on img "button" at bounding box center [403, 199] width 6 height 7
click at [630, 310] on input "Save Updates" at bounding box center [639, 313] width 96 height 18
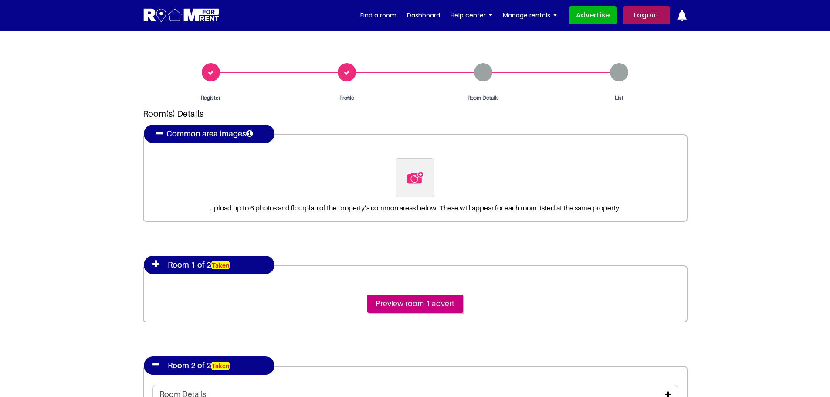
click at [617, 72] on div "List" at bounding box center [619, 82] width 136 height 39
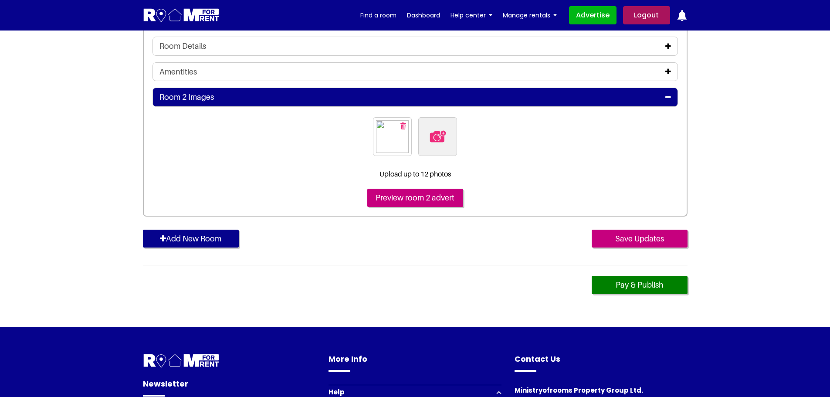
scroll to position [348, 0]
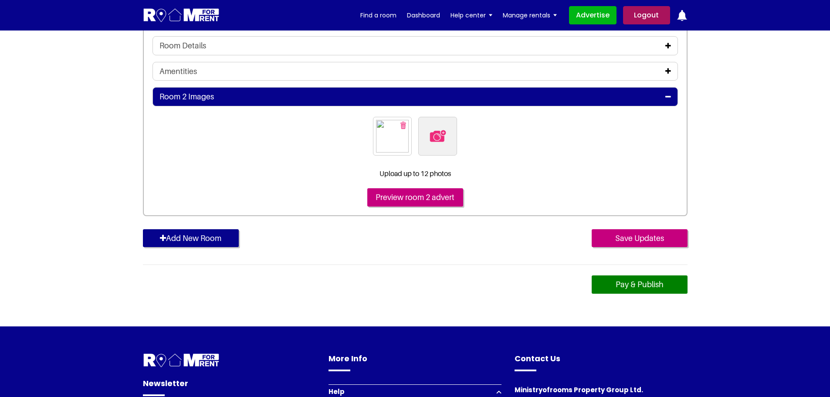
click at [622, 281] on link "Pay & Publish" at bounding box center [639, 284] width 96 height 18
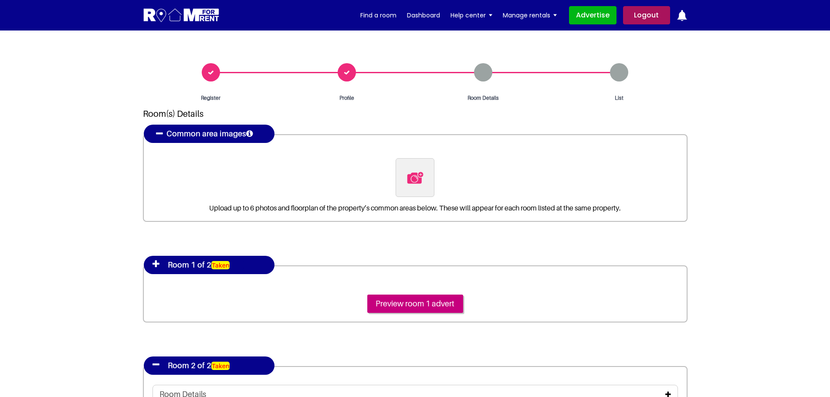
click at [483, 74] on div "Room Details" at bounding box center [483, 82] width 136 height 39
click at [619, 72] on div "List" at bounding box center [619, 82] width 136 height 39
click at [425, 13] on link "Dashboard" at bounding box center [423, 15] width 33 height 13
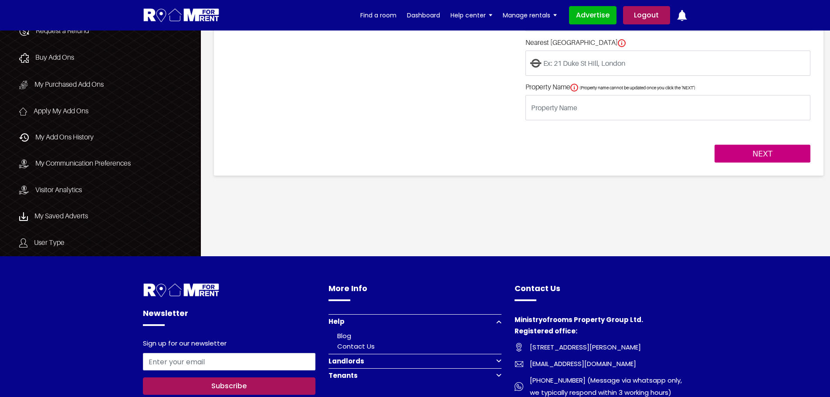
scroll to position [348, 0]
